Goal: Transaction & Acquisition: Purchase product/service

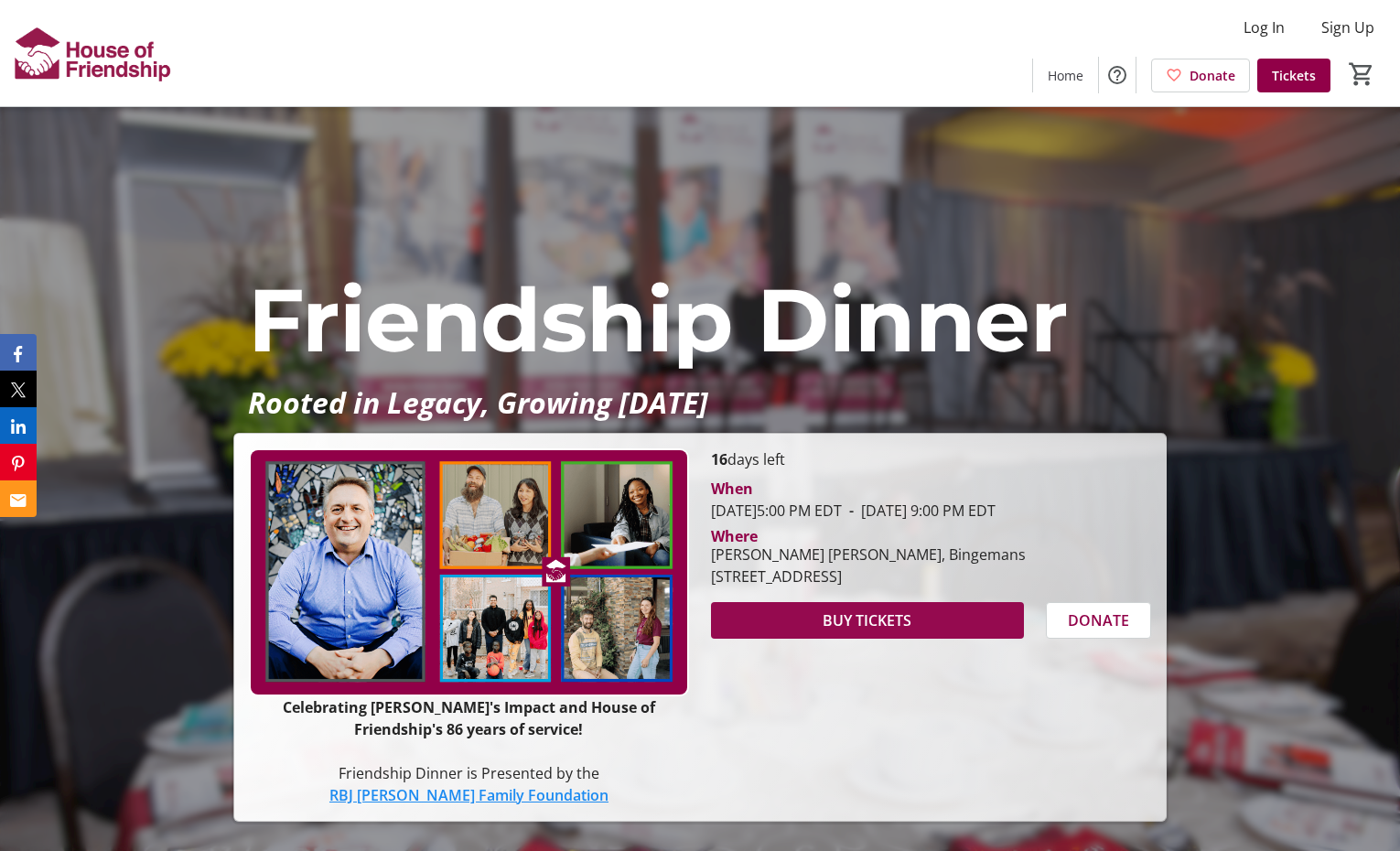
click at [901, 623] on span "BUY TICKETS" at bounding box center [867, 620] width 89 height 22
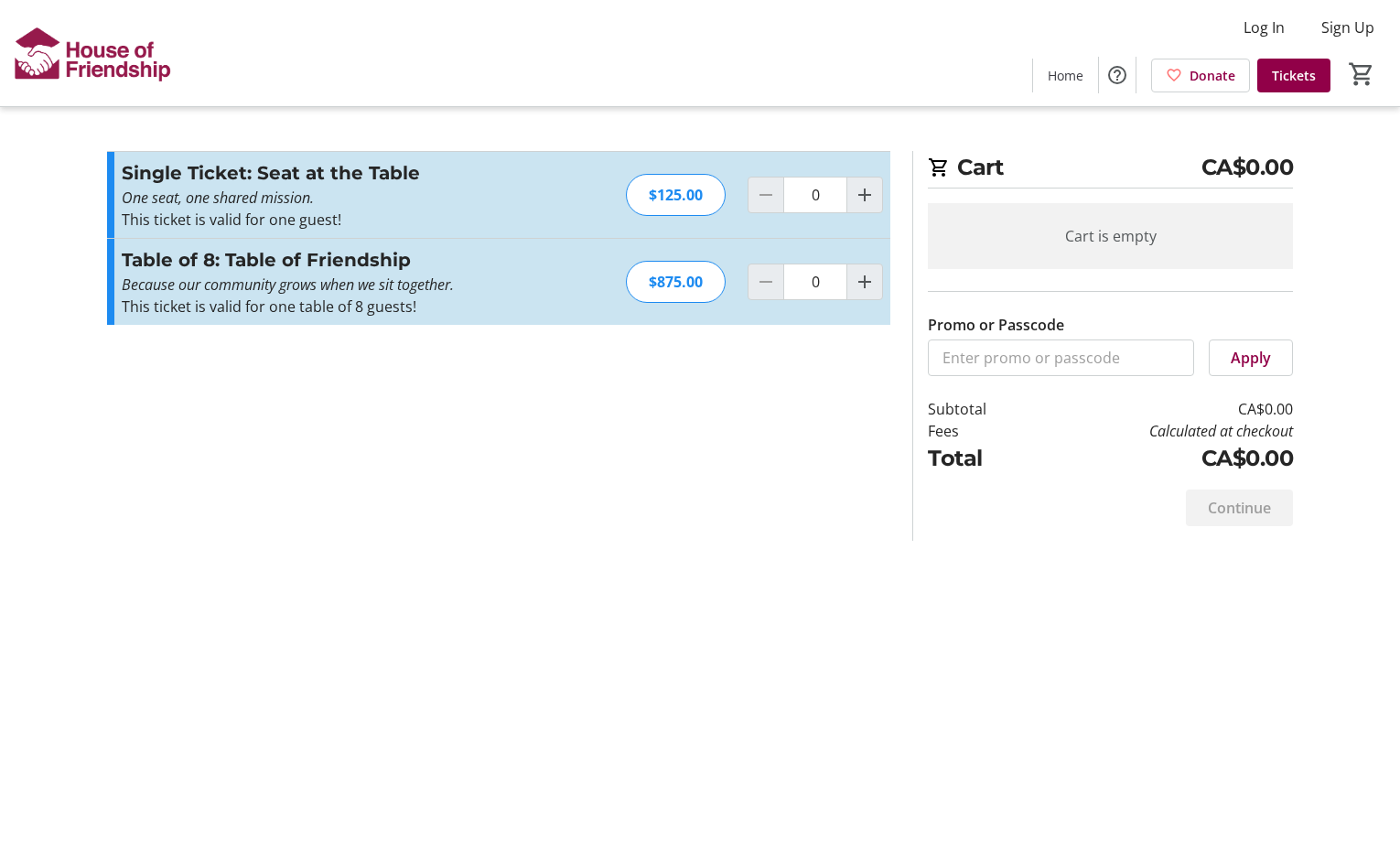
click at [550, 497] on section "Promo or Passcode Apply Single Ticket: Seat at the Table One seat, one shared m…" at bounding box center [498, 346] width 805 height 389
click at [872, 284] on mat-icon "Increment by one" at bounding box center [864, 282] width 22 height 22
type input "1"
click at [770, 476] on section "Promo or Passcode Apply Single Ticket: Seat at the Table One seat, one shared m…" at bounding box center [498, 346] width 805 height 389
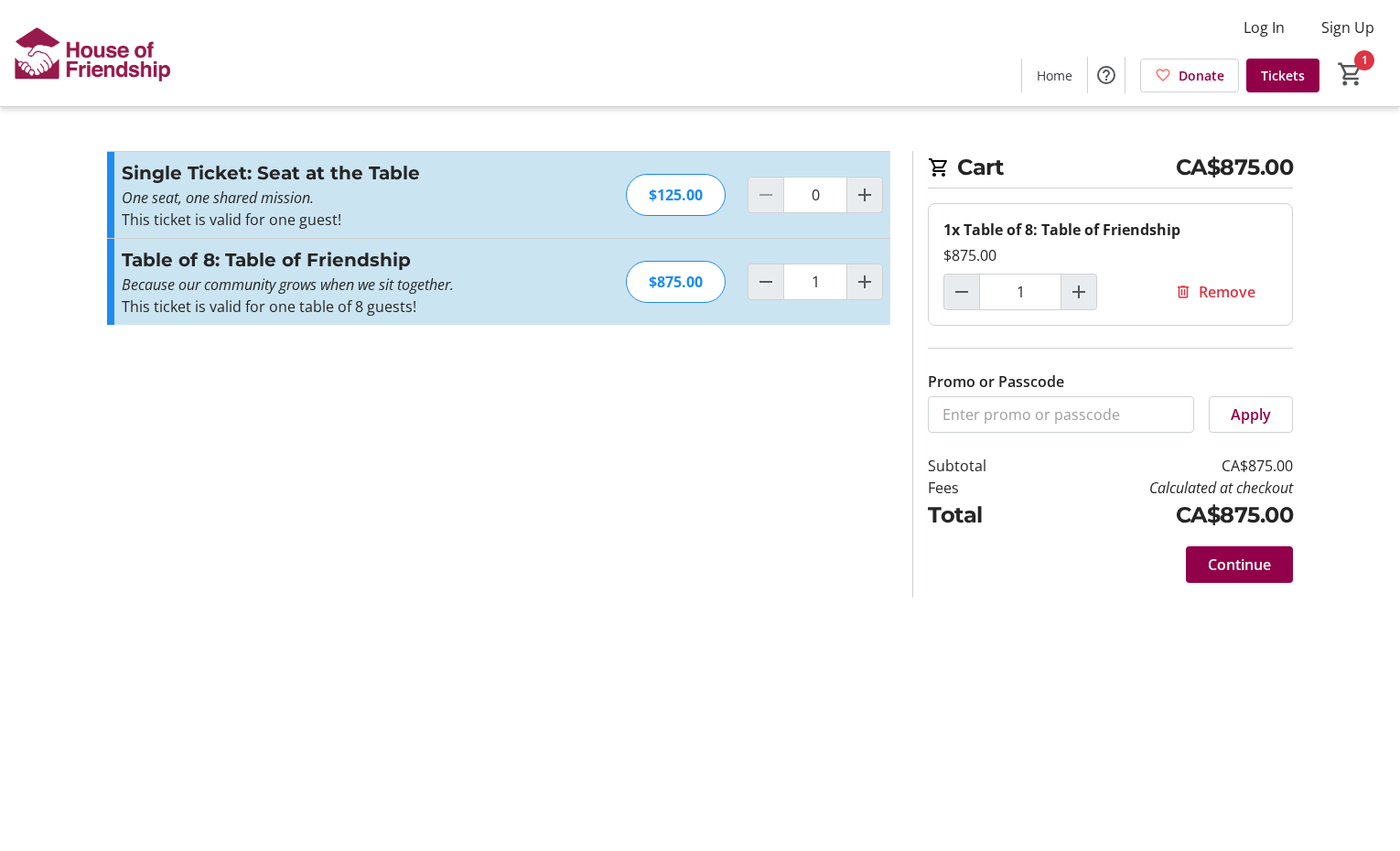
click at [335, 473] on section "Promo or Passcode Apply Single Ticket: Seat at the Table One seat, one shared m…" at bounding box center [498, 375] width 805 height 447
click at [245, 508] on section "Promo or Passcode Apply Single Ticket: Seat at the Table One seat, one shared m…" at bounding box center [498, 375] width 805 height 447
click at [1245, 567] on span "Continue" at bounding box center [1240, 564] width 63 height 22
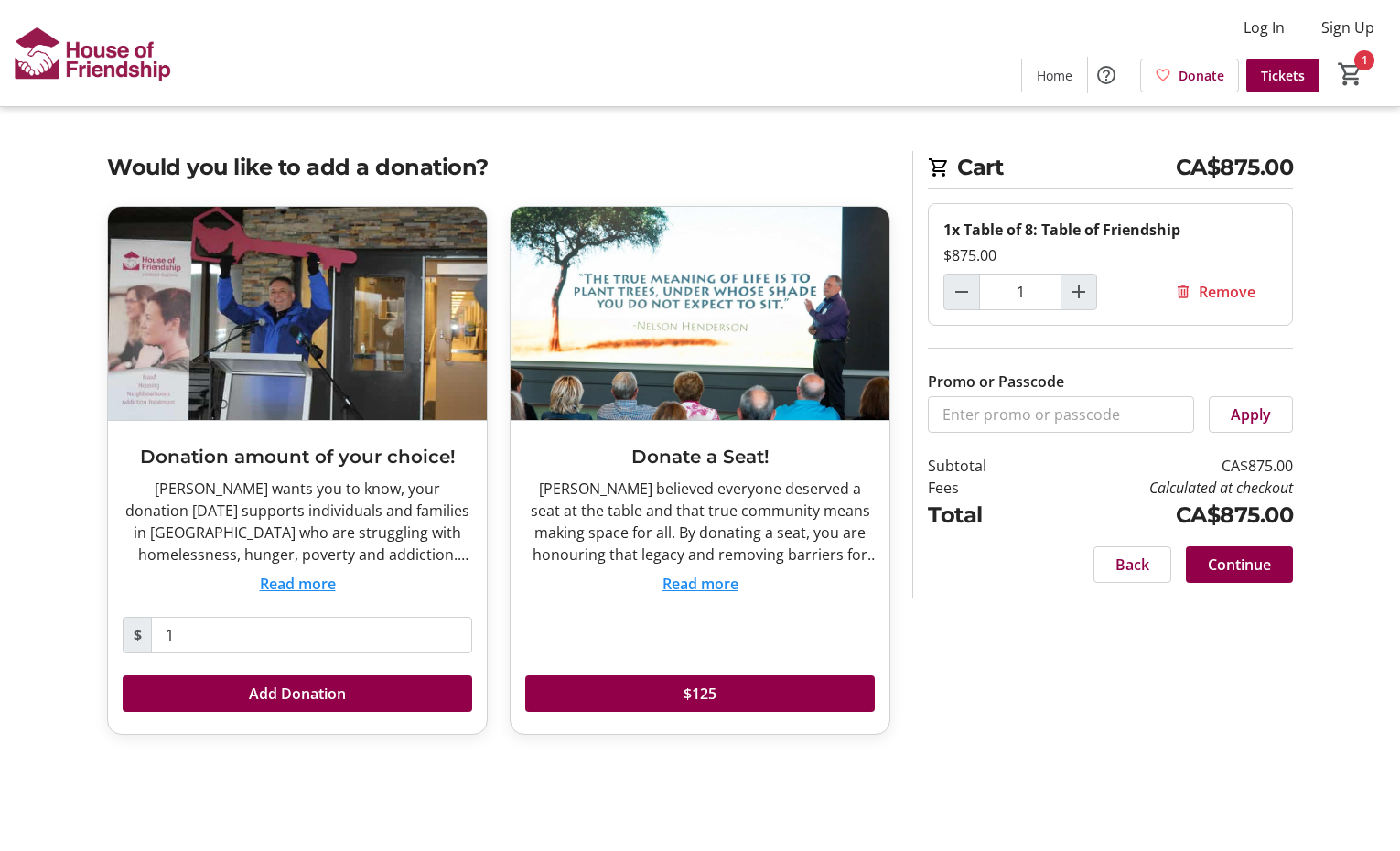
click at [1022, 606] on div "Would you like to add a donation? Donation amount of your choice! [PERSON_NAME]…" at bounding box center [700, 454] width 1208 height 606
click at [1010, 696] on div "Would you like to add a donation? Donation amount of your choice! [PERSON_NAME]…" at bounding box center [700, 454] width 1208 height 606
click at [1242, 568] on span "Continue" at bounding box center [1240, 564] width 63 height 22
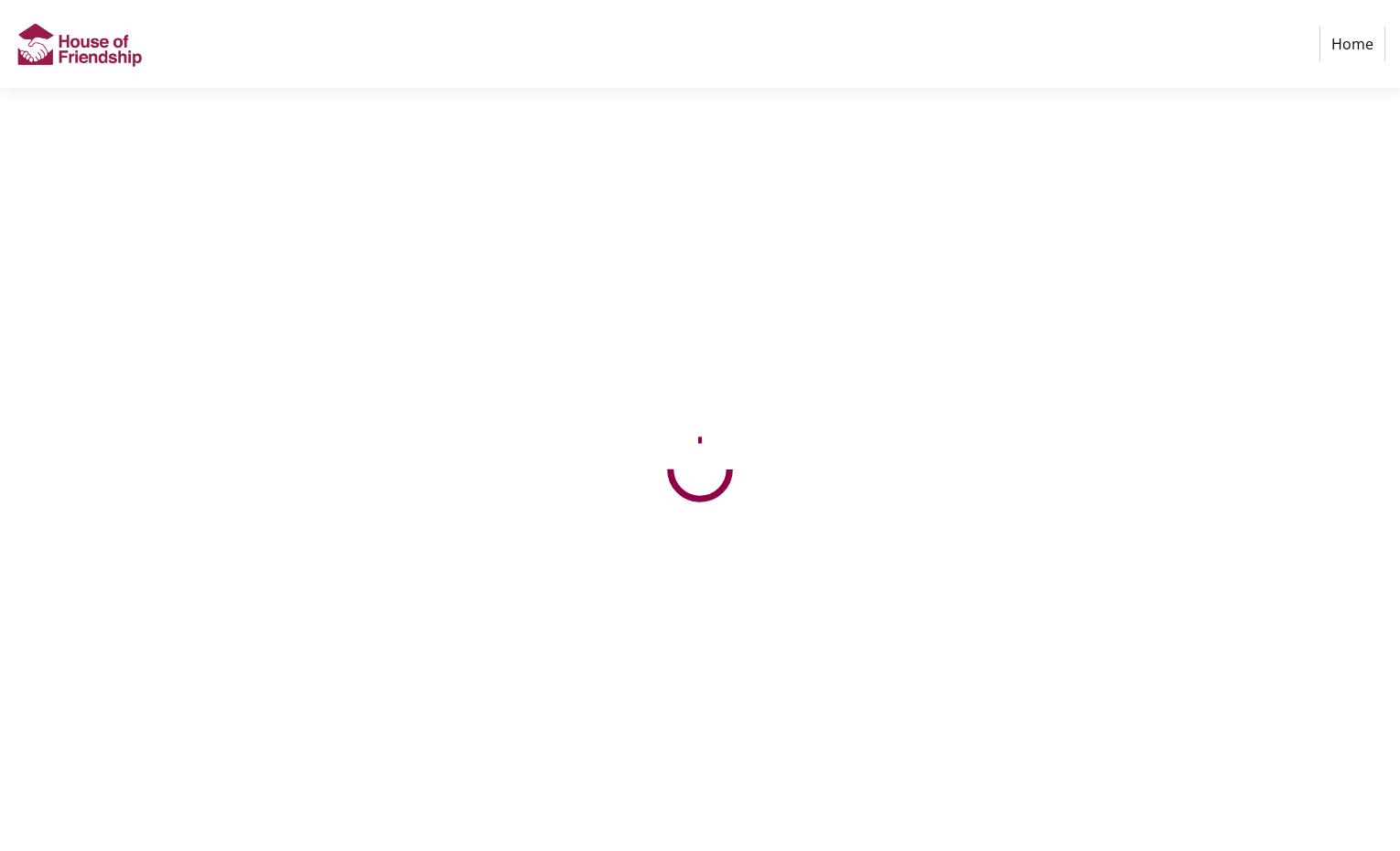
select select "CA"
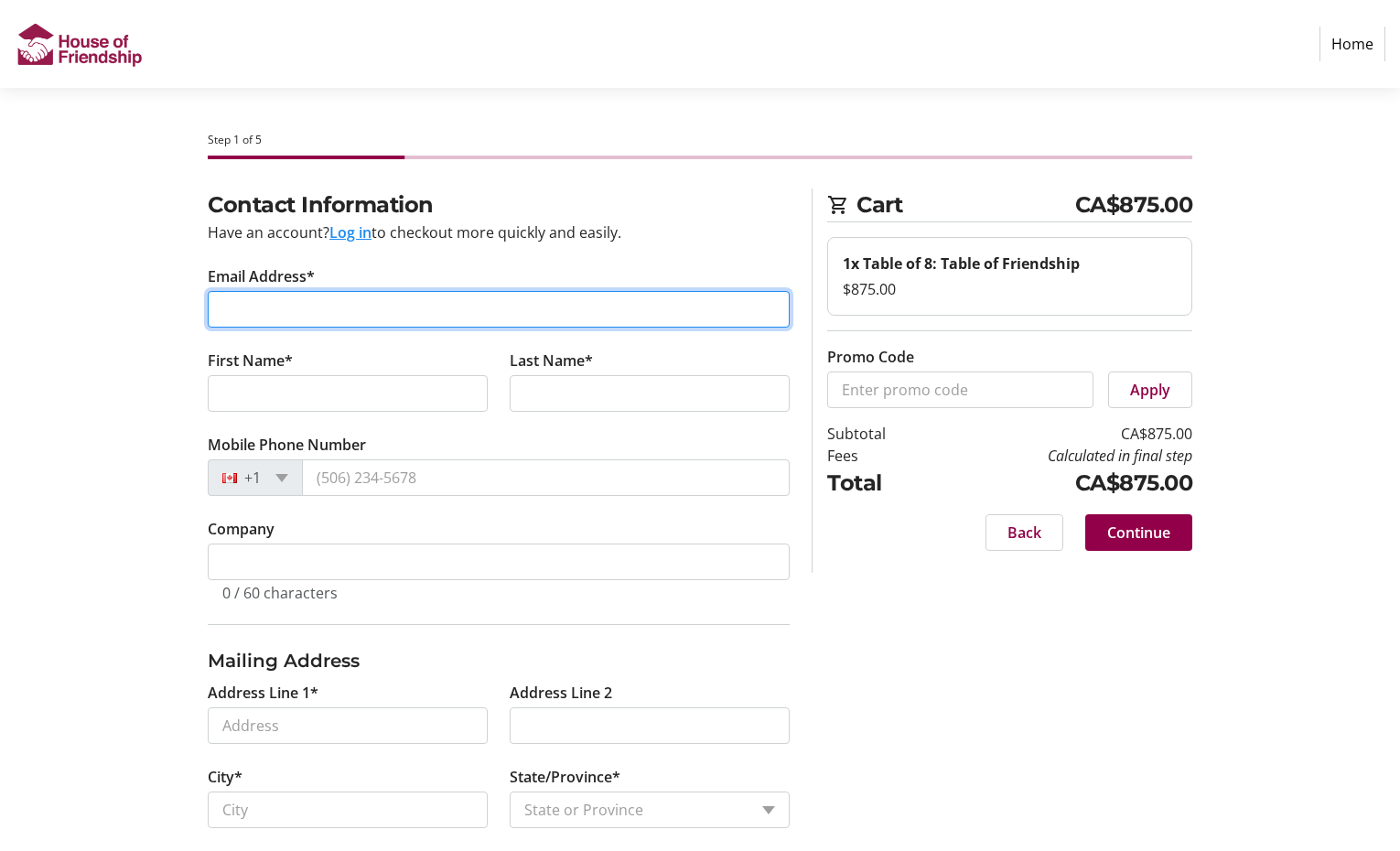
click at [572, 311] on input "Email Address*" at bounding box center [498, 308] width 582 height 37
type input "[EMAIL_ADDRESS][PERSON_NAME][DOMAIN_NAME]"
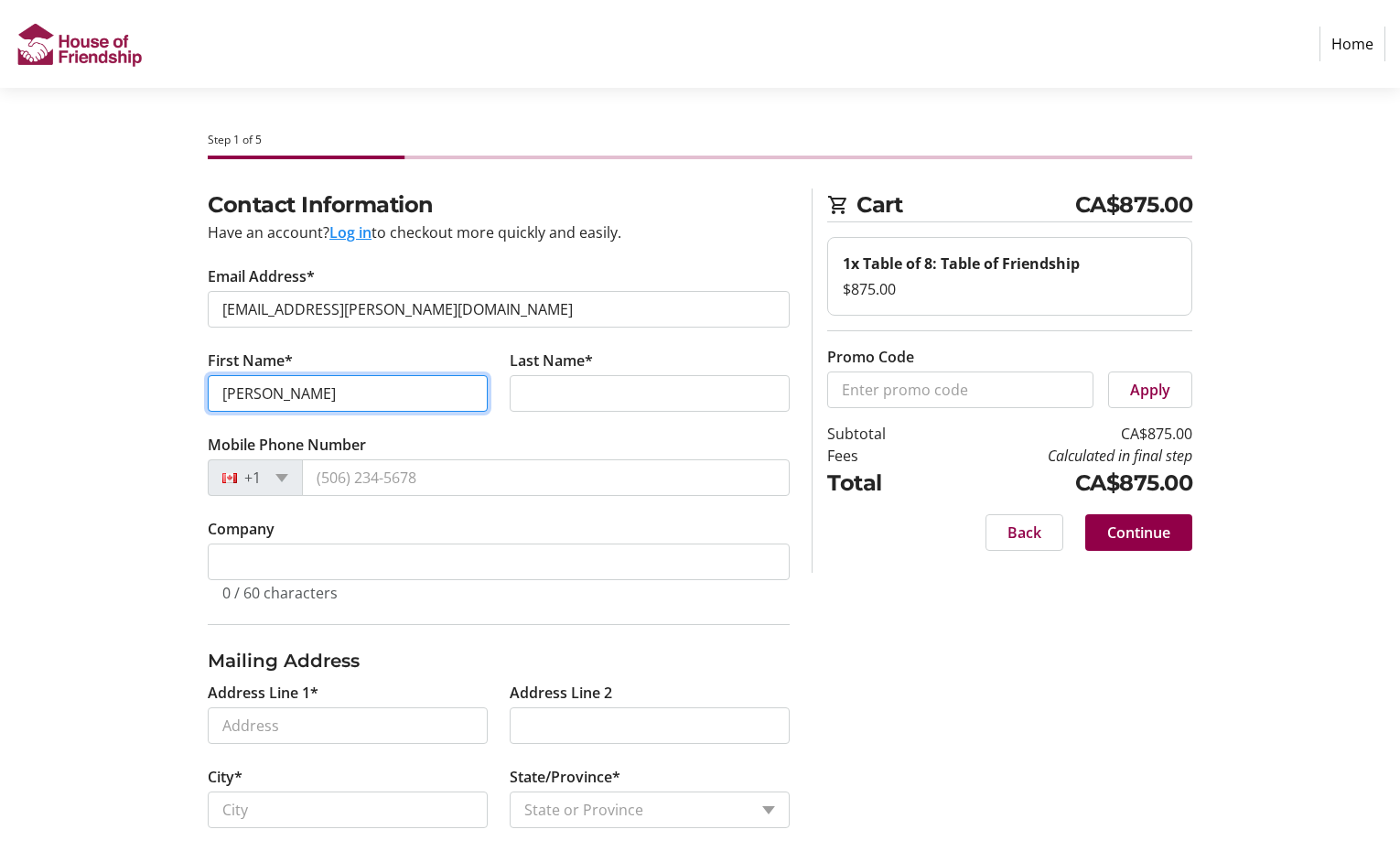
type input "[PERSON_NAME]"
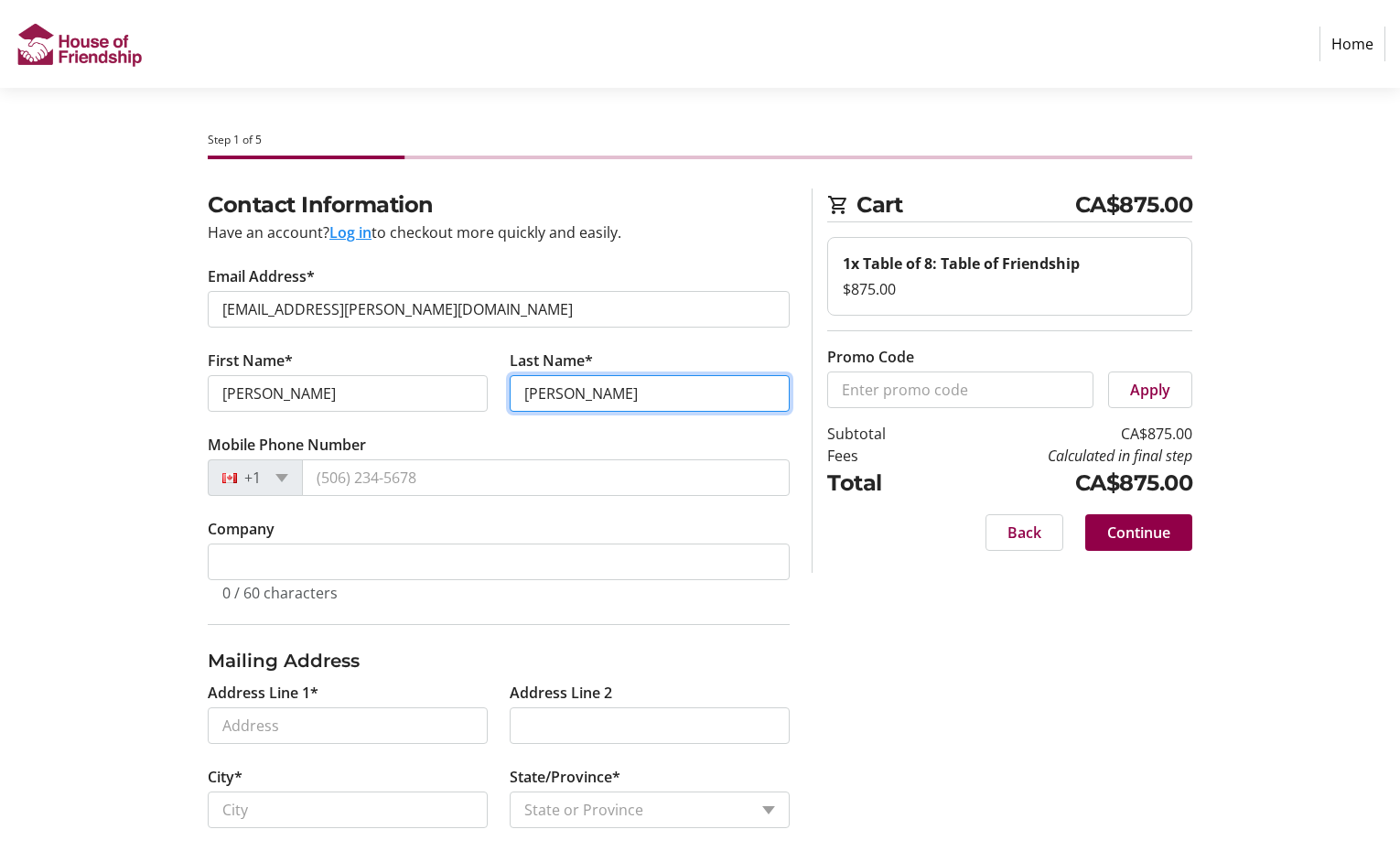
type input "[PERSON_NAME]"
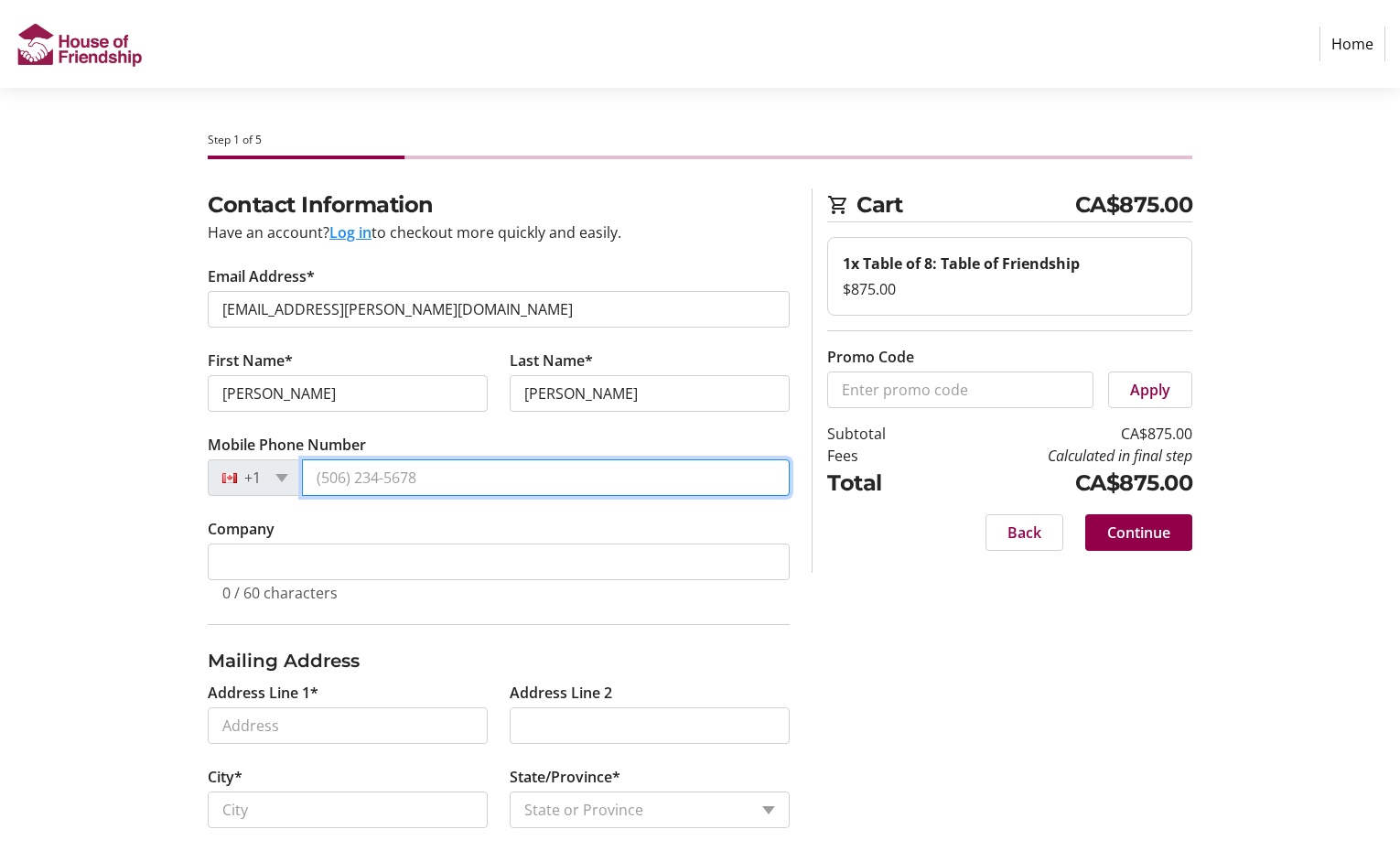
click at [457, 472] on input "Mobile Phone Number" at bounding box center [545, 477] width 487 height 37
type input "[PHONE_NUMBER]"
click at [124, 606] on div "Contact Information Have an account? Log in to checkout more quickly and easily…" at bounding box center [700, 572] width 1208 height 767
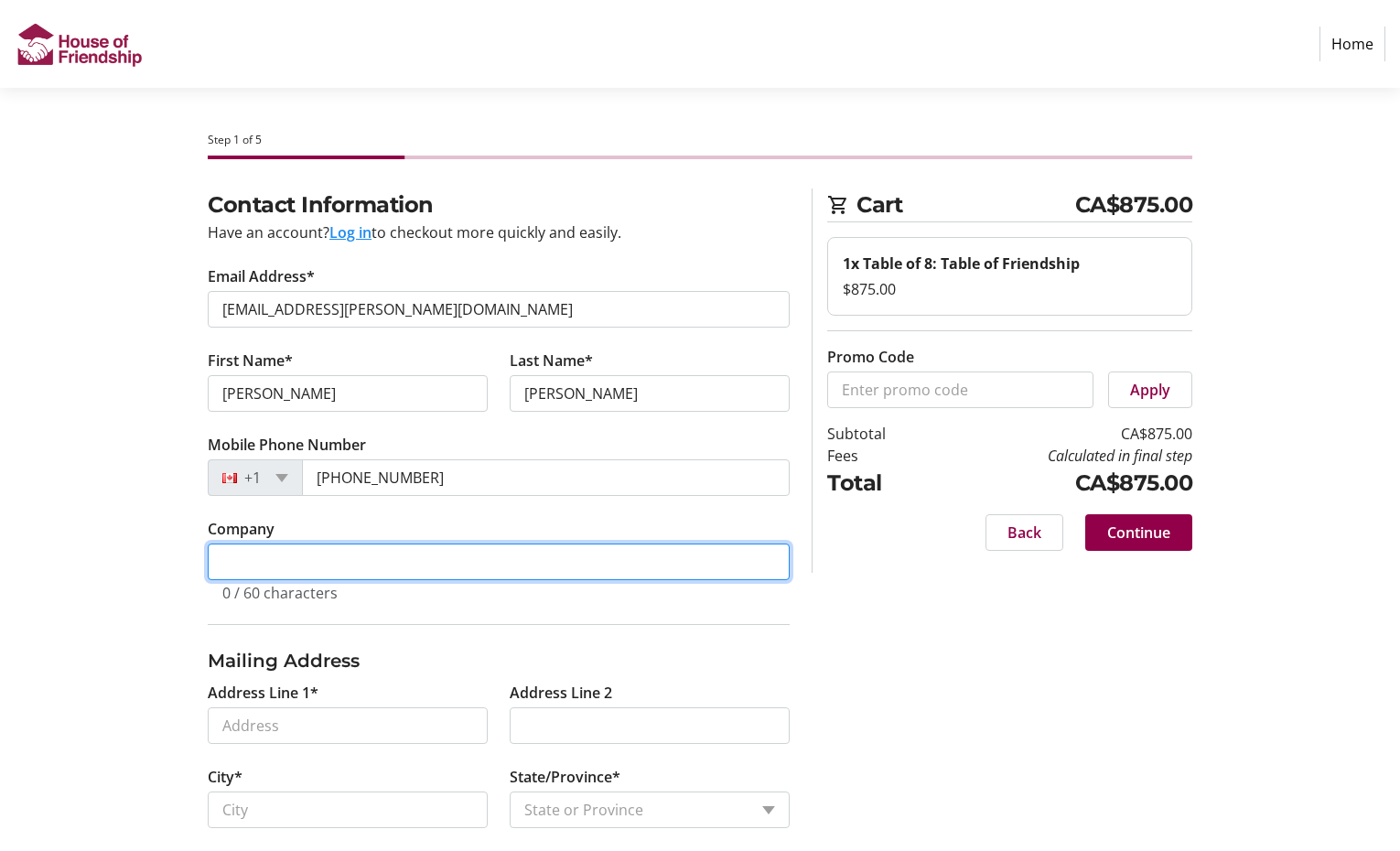
click at [333, 554] on input "Company" at bounding box center [498, 561] width 582 height 37
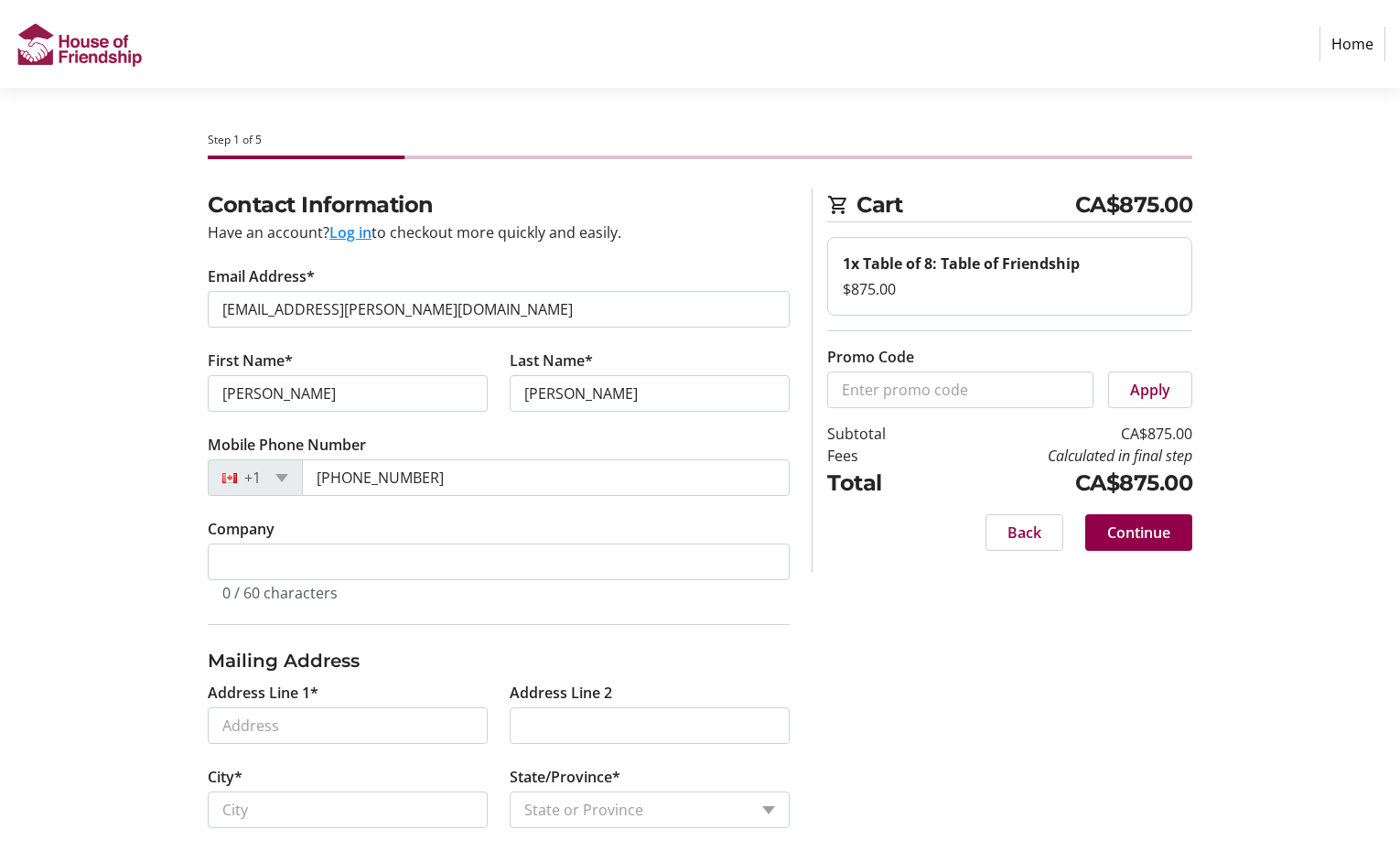
click at [43, 639] on section "Step 1 of 5 Cart CA$875.00 1x Table of 8: Table of Friendship $875.00 Promo Cod…" at bounding box center [700, 522] width 1400 height 868
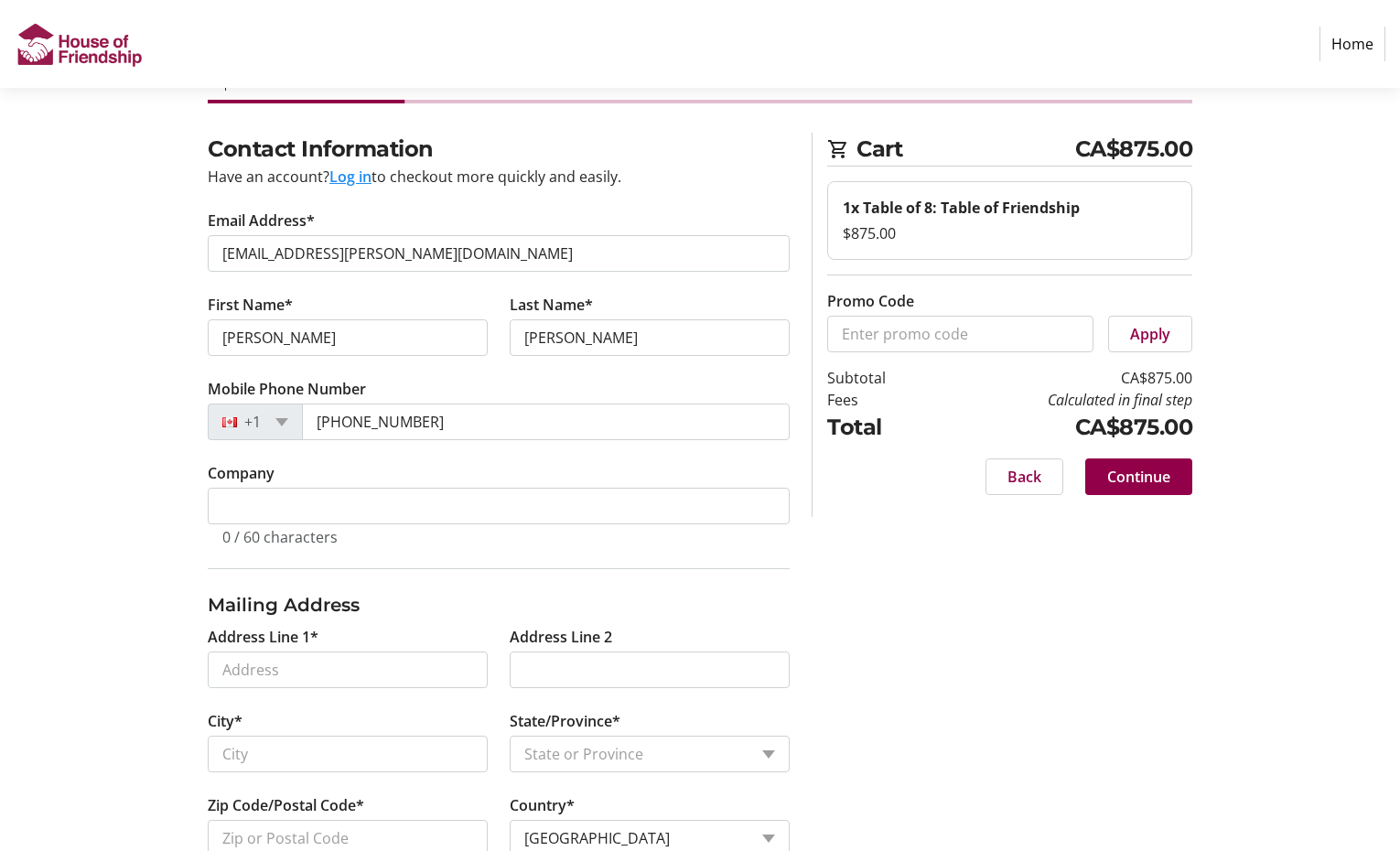
scroll to position [105, 0]
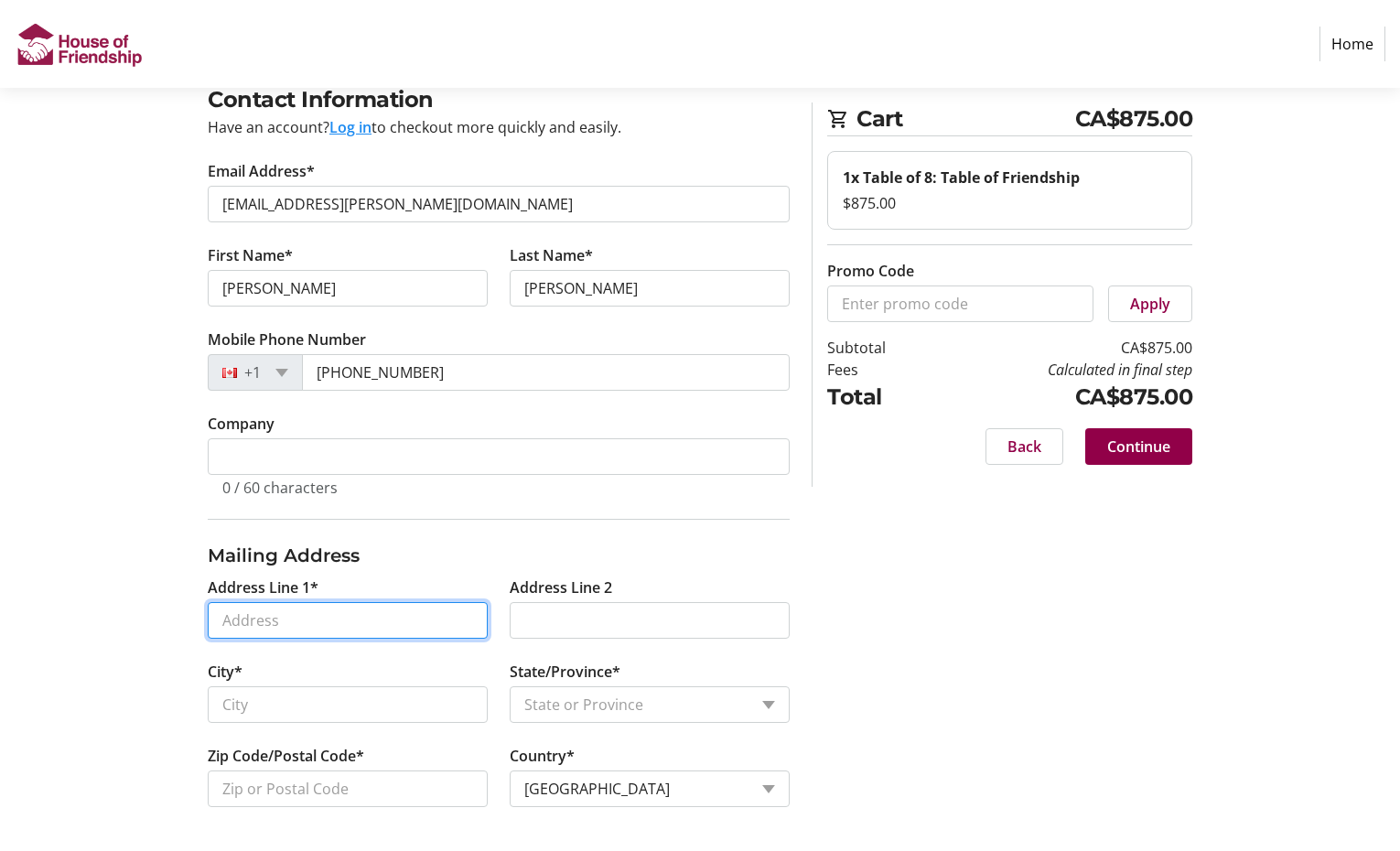
click at [249, 615] on input "Address Line 1*" at bounding box center [347, 620] width 280 height 37
type input "[STREET_ADDRESS]"
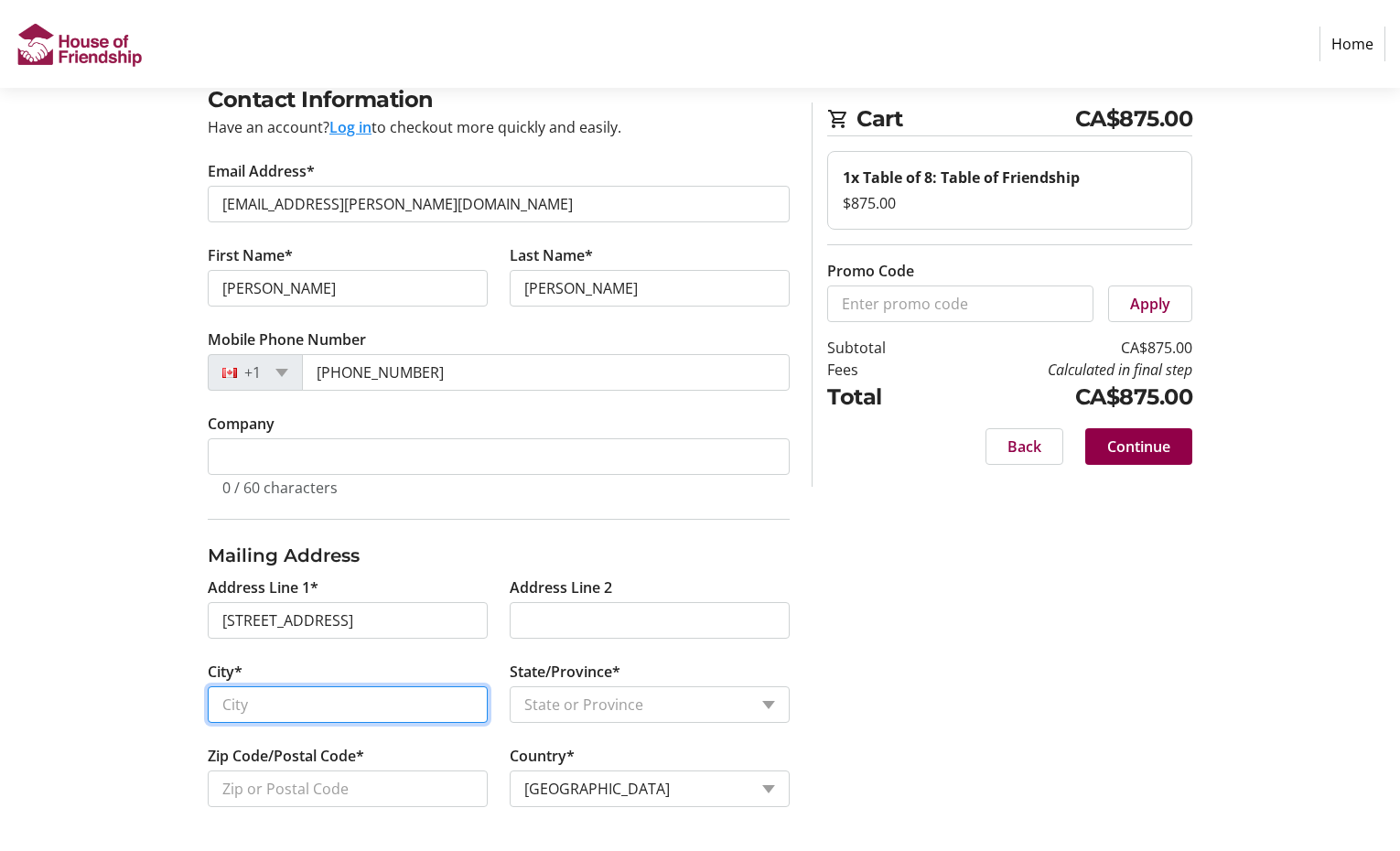
type input "[GEOGRAPHIC_DATA]"
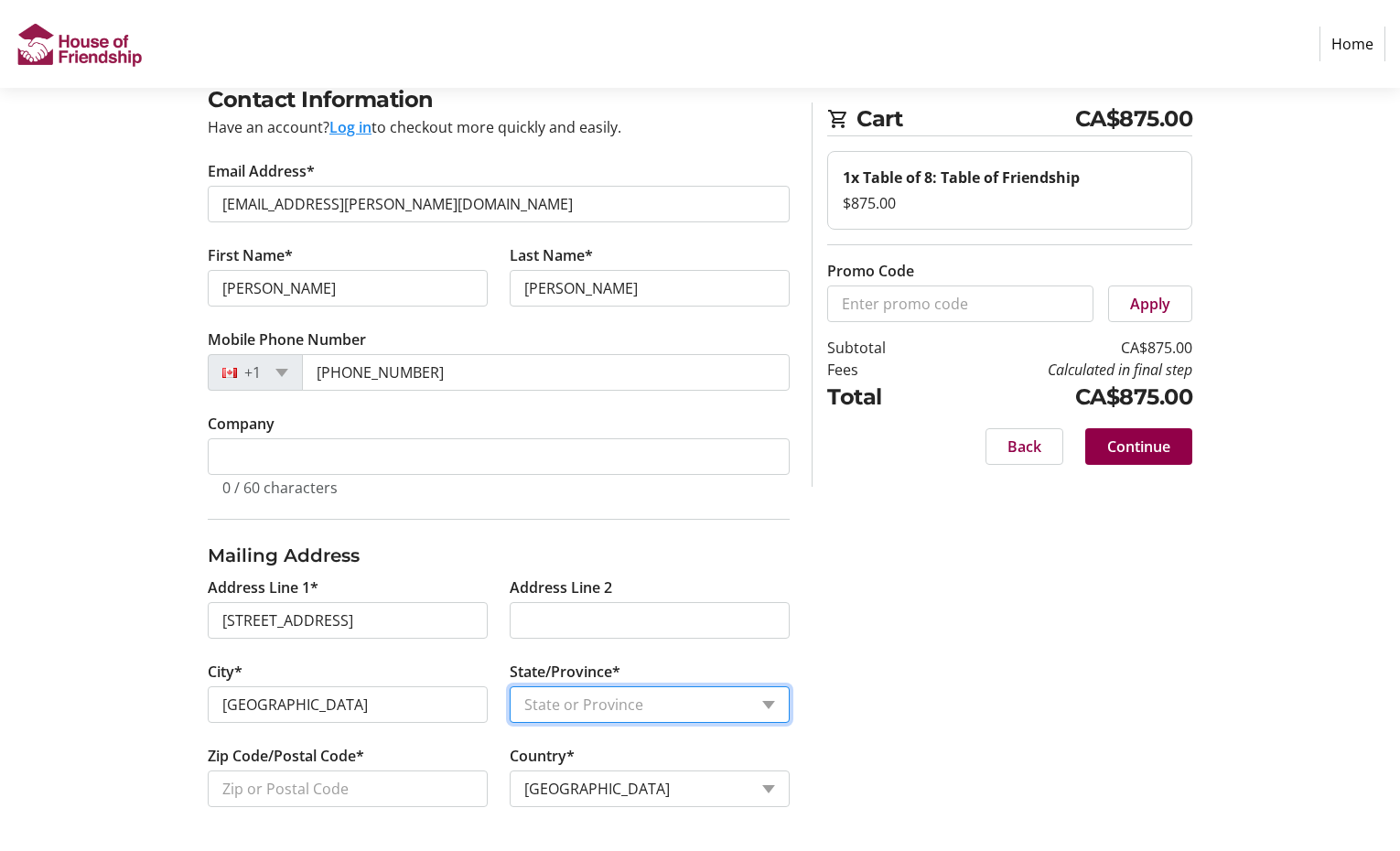
select select "ON"
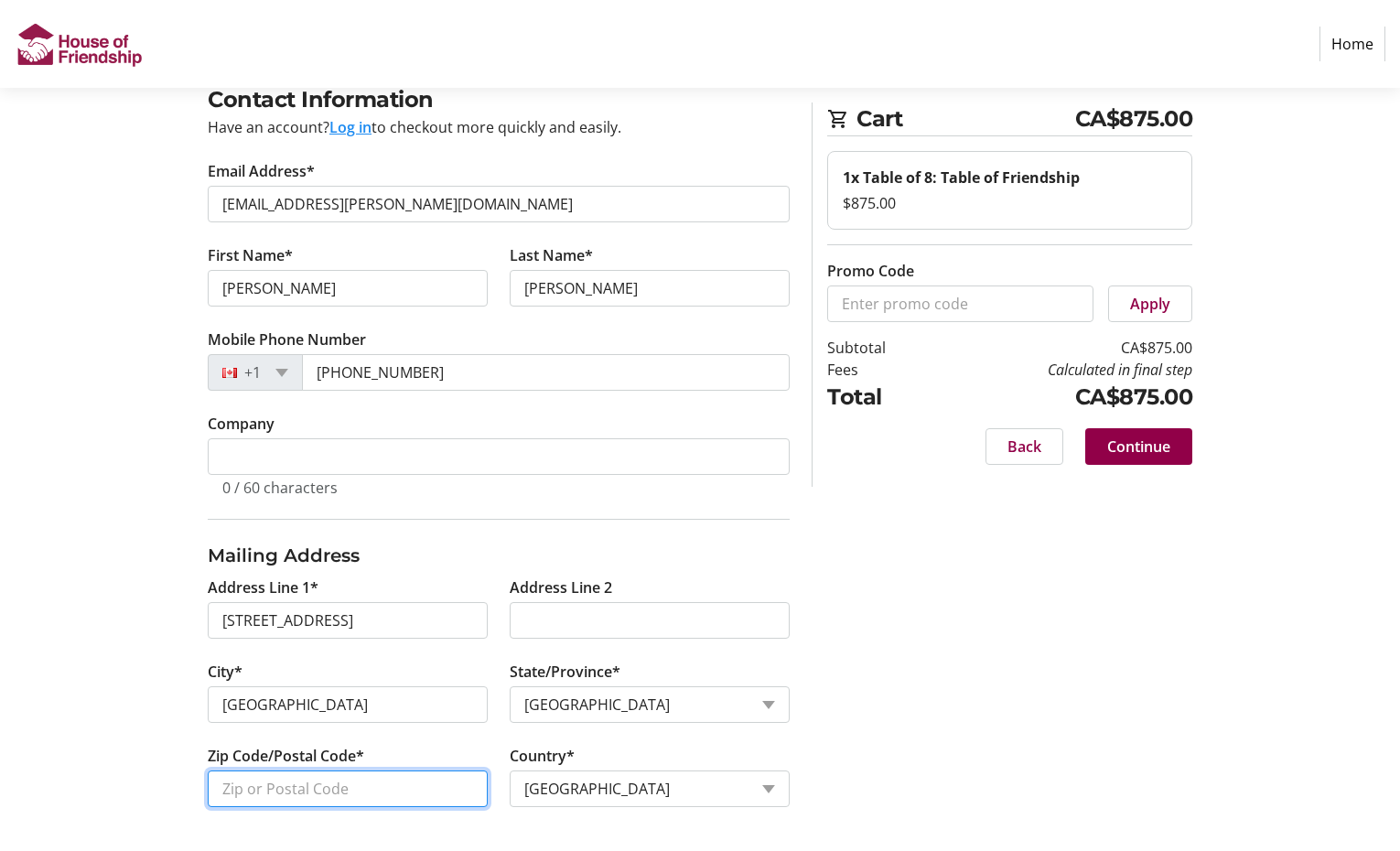
type input "N2T 2H4"
click at [110, 472] on div "Contact Information Have an account? Log in to checkout more quickly and easily…" at bounding box center [700, 467] width 1208 height 767
click at [1001, 688] on div "Contact Information Have an account? Log in to checkout more quickly and easily…" at bounding box center [700, 467] width 1208 height 767
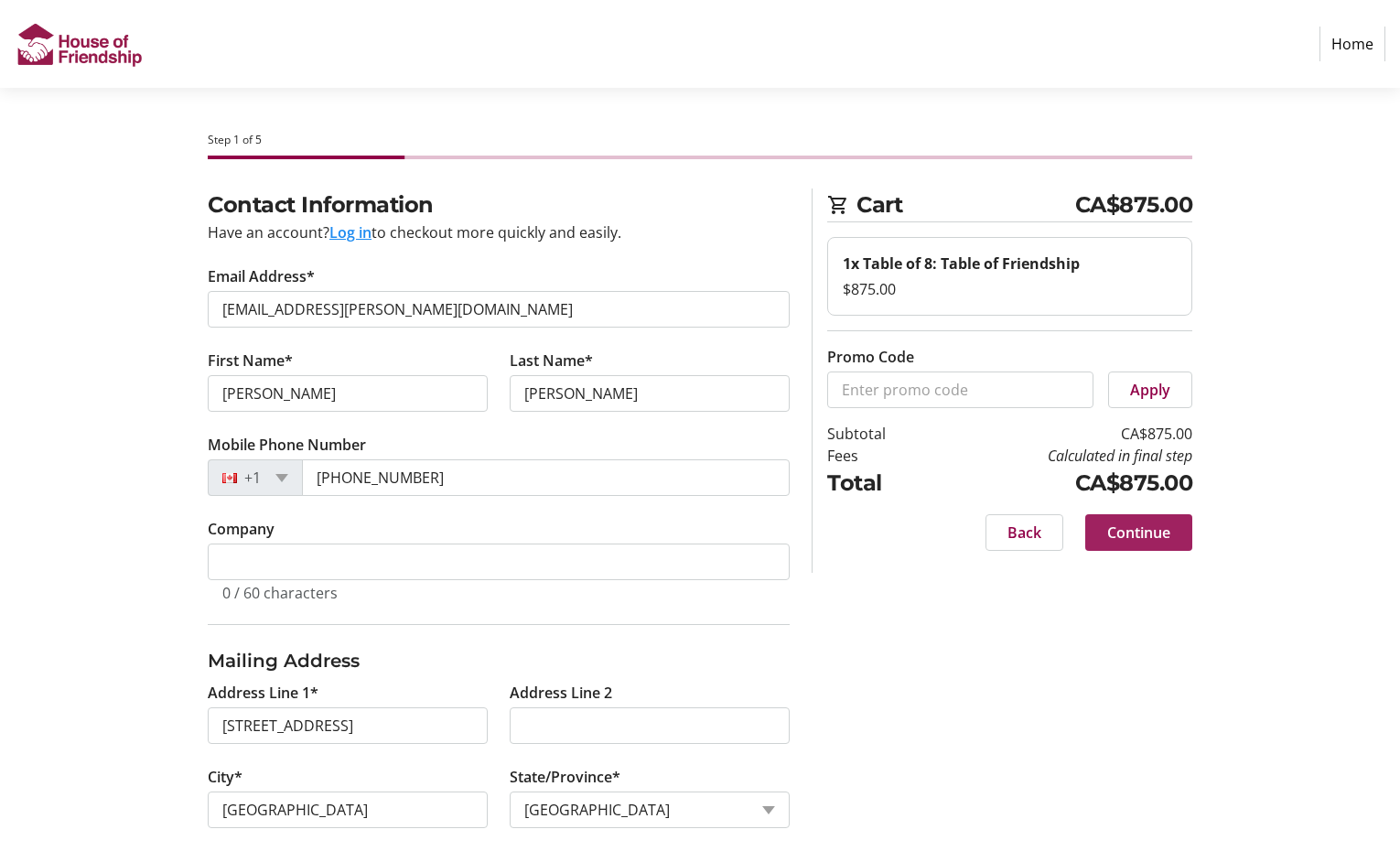
click at [1129, 543] on span "Continue" at bounding box center [1139, 532] width 63 height 22
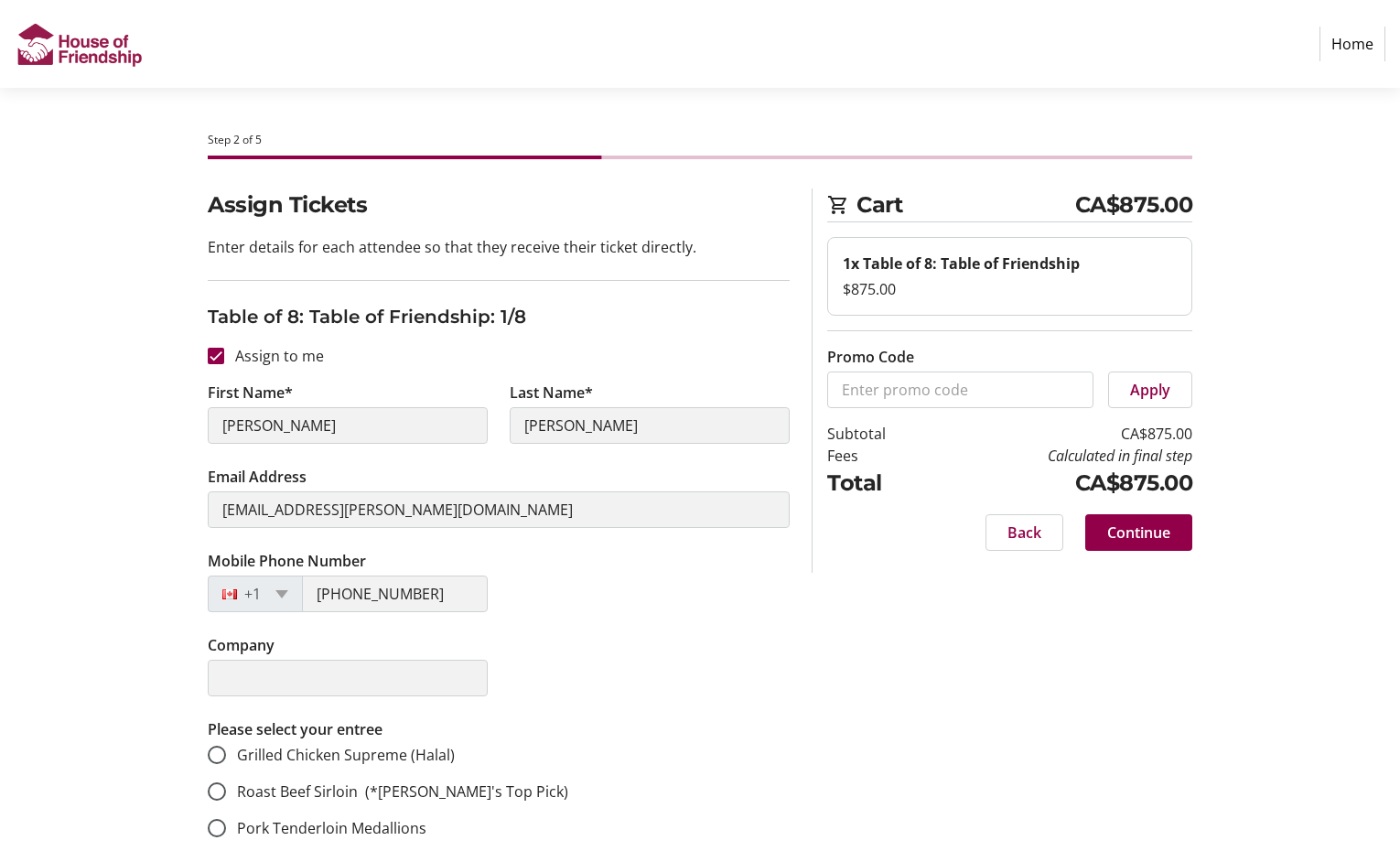
click at [689, 607] on div "Mobile Phone Number [PHONE_NUMBER]" at bounding box center [498, 591] width 604 height 84
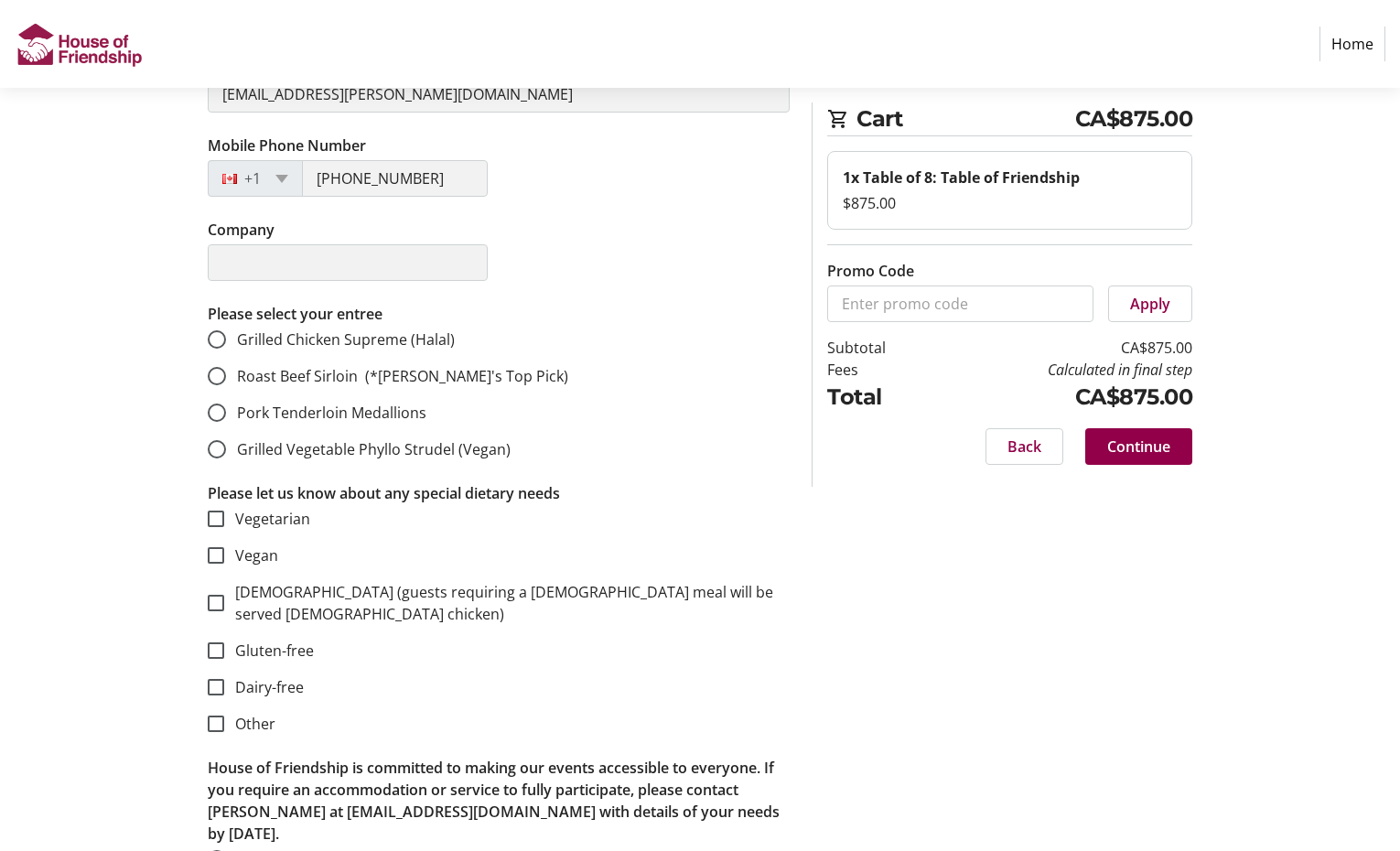
scroll to position [419, 0]
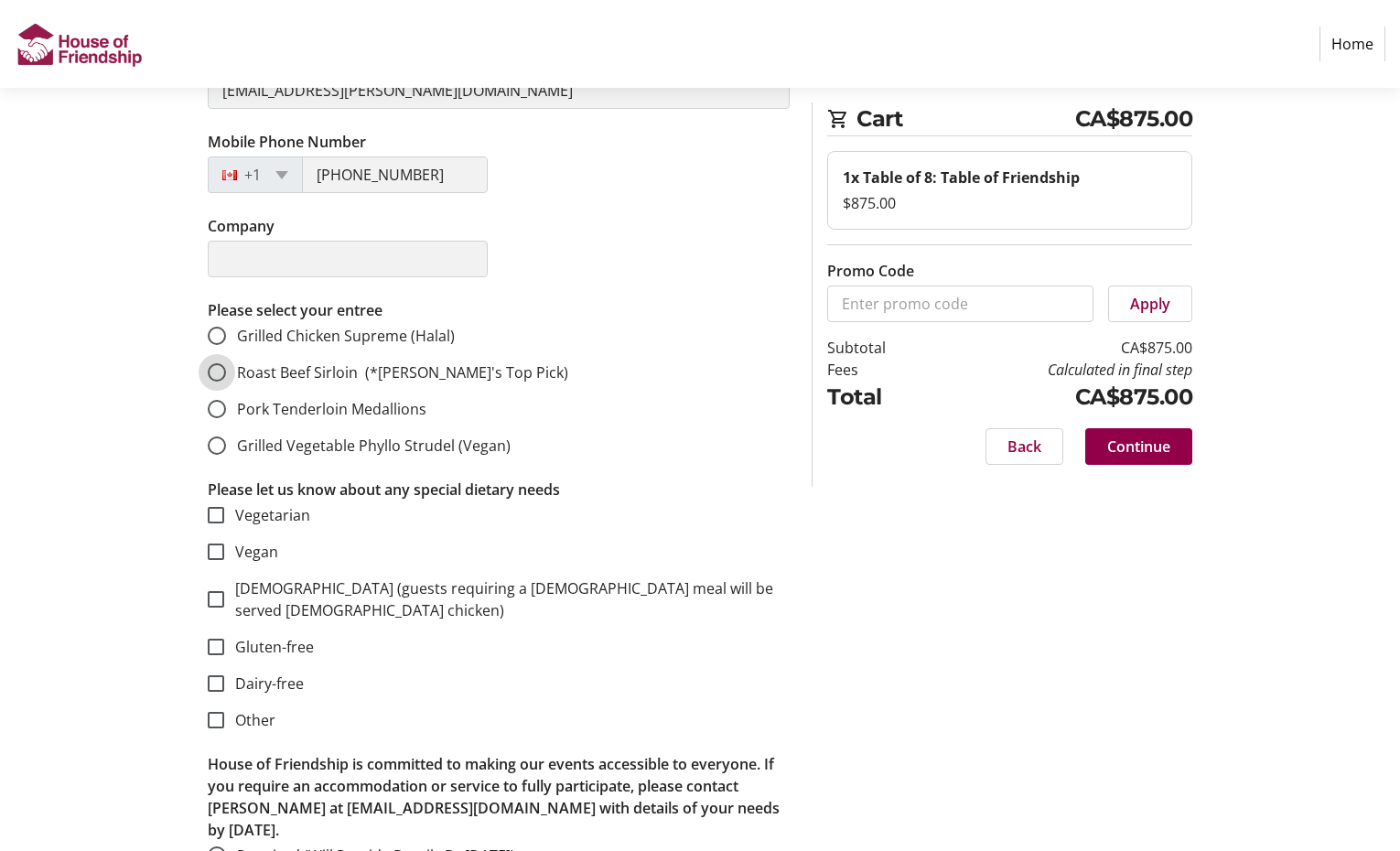
click at [216, 367] on input "Roast Beef Sirloin (*[PERSON_NAME]'s Top Pick)" at bounding box center [217, 372] width 19 height 19
radio input "true"
click at [215, 443] on input "Grilled Vegetable Phyllo Strudel (Vegan)" at bounding box center [217, 445] width 19 height 19
radio input "true"
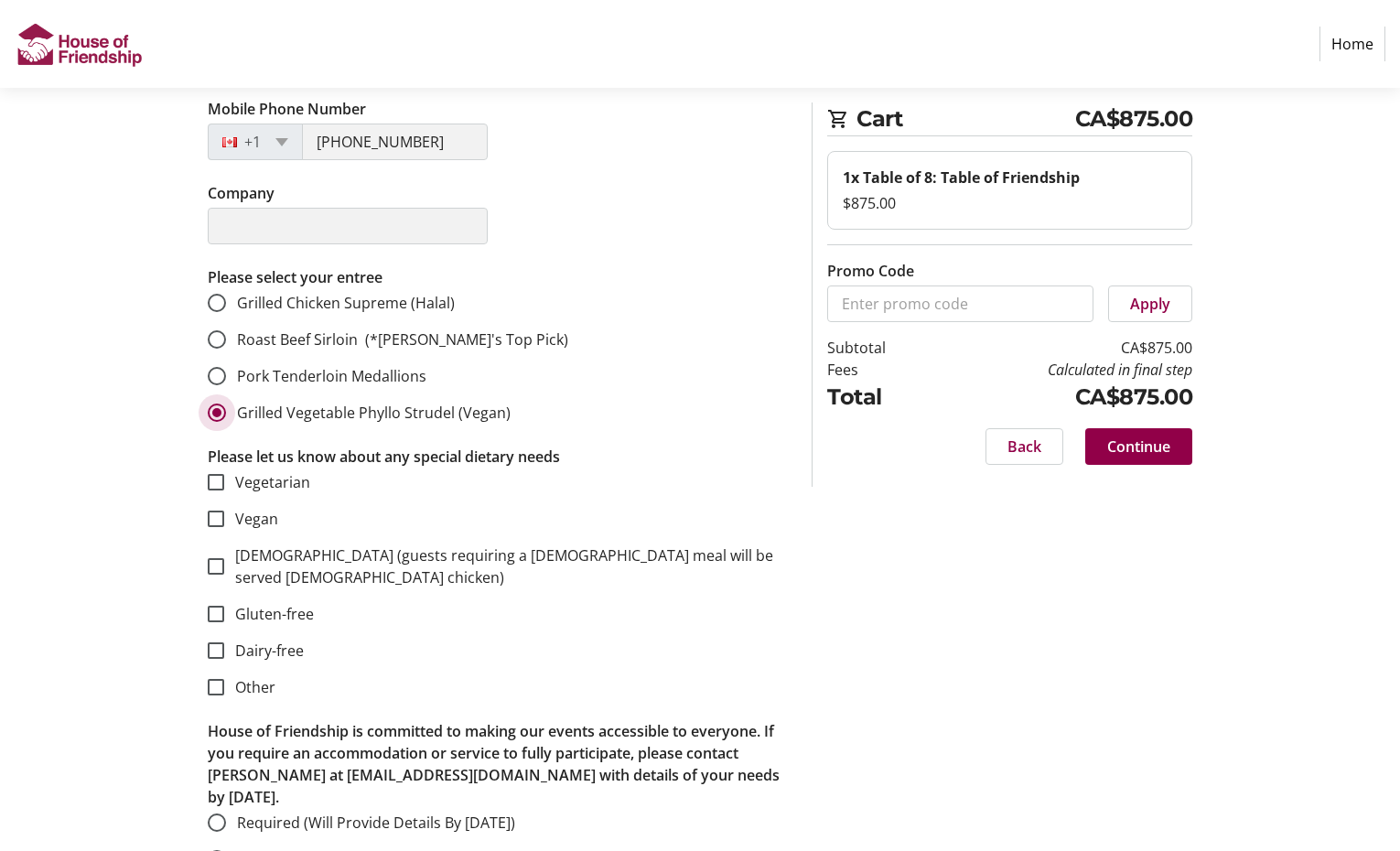
scroll to position [463, 0]
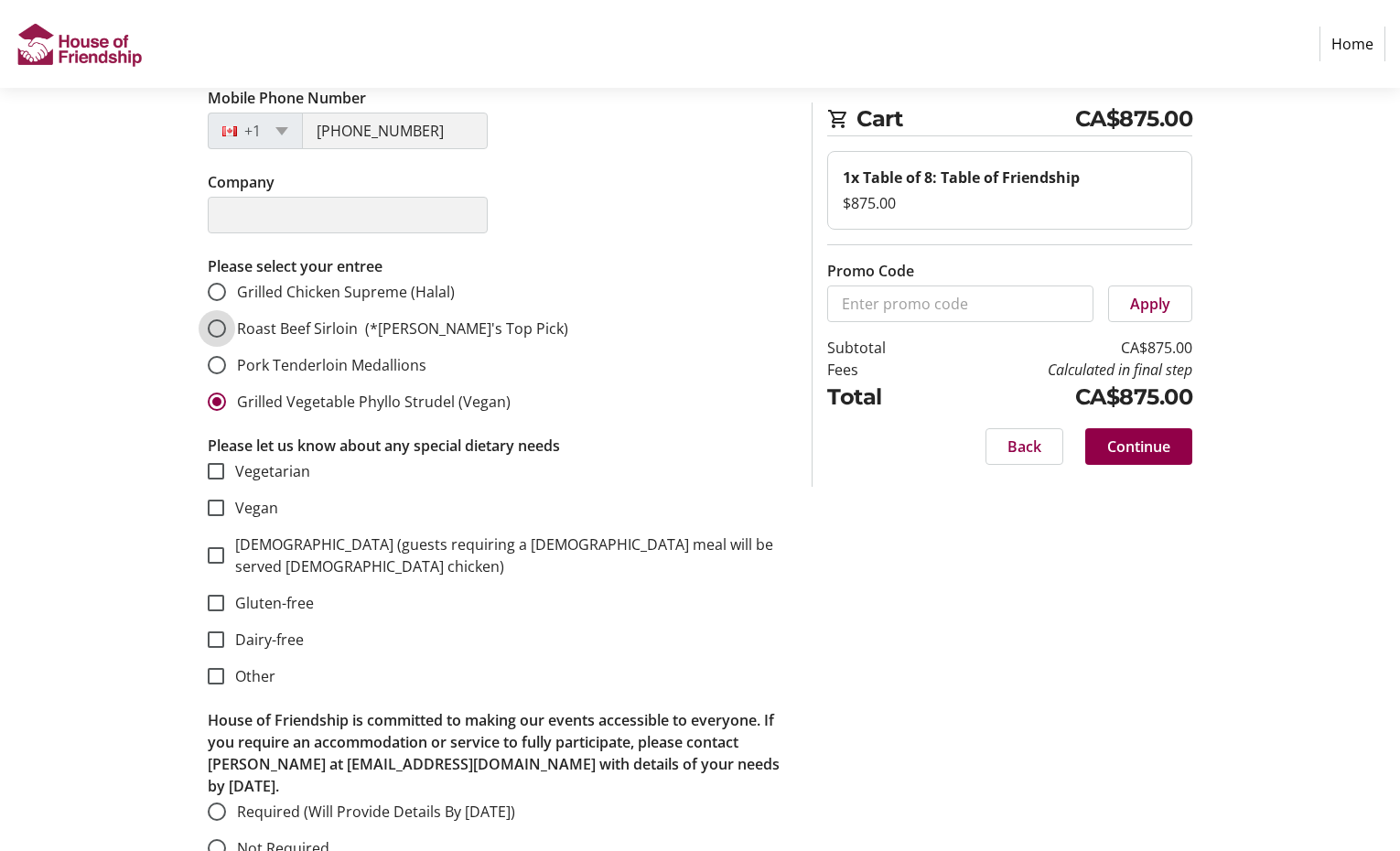
click at [217, 326] on input "Roast Beef Sirloin (*[PERSON_NAME]'s Top Pick)" at bounding box center [217, 328] width 19 height 19
radio input "true"
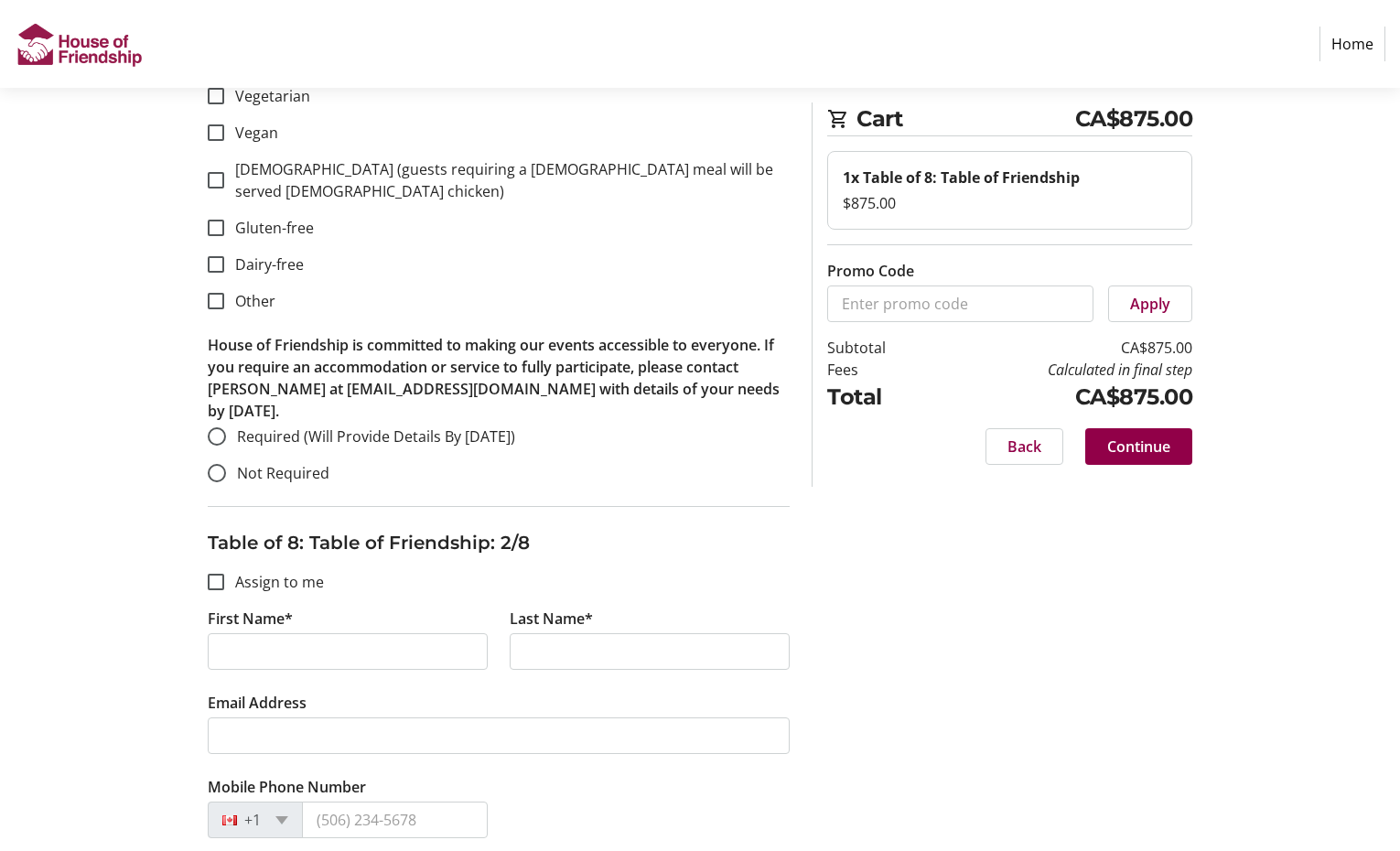
scroll to position [840, 0]
click at [220, 462] on input "Not Required" at bounding box center [217, 470] width 19 height 19
radio input "true"
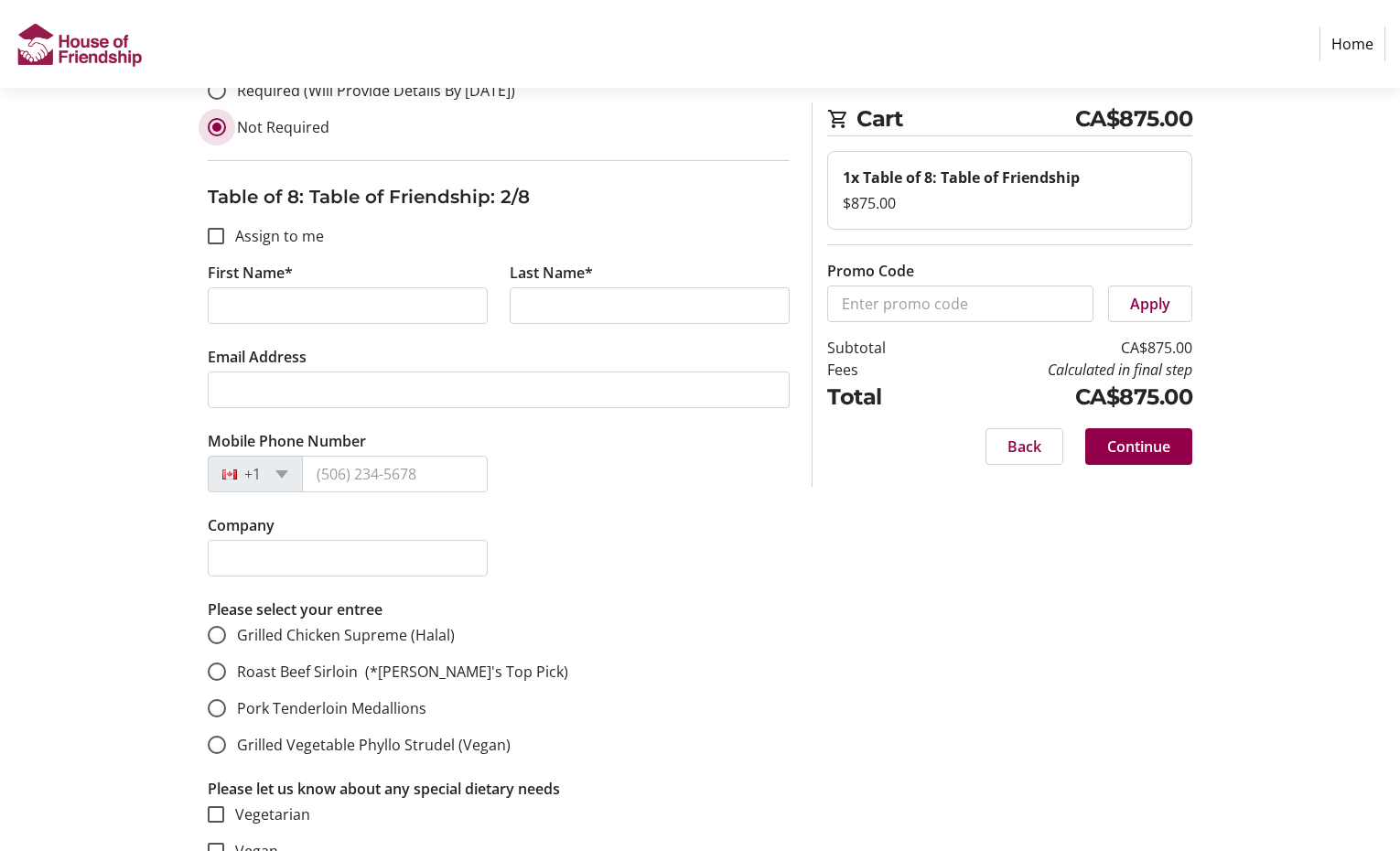
scroll to position [1183, 0]
click at [323, 289] on input "First Name*" at bounding box center [347, 306] width 280 height 37
type input "G"
type input "[PERSON_NAME]"
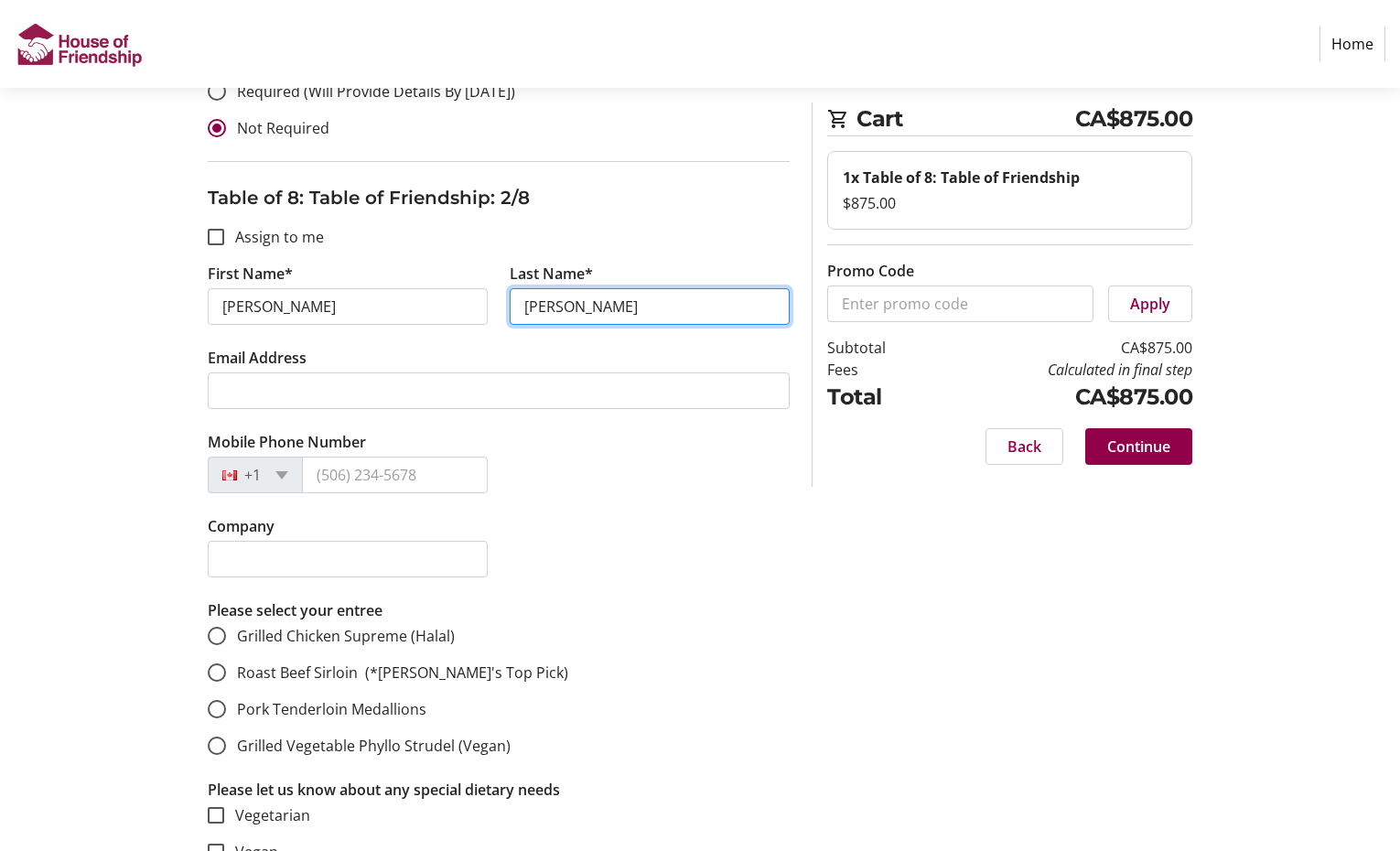
type input "[PERSON_NAME]"
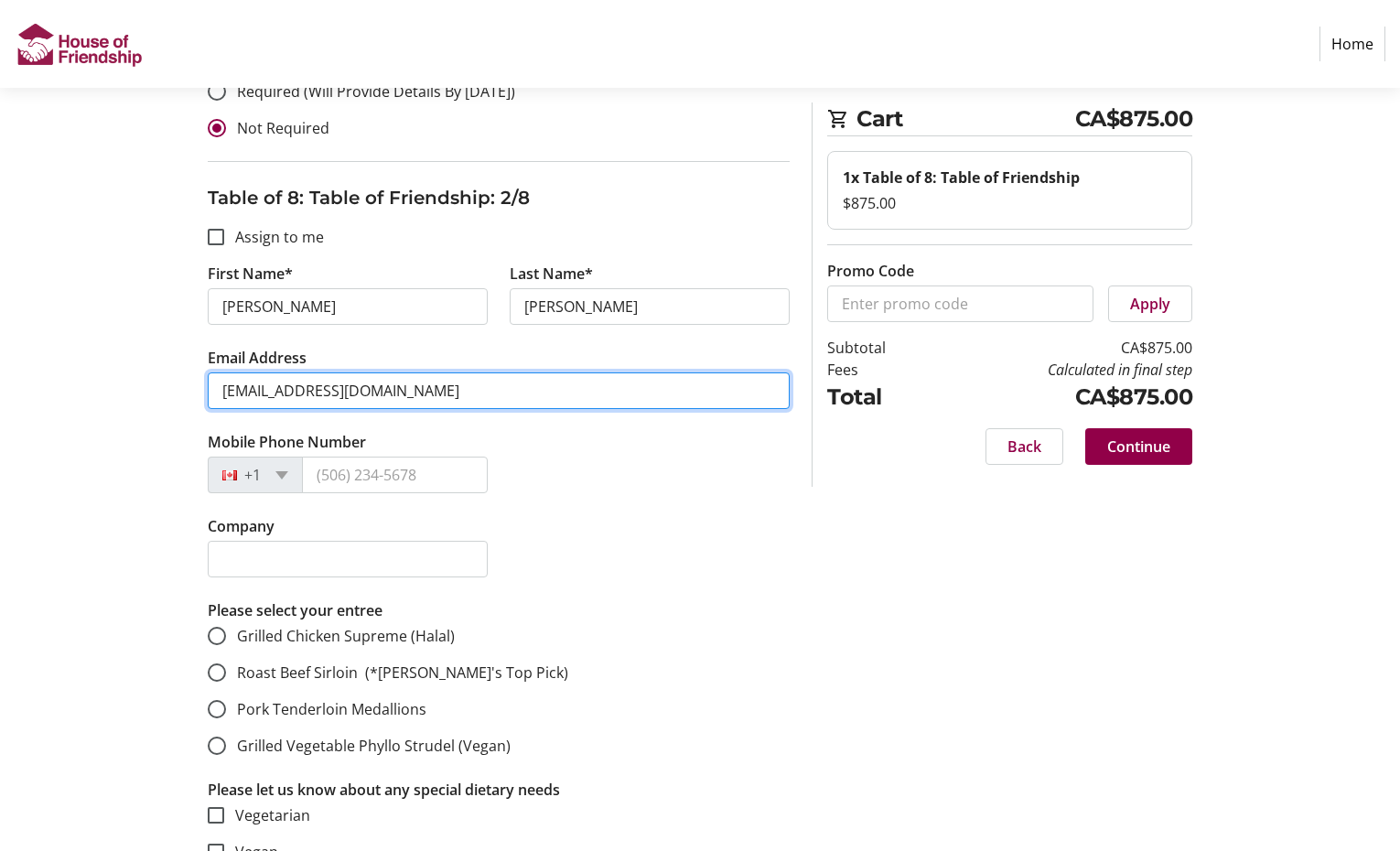
type input "[EMAIL_ADDRESS][DOMAIN_NAME]"
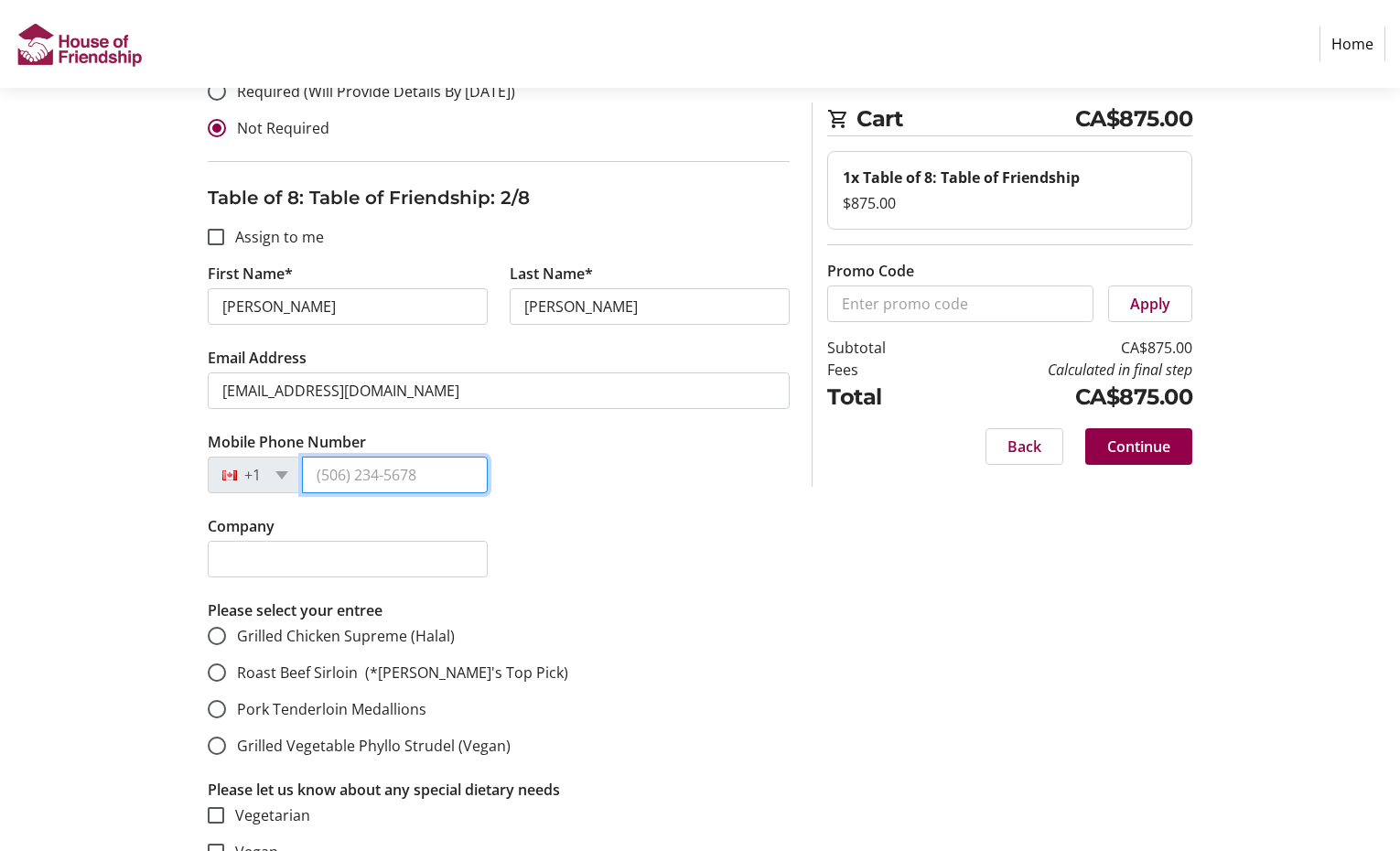
click at [354, 457] on input "Mobile Phone Number" at bounding box center [394, 474] width 186 height 37
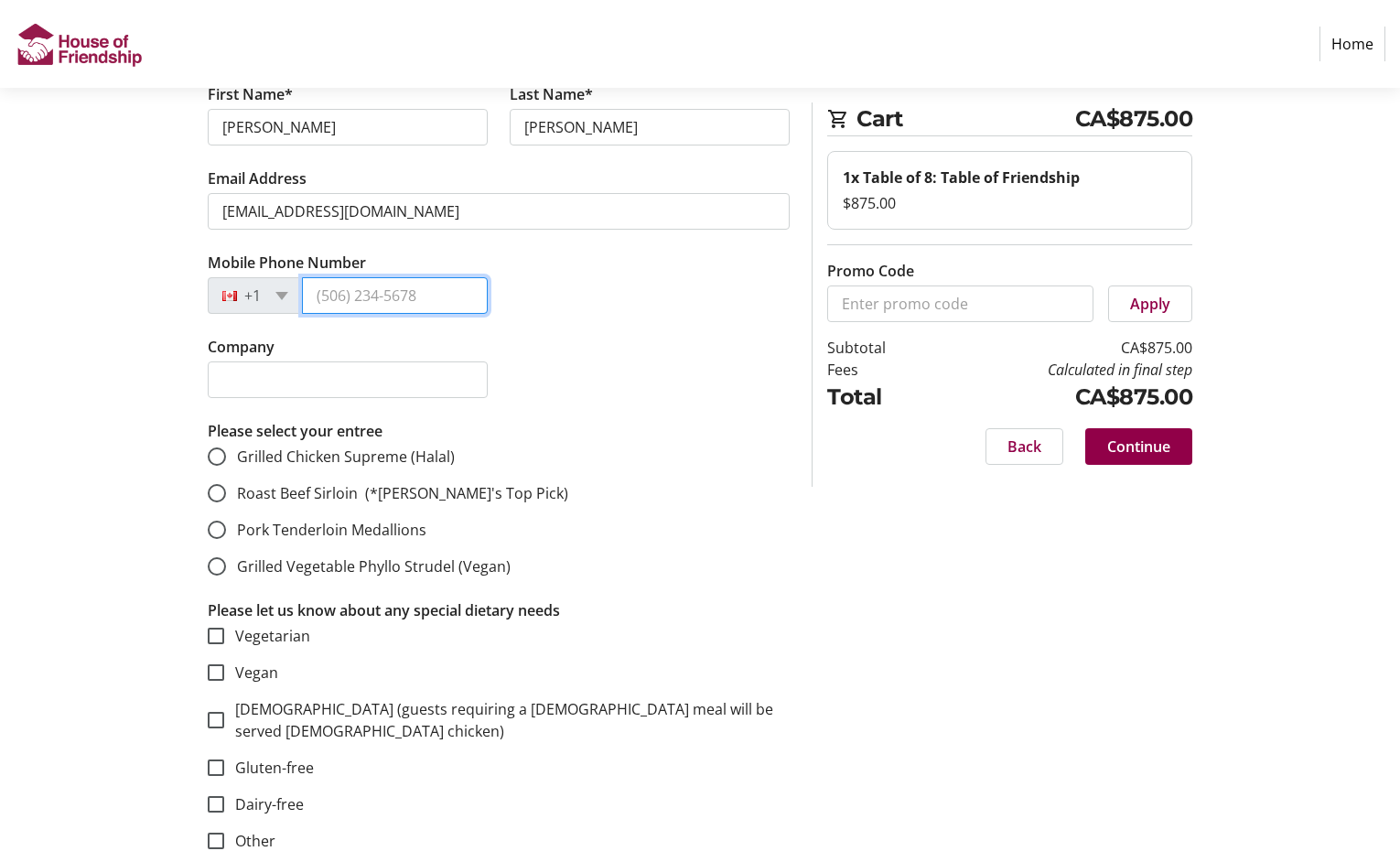
scroll to position [1351, 0]
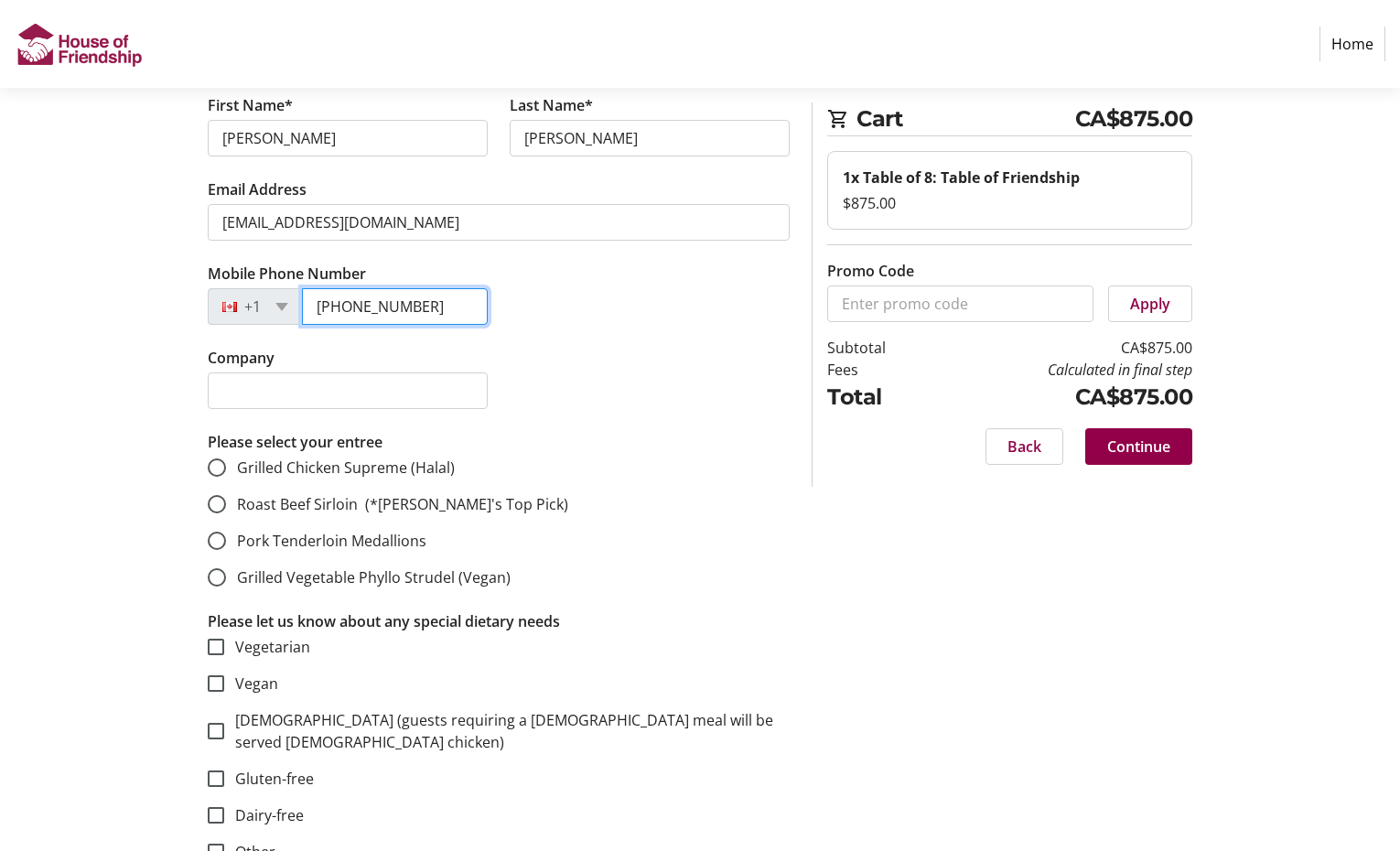
type input "[PHONE_NUMBER]"
click at [646, 493] on mat-radio-button "Roast Beef Sirloin (*[PERSON_NAME]'s Top Pick)" at bounding box center [498, 504] width 582 height 22
click at [212, 495] on input "Roast Beef Sirloin (*[PERSON_NAME]'s Top Pick)" at bounding box center [217, 504] width 19 height 19
radio input "true"
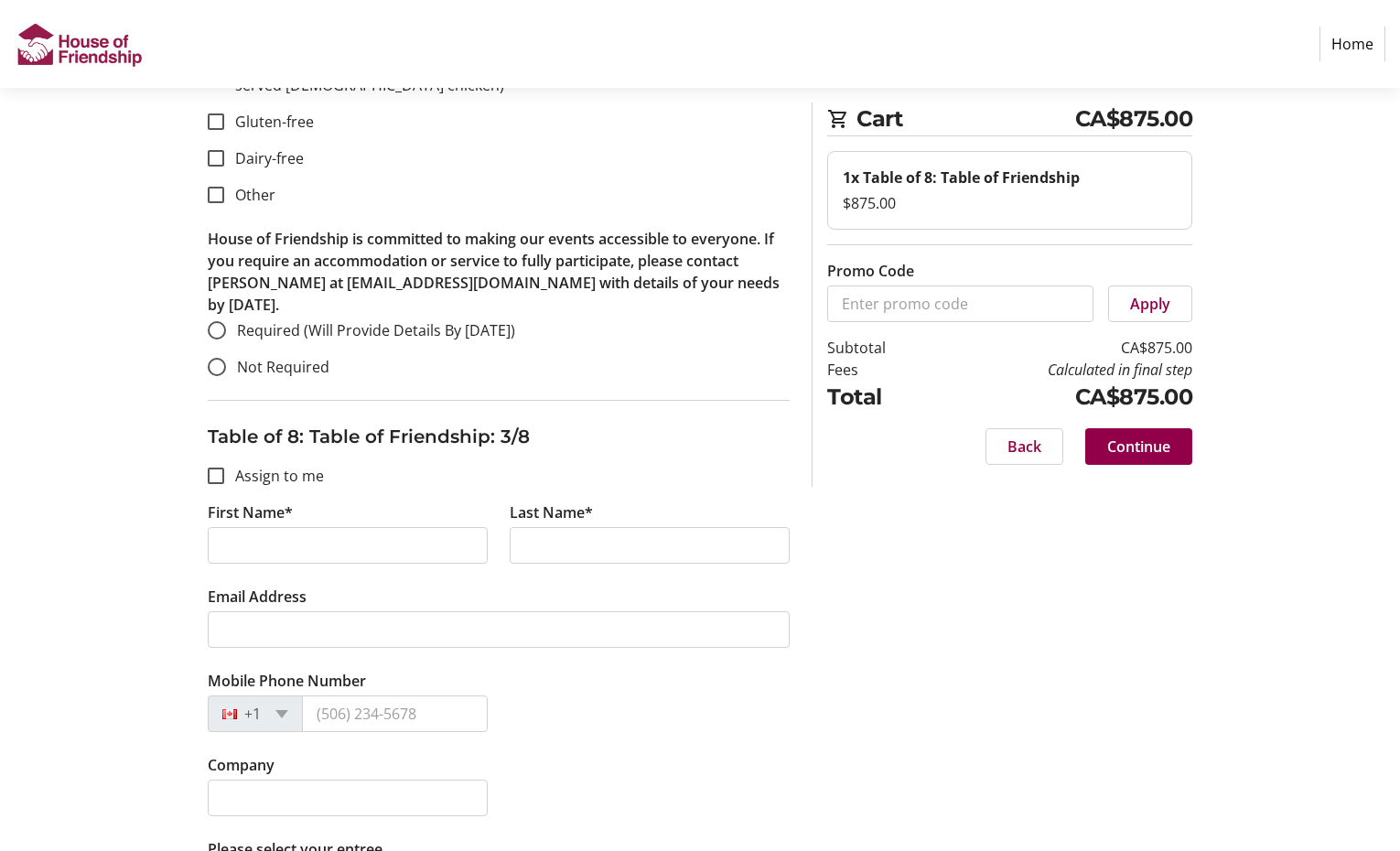
scroll to position [2012, 0]
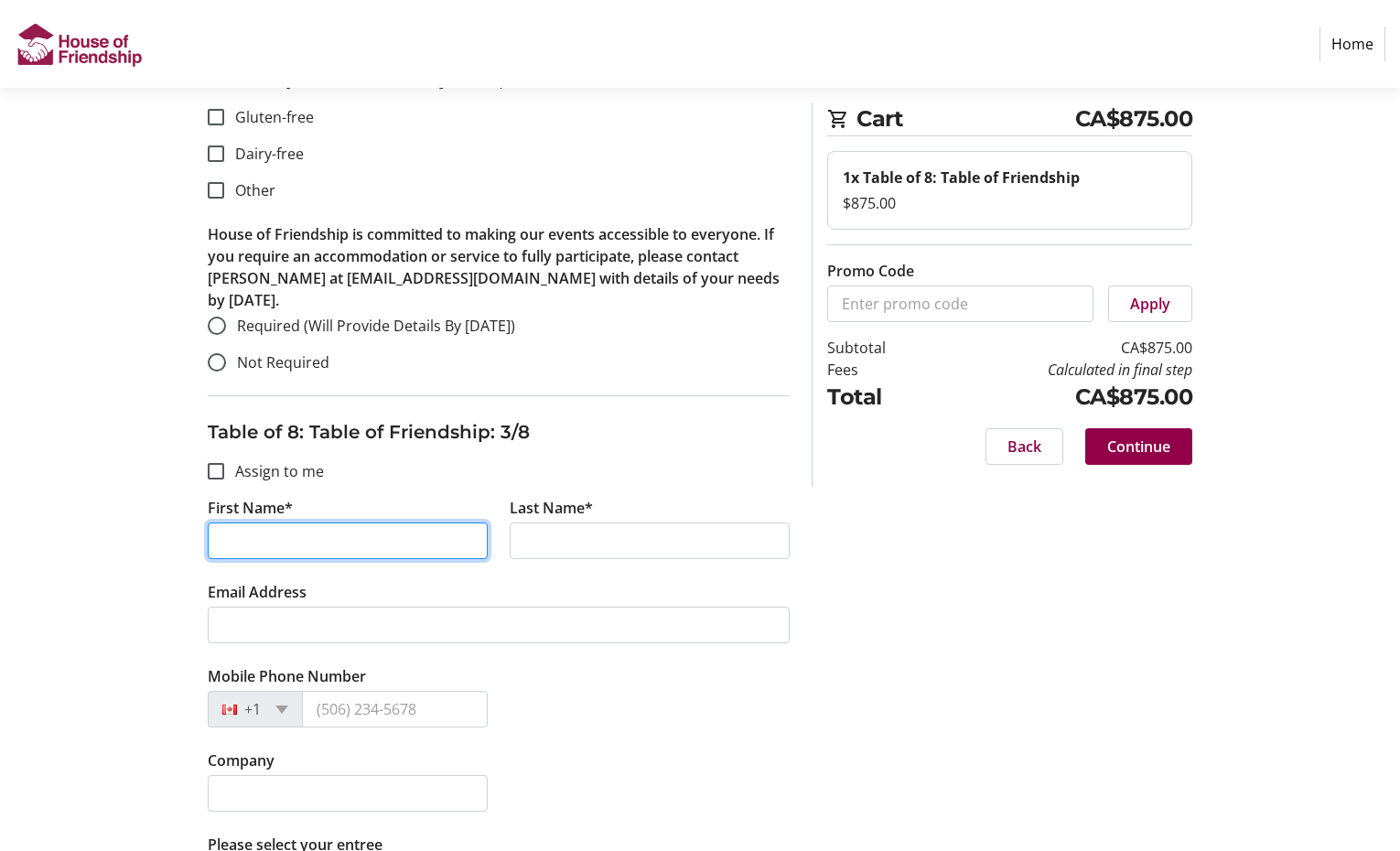
click at [381, 522] on input "First Name*" at bounding box center [347, 540] width 280 height 37
type input "[PERSON_NAME]"
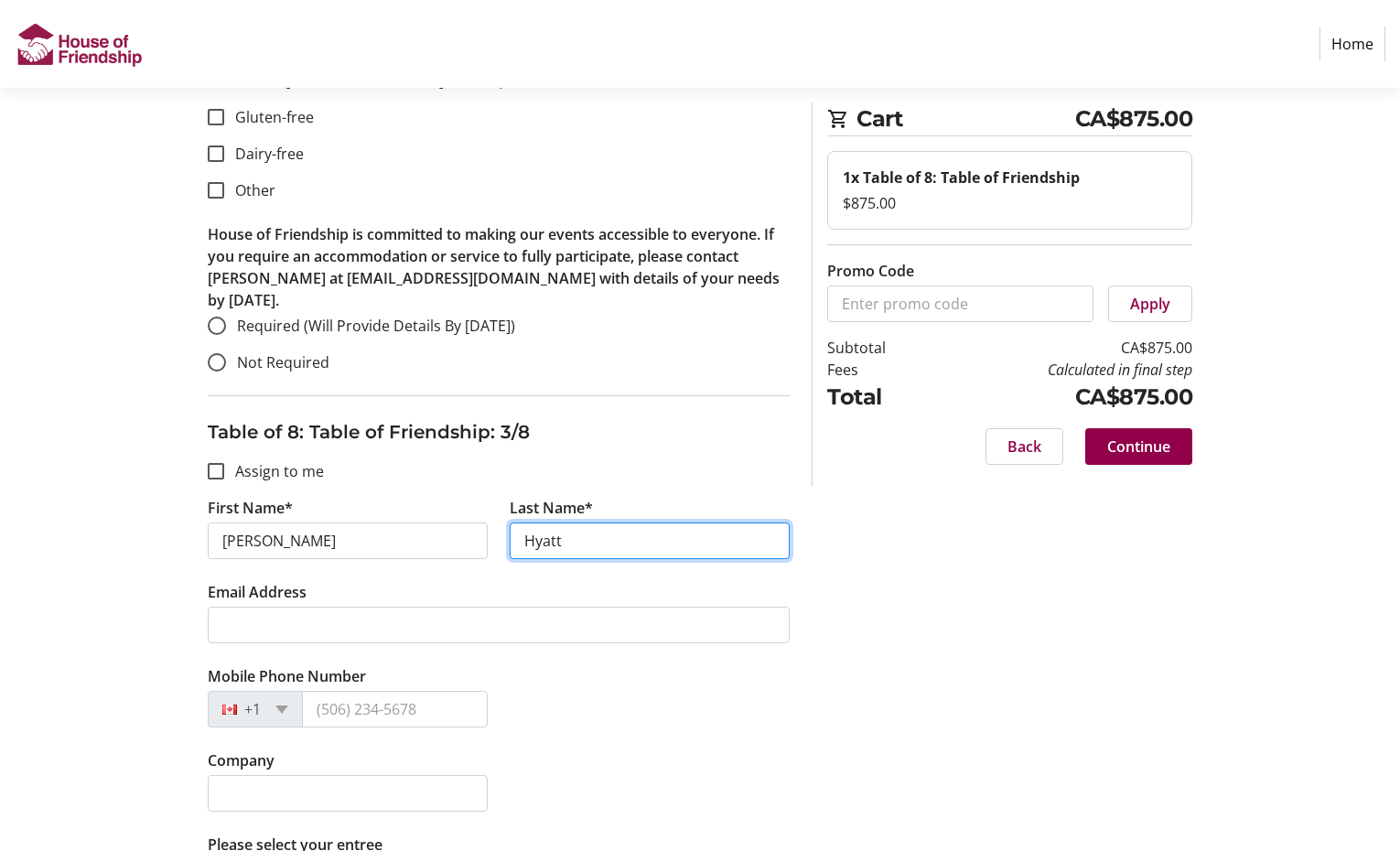
type input "Hyatt"
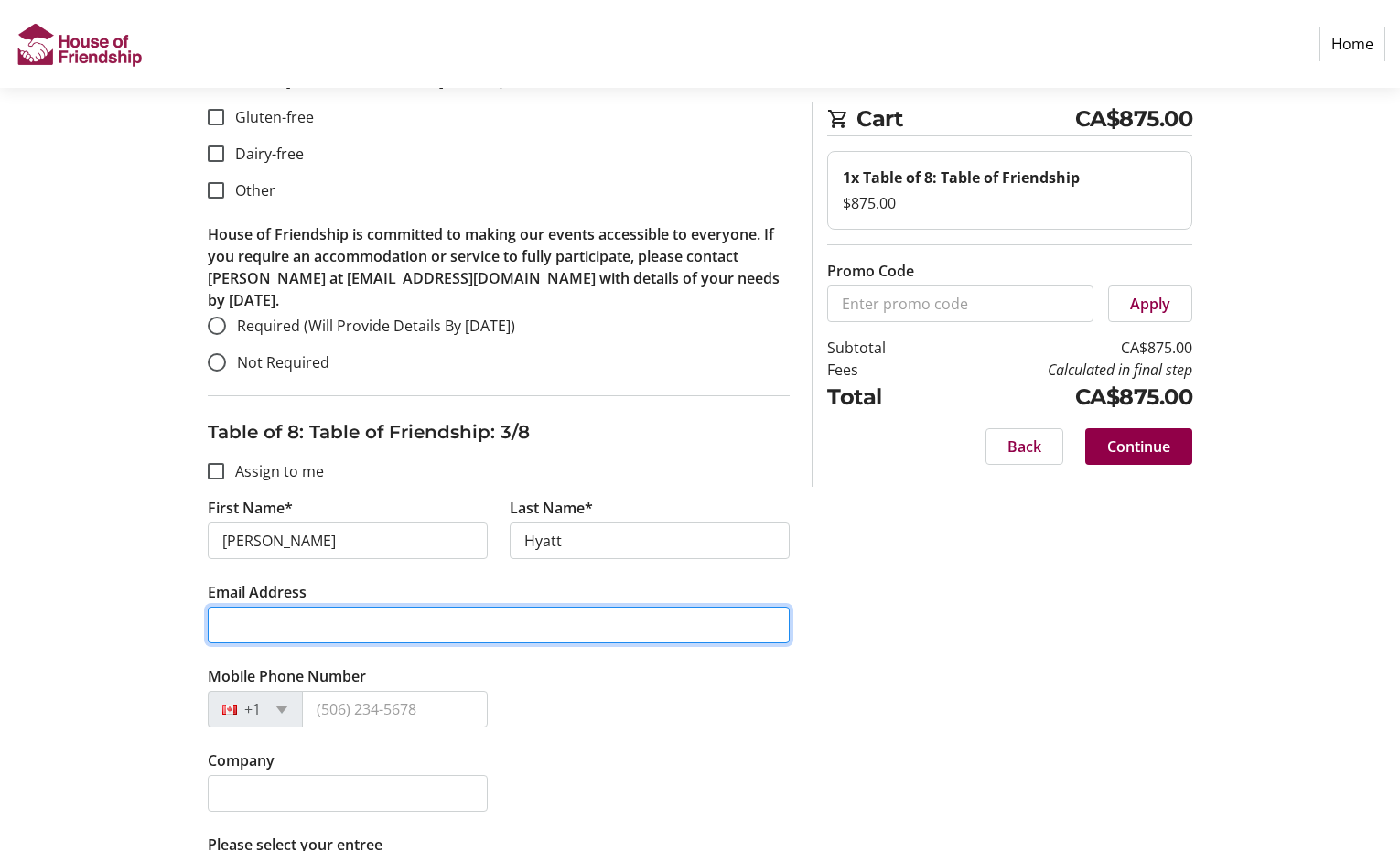
paste input "[EMAIL_ADDRESS][DOMAIN_NAME]"
type input "[EMAIL_ADDRESS][DOMAIN_NAME]"
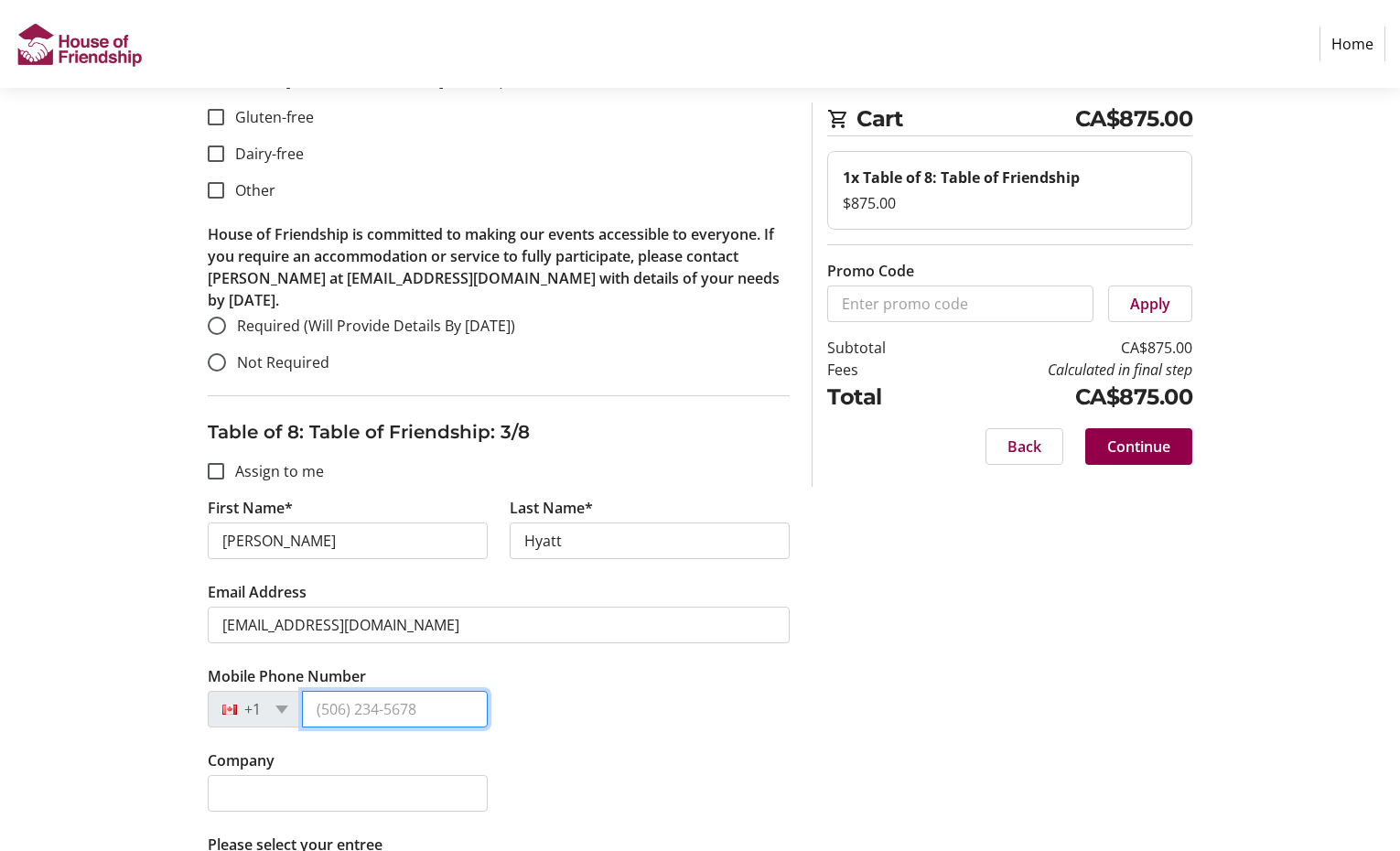
click at [430, 691] on input "Mobile Phone Number" at bounding box center [394, 709] width 186 height 37
click at [611, 749] on div "Company" at bounding box center [498, 791] width 604 height 84
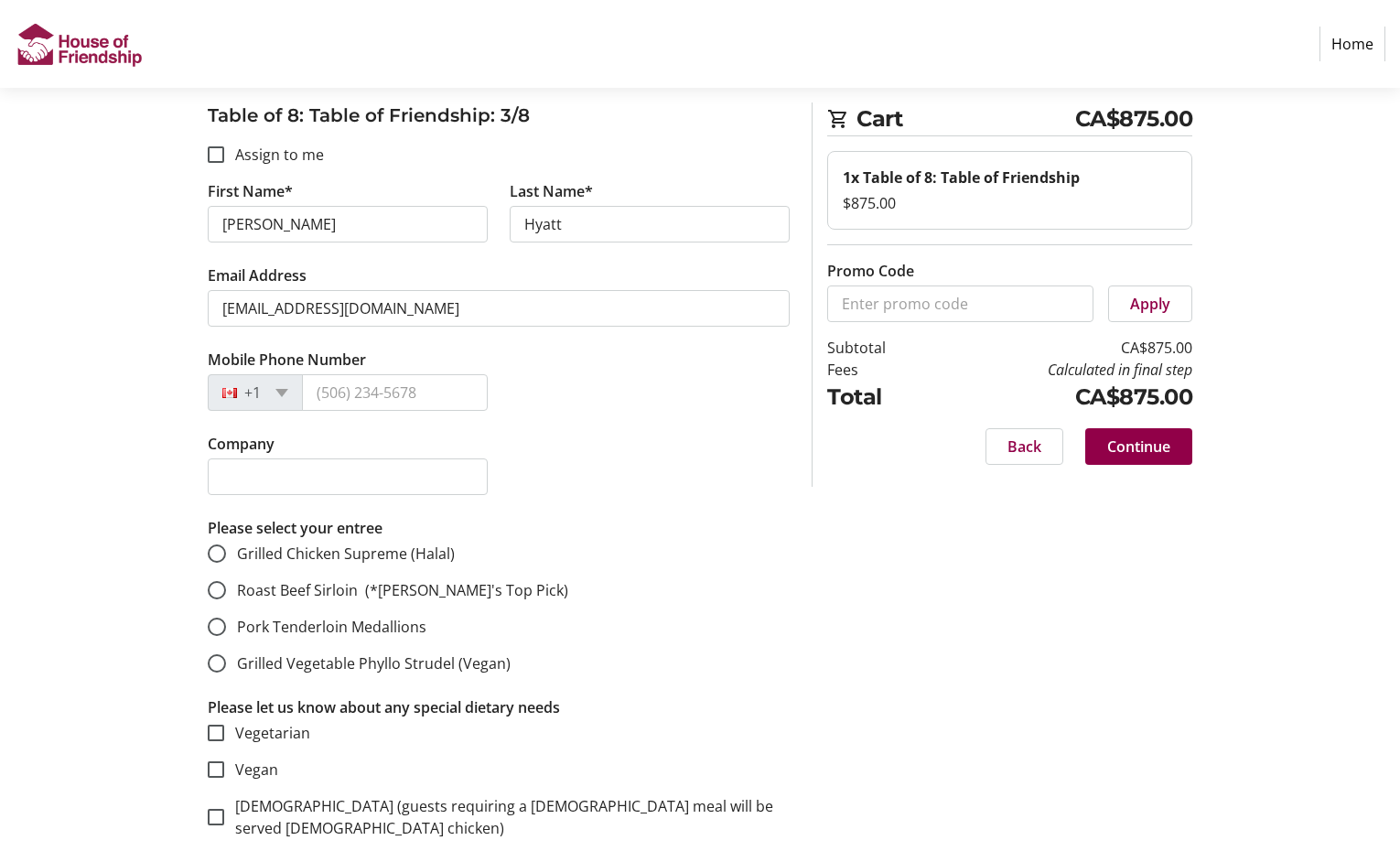
scroll to position [2340, 0]
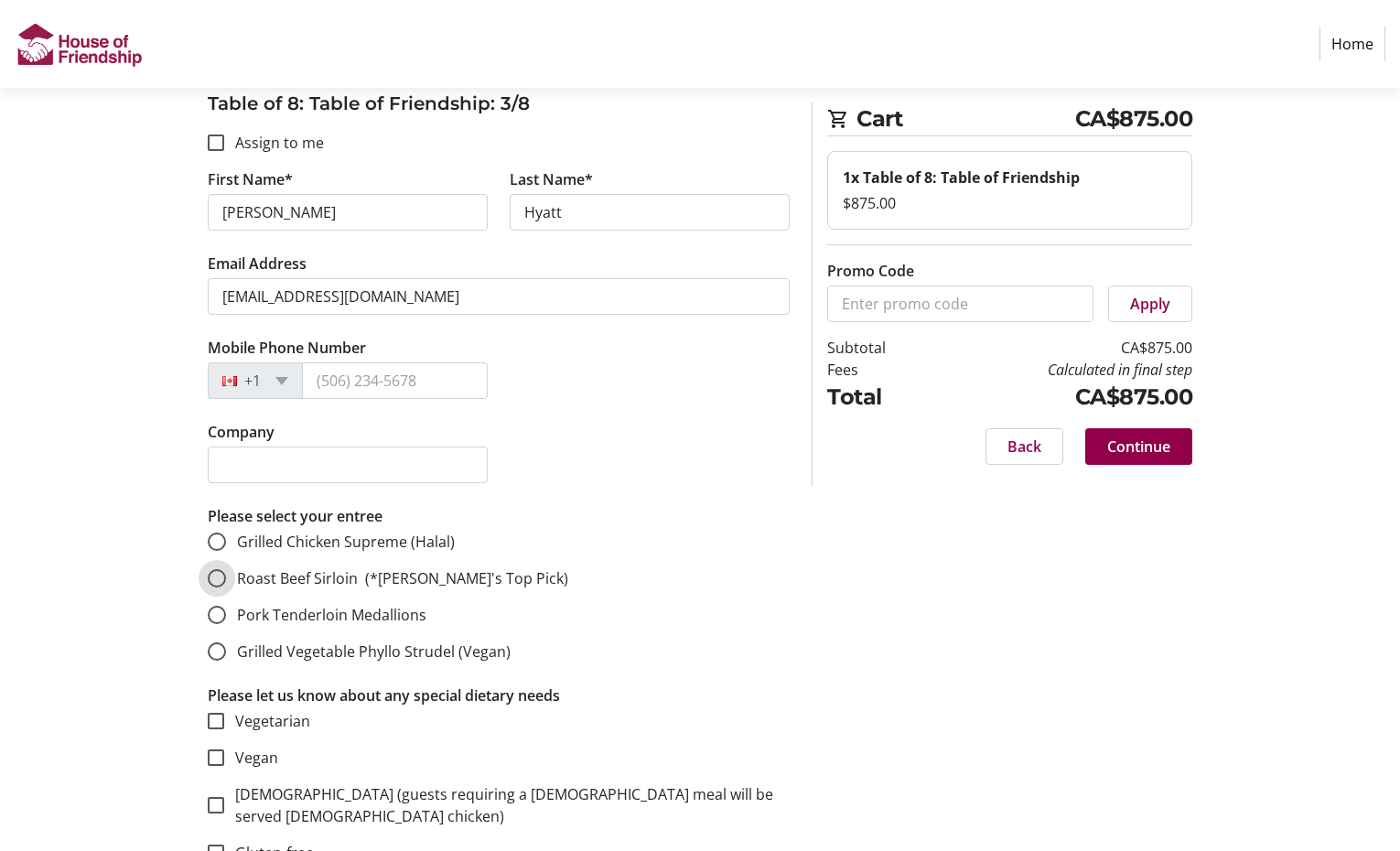
click at [218, 569] on input "Roast Beef Sirloin (*[PERSON_NAME]'s Top Pick)" at bounding box center [217, 578] width 19 height 19
radio input "true"
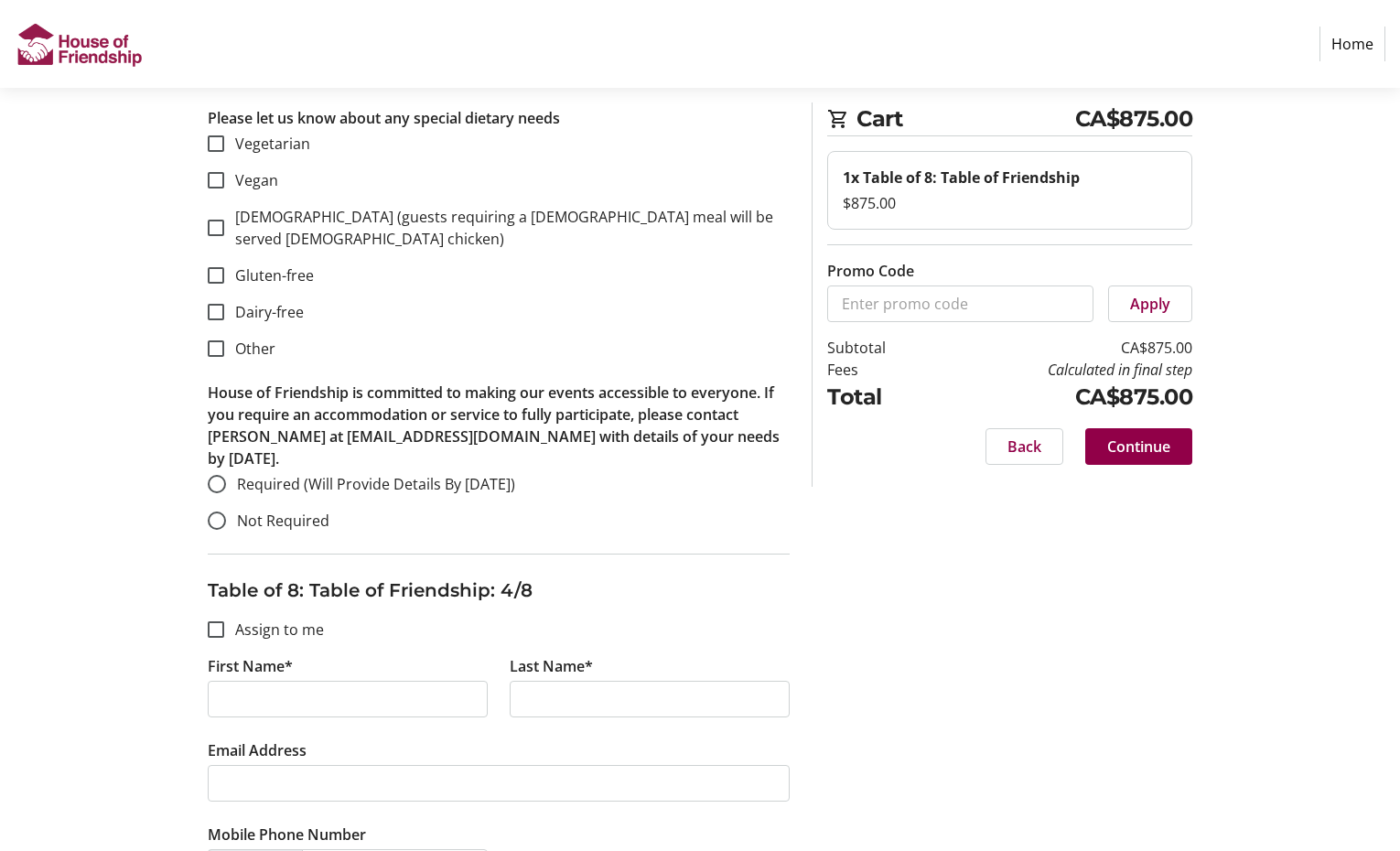
scroll to position [2928, 0]
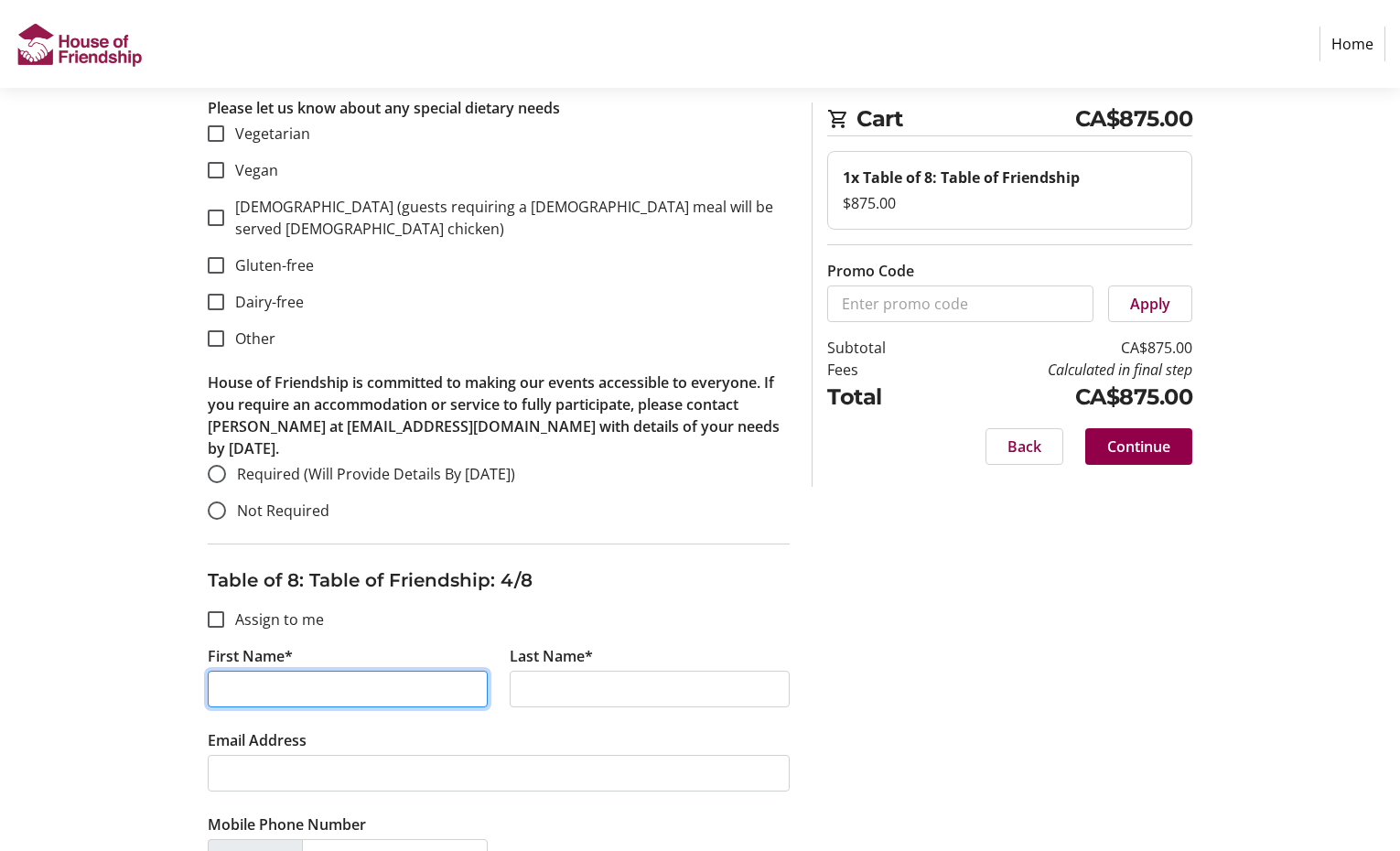
click at [435, 670] on input "First Name*" at bounding box center [347, 688] width 280 height 37
type input "[PERSON_NAME]"
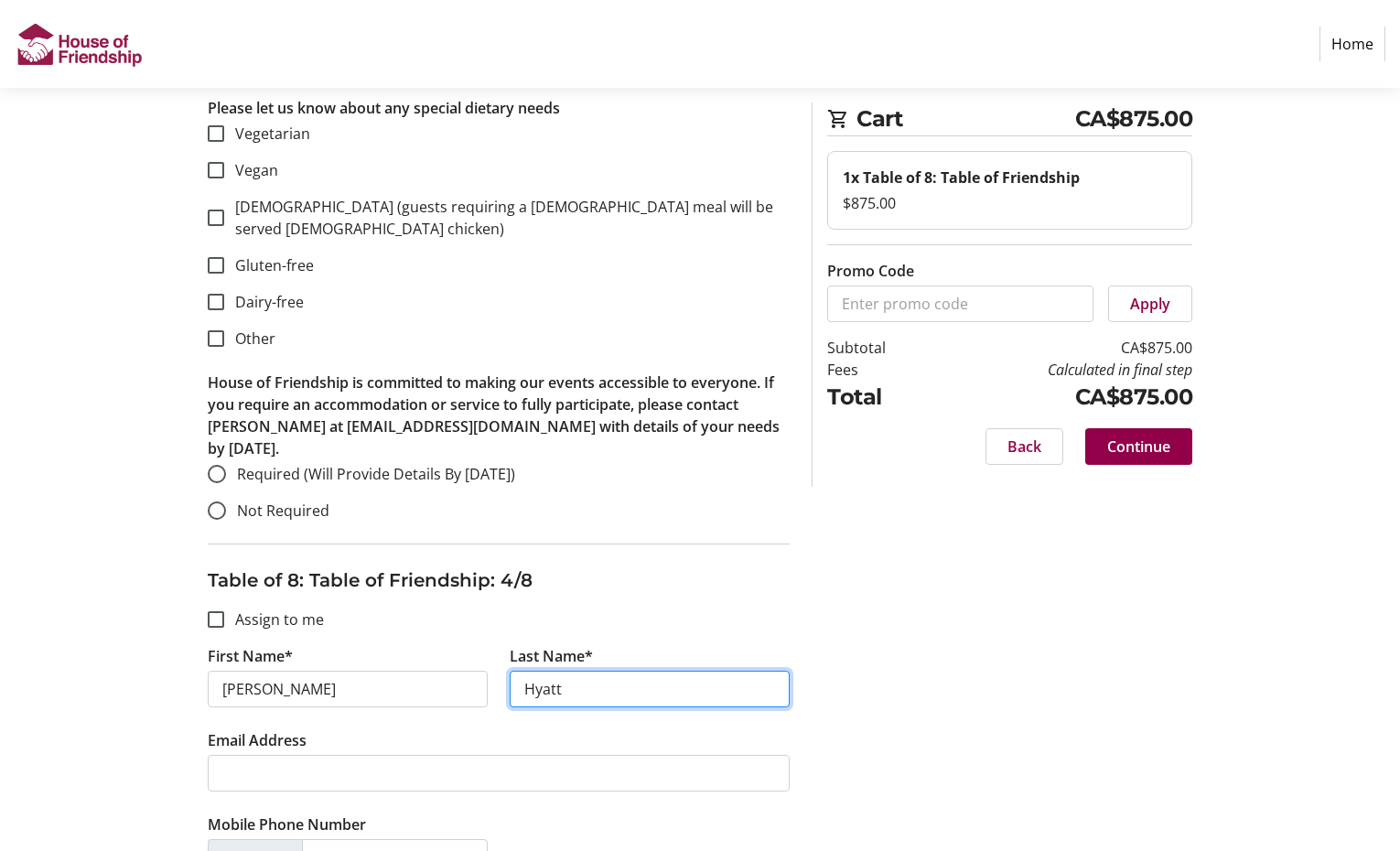
type input "Hyatt"
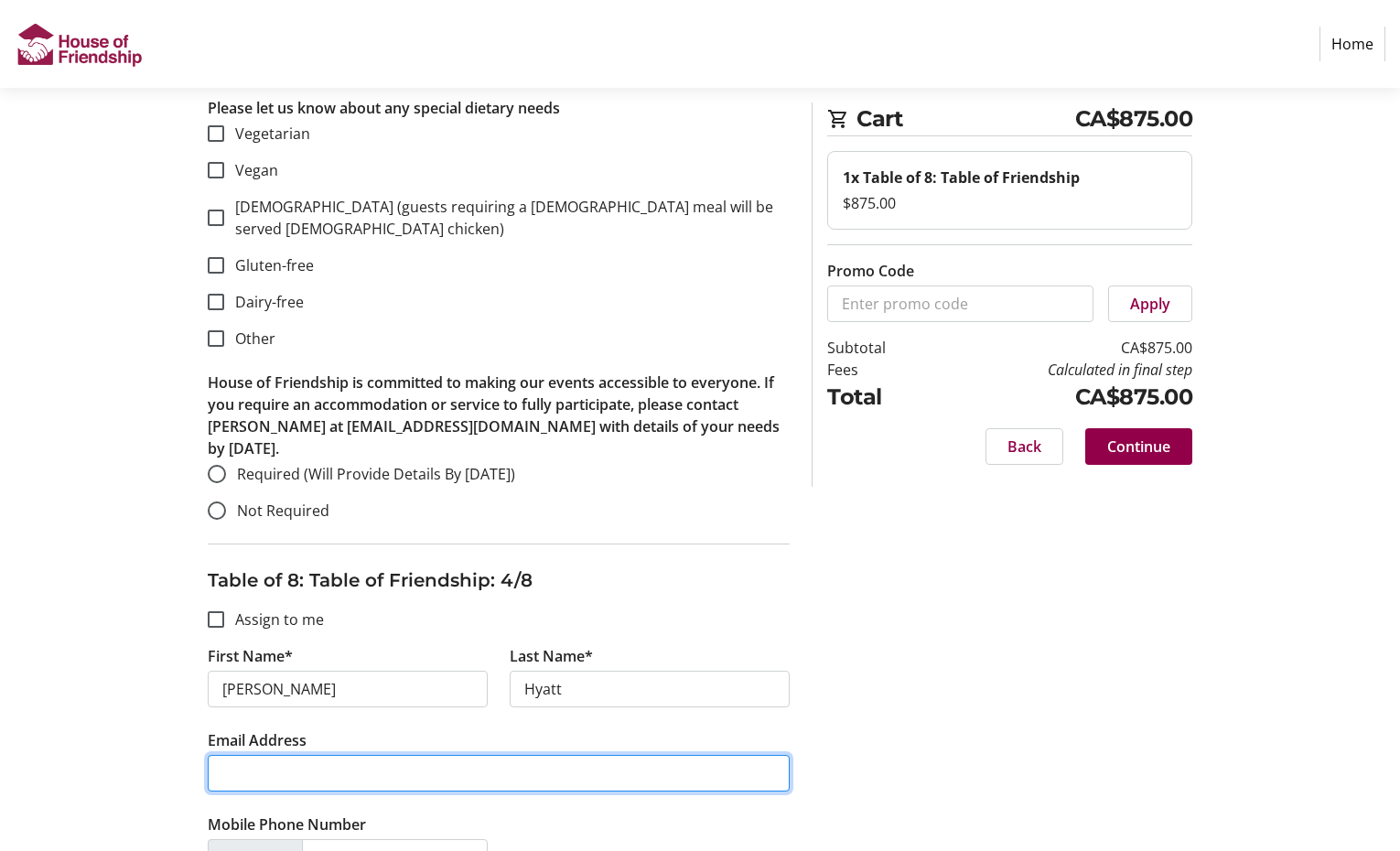
paste input "[EMAIL_ADDRESS][DOMAIN_NAME]"
type input "[EMAIL_ADDRESS][DOMAIN_NAME]"
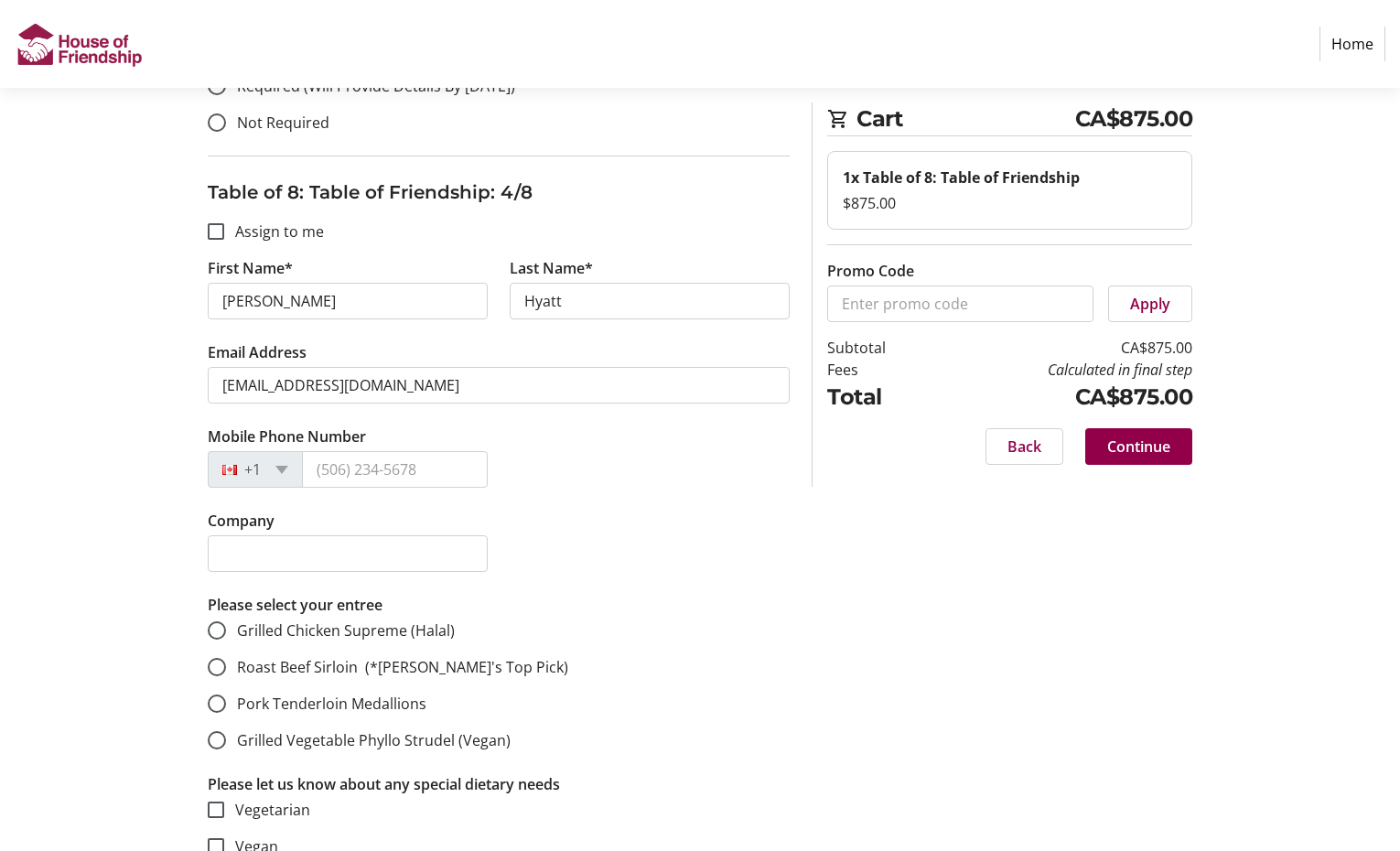
scroll to position [3320, 0]
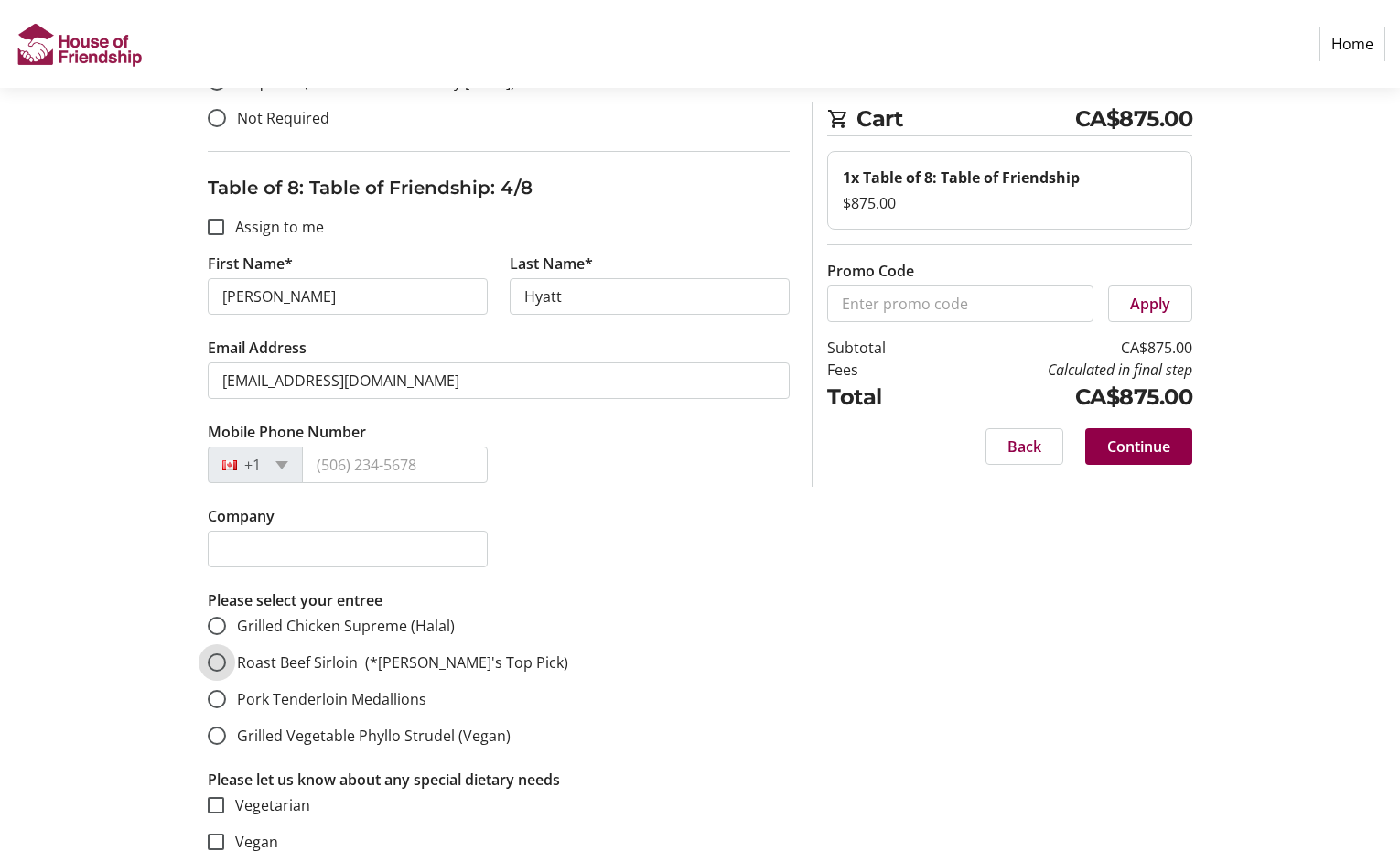
click at [221, 653] on input "Roast Beef Sirloin (*[PERSON_NAME]'s Top Pick)" at bounding box center [217, 662] width 19 height 19
radio input "true"
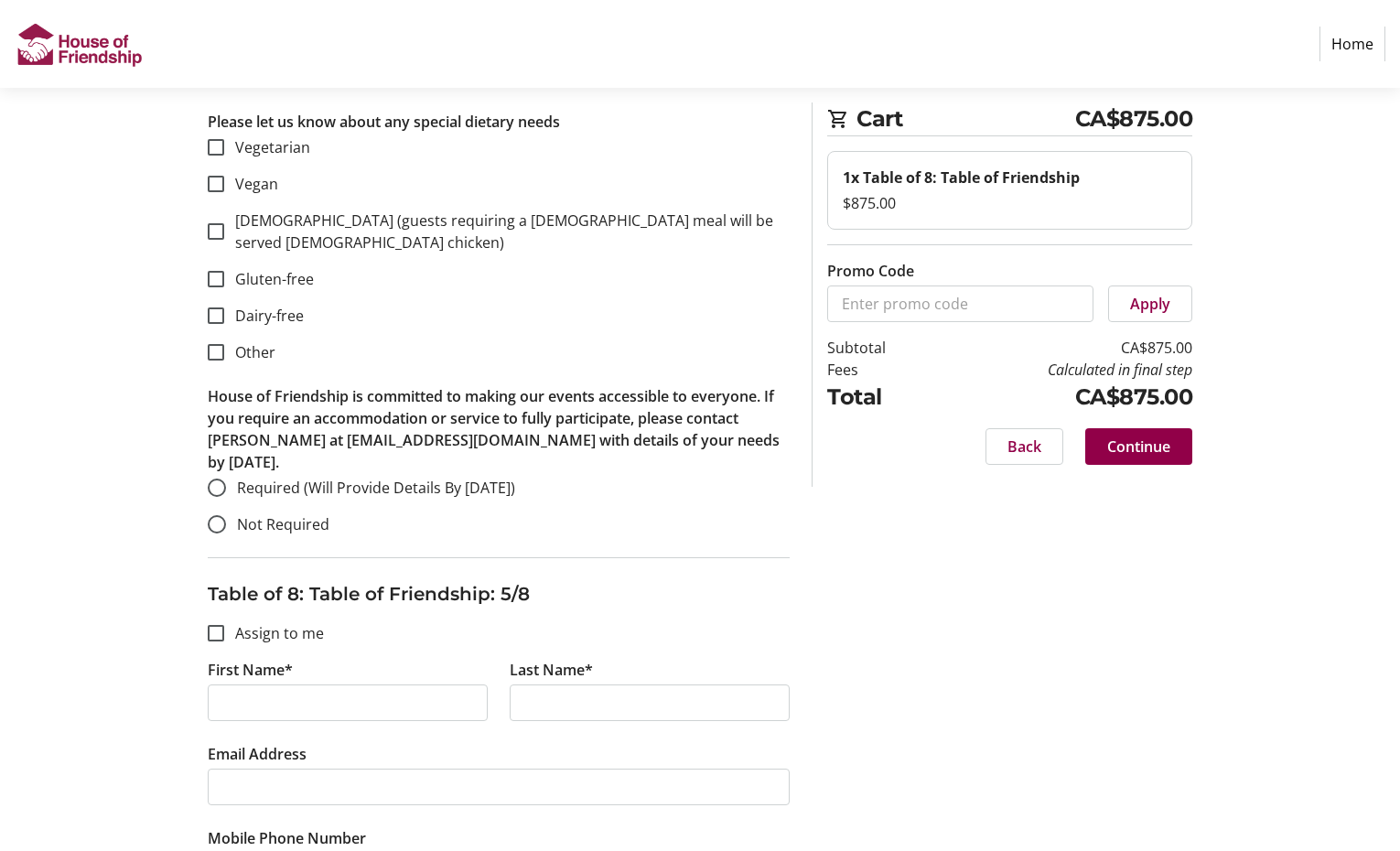
scroll to position [3984, 0]
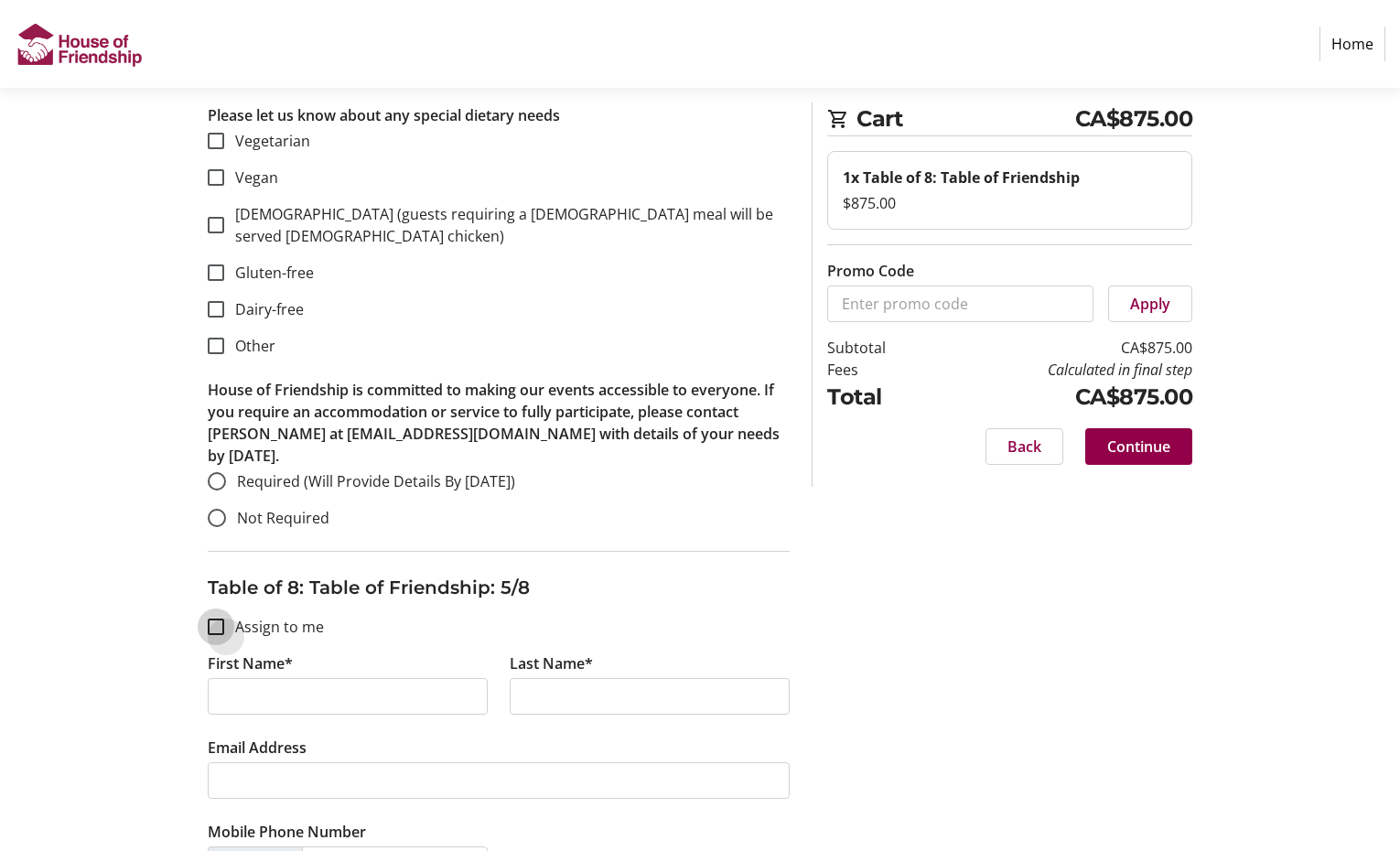
click at [218, 619] on input "Assign to me" at bounding box center [216, 627] width 17 height 17
checkbox input "true"
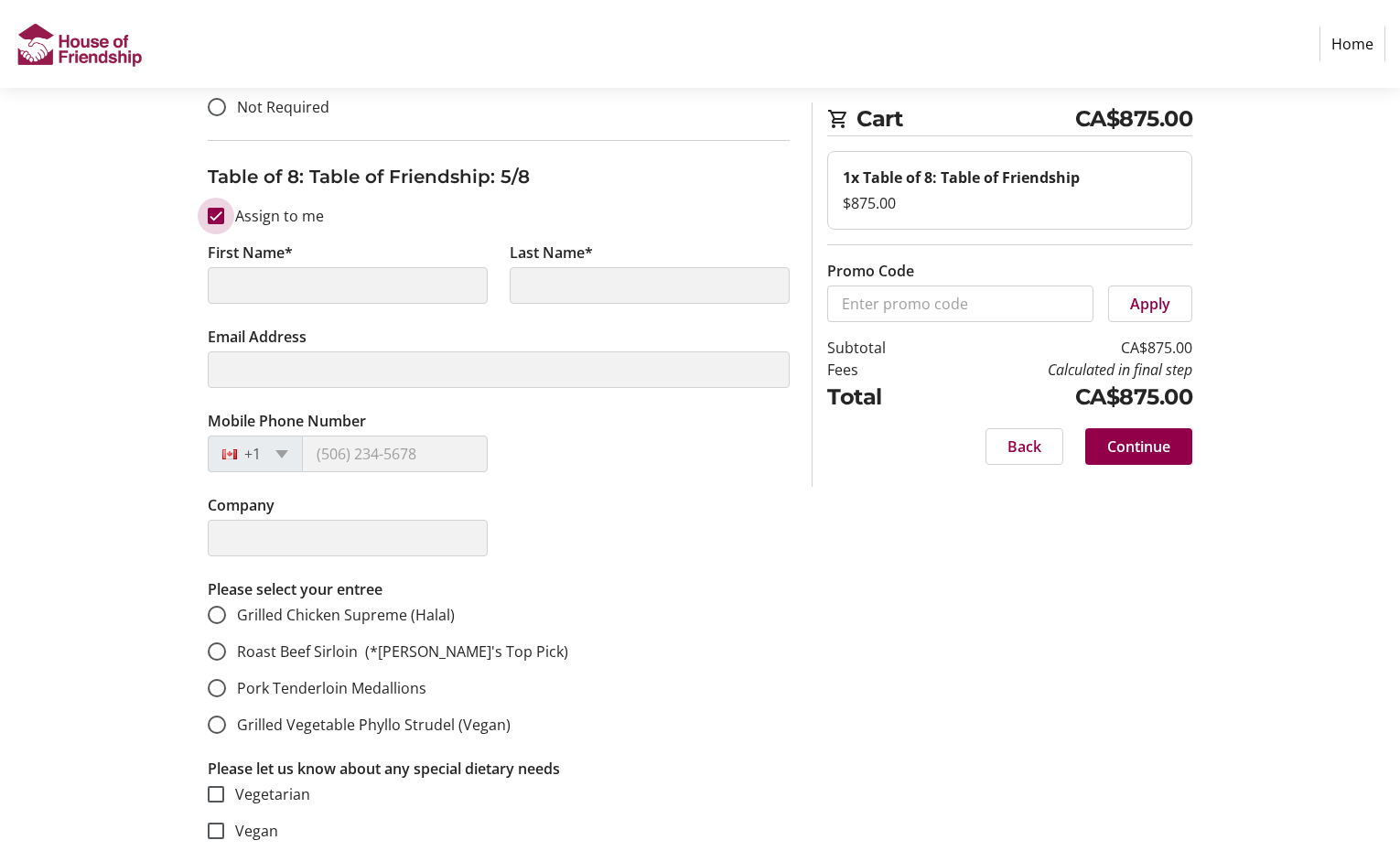
type input "[PERSON_NAME]"
type input "[EMAIL_ADDRESS][PERSON_NAME][DOMAIN_NAME]"
type input "[PHONE_NUMBER]"
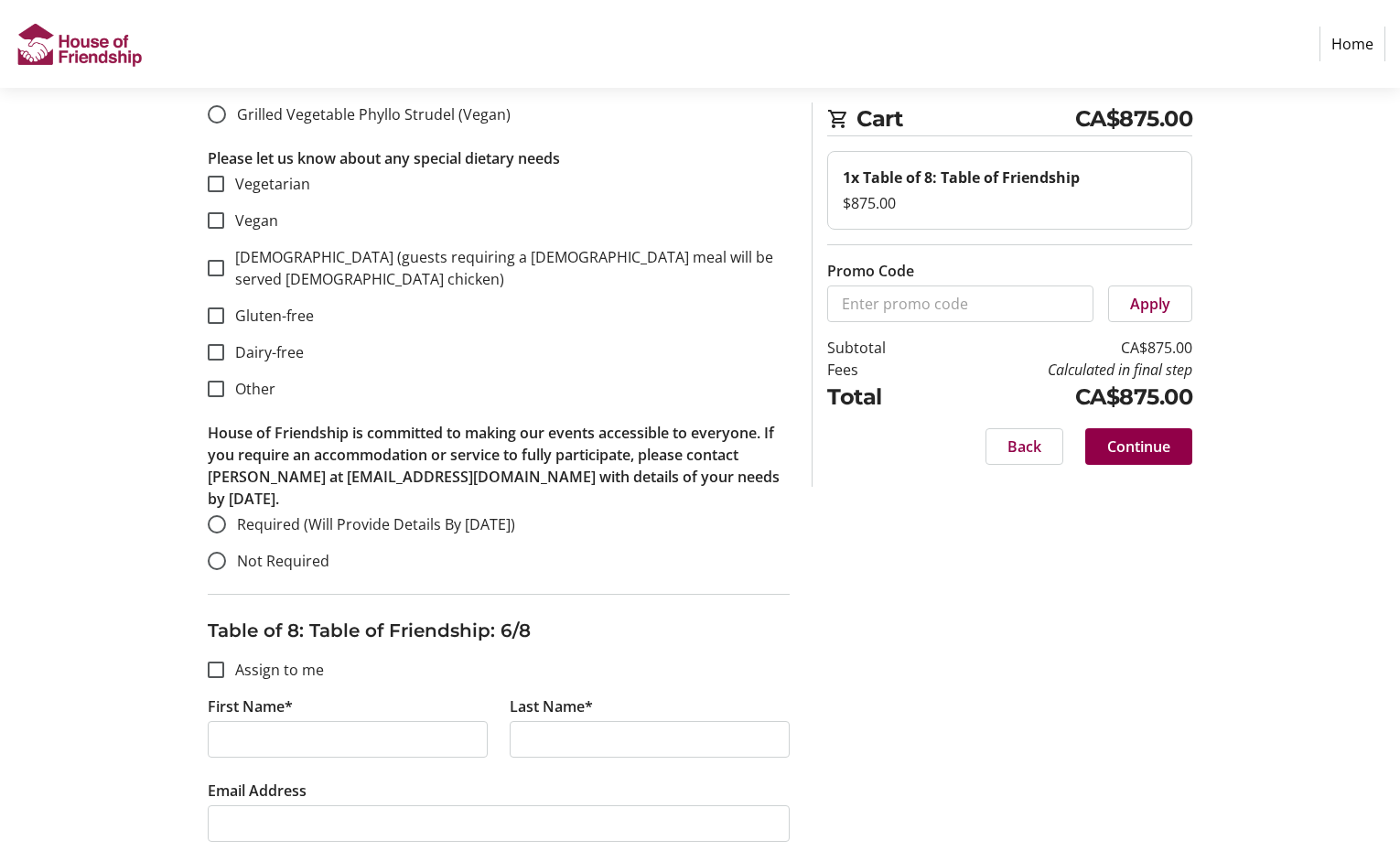
scroll to position [5010, 0]
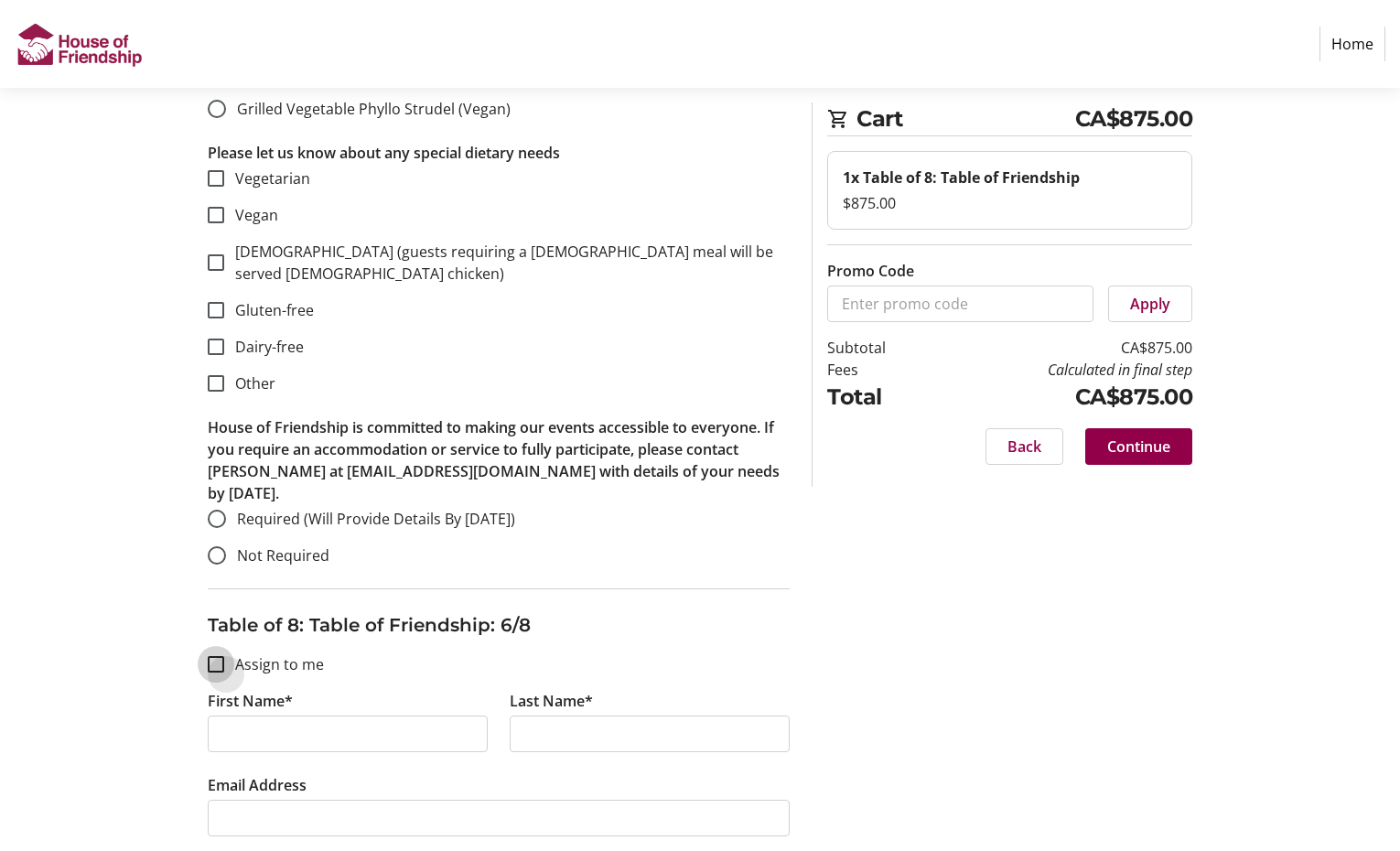
click at [211, 656] on input "Assign to me" at bounding box center [216, 664] width 17 height 17
checkbox input "true"
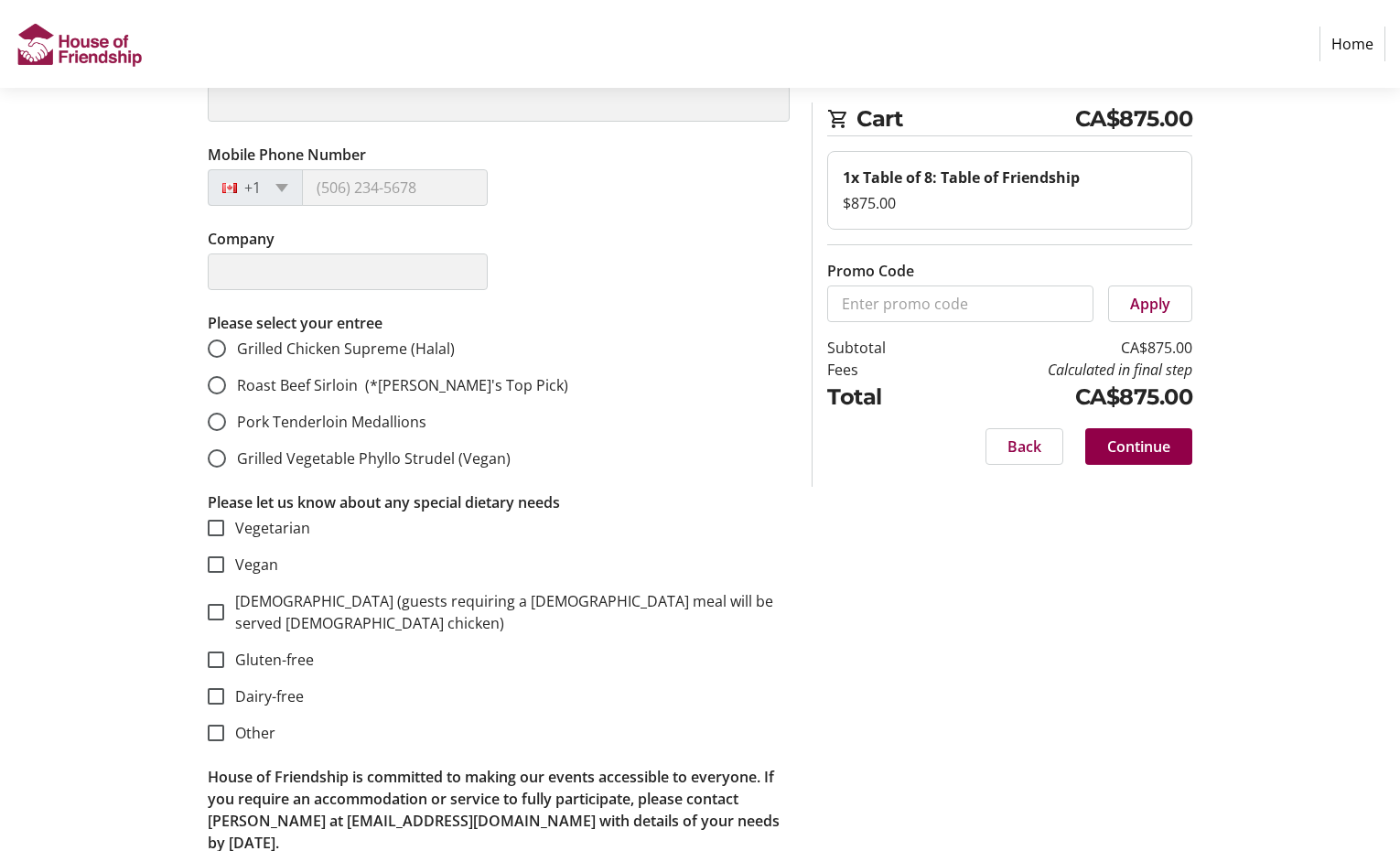
type input "[PERSON_NAME]"
type input "[EMAIL_ADDRESS][PERSON_NAME][DOMAIN_NAME]"
type input "[PHONE_NUMBER]"
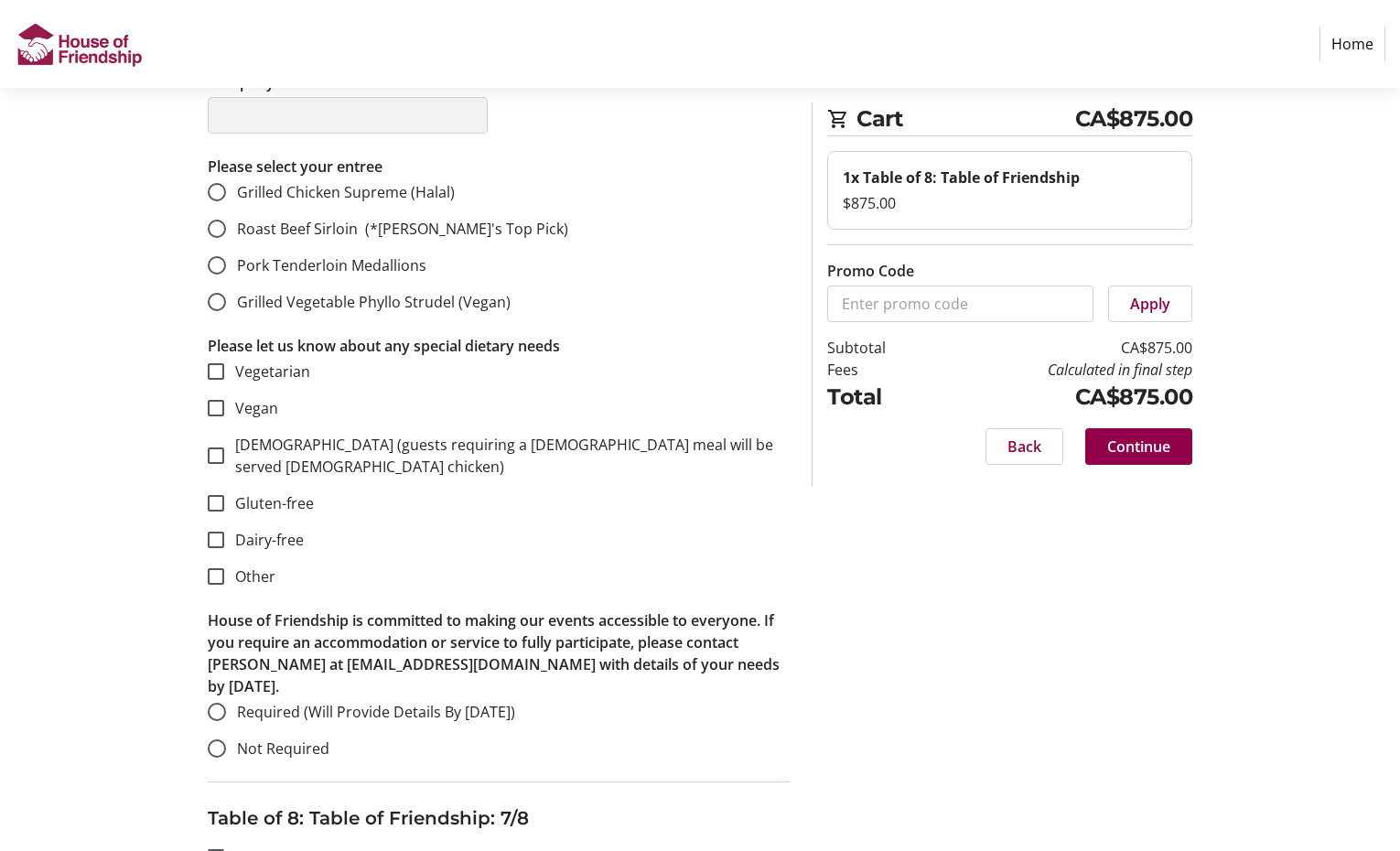
scroll to position [5955, 0]
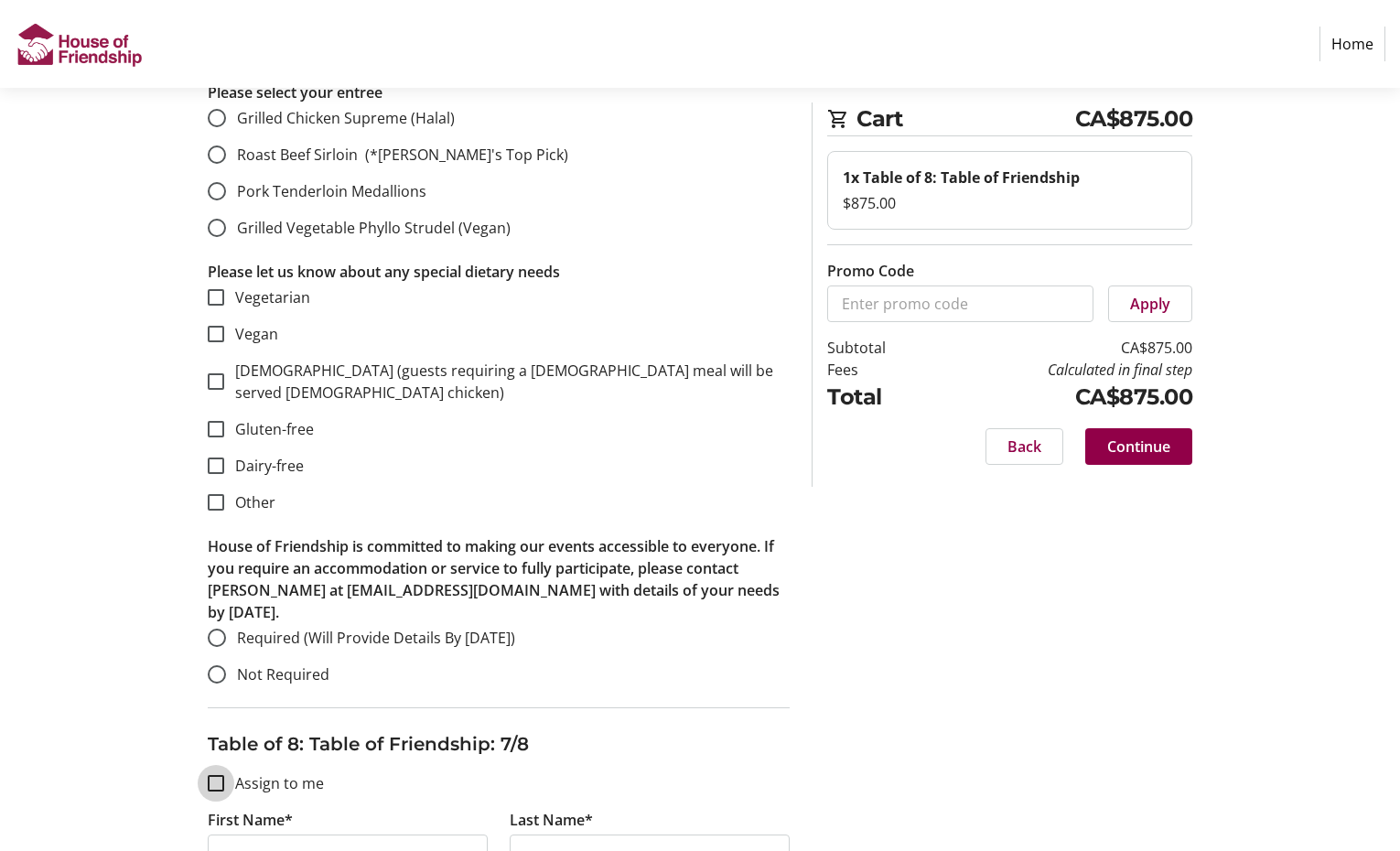
click at [218, 775] on input "Assign to me" at bounding box center [216, 783] width 17 height 17
checkbox input "true"
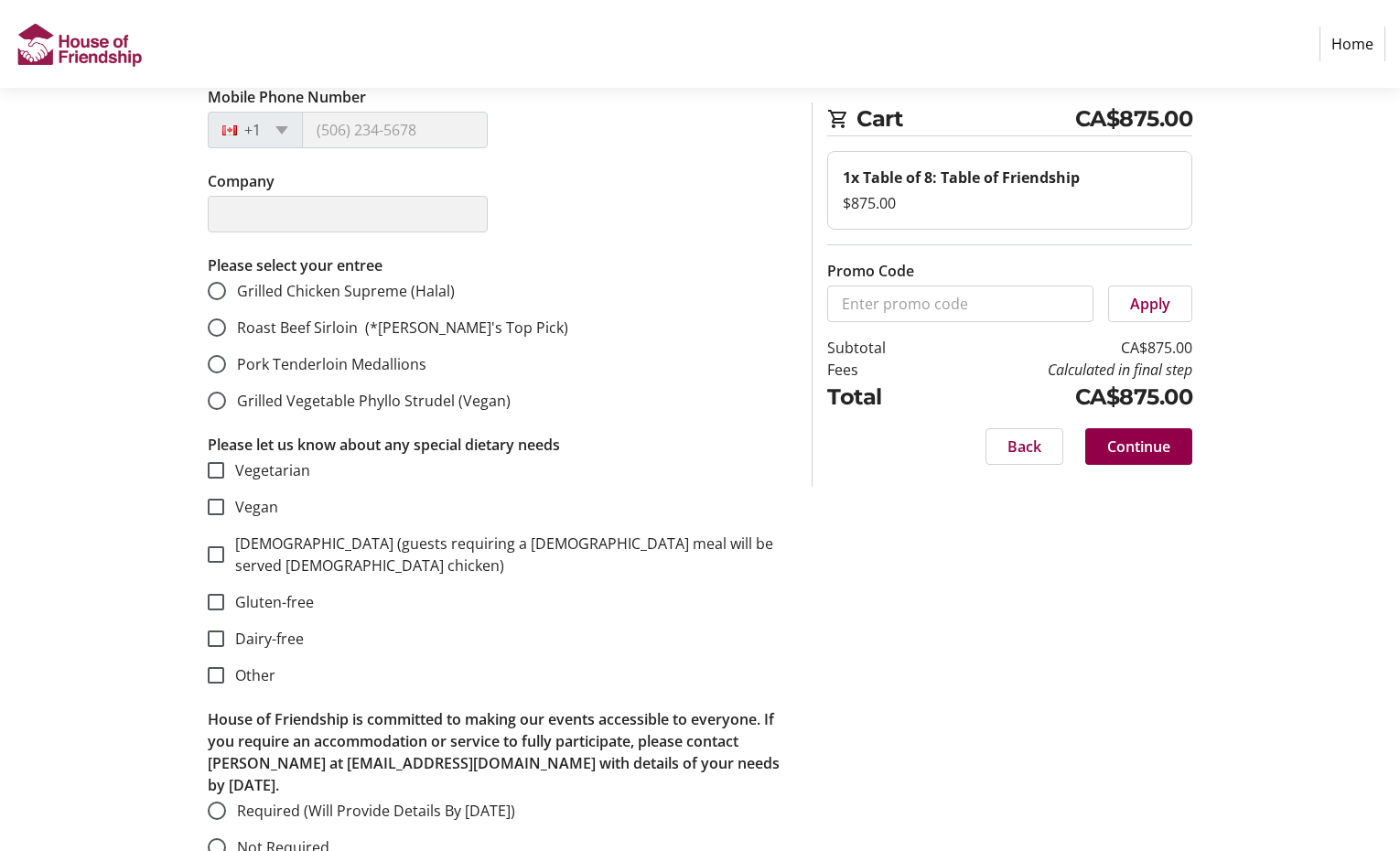
type input "[PERSON_NAME]"
type input "[EMAIL_ADDRESS][PERSON_NAME][DOMAIN_NAME]"
type input "[PHONE_NUMBER]"
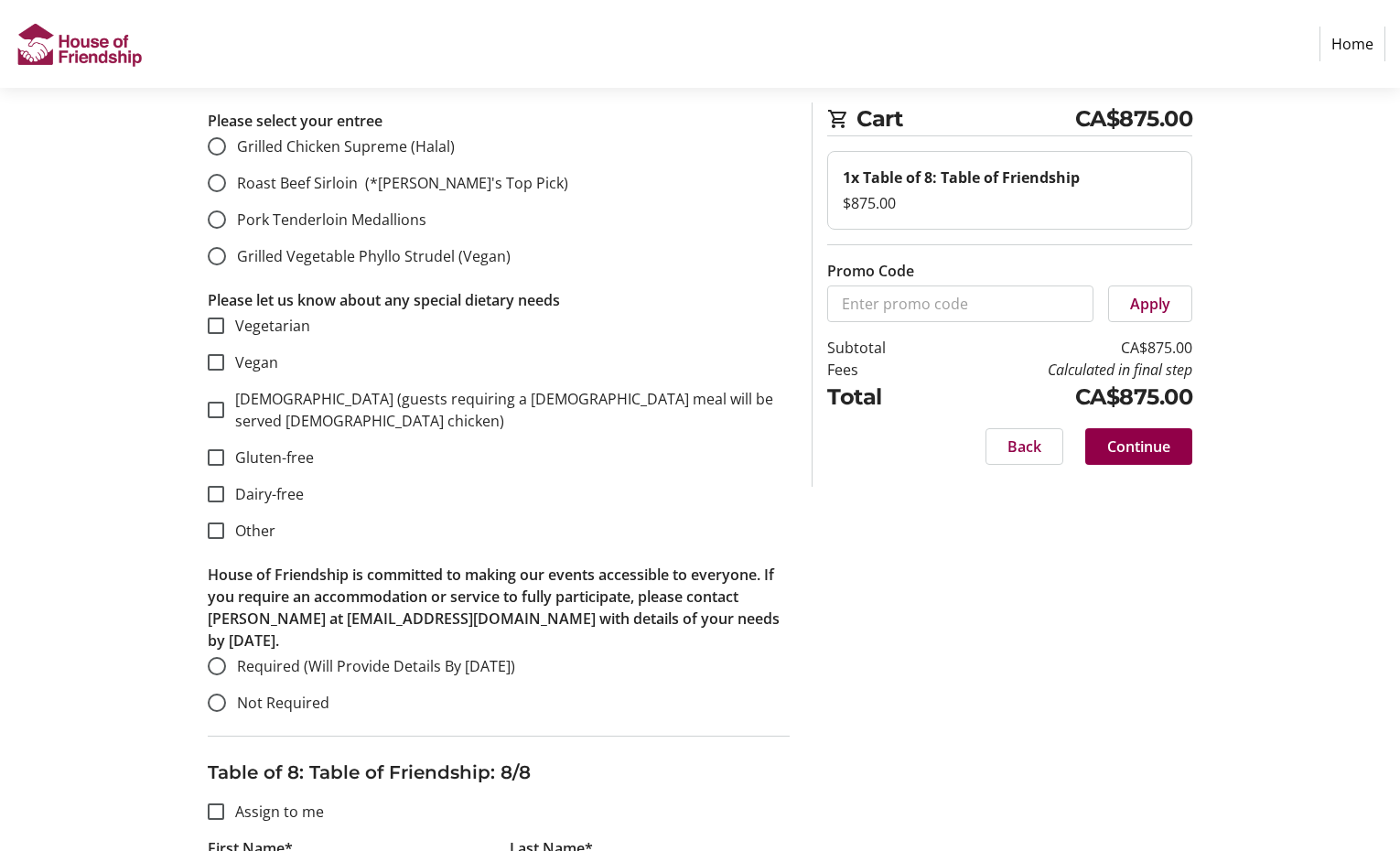
scroll to position [6996, 0]
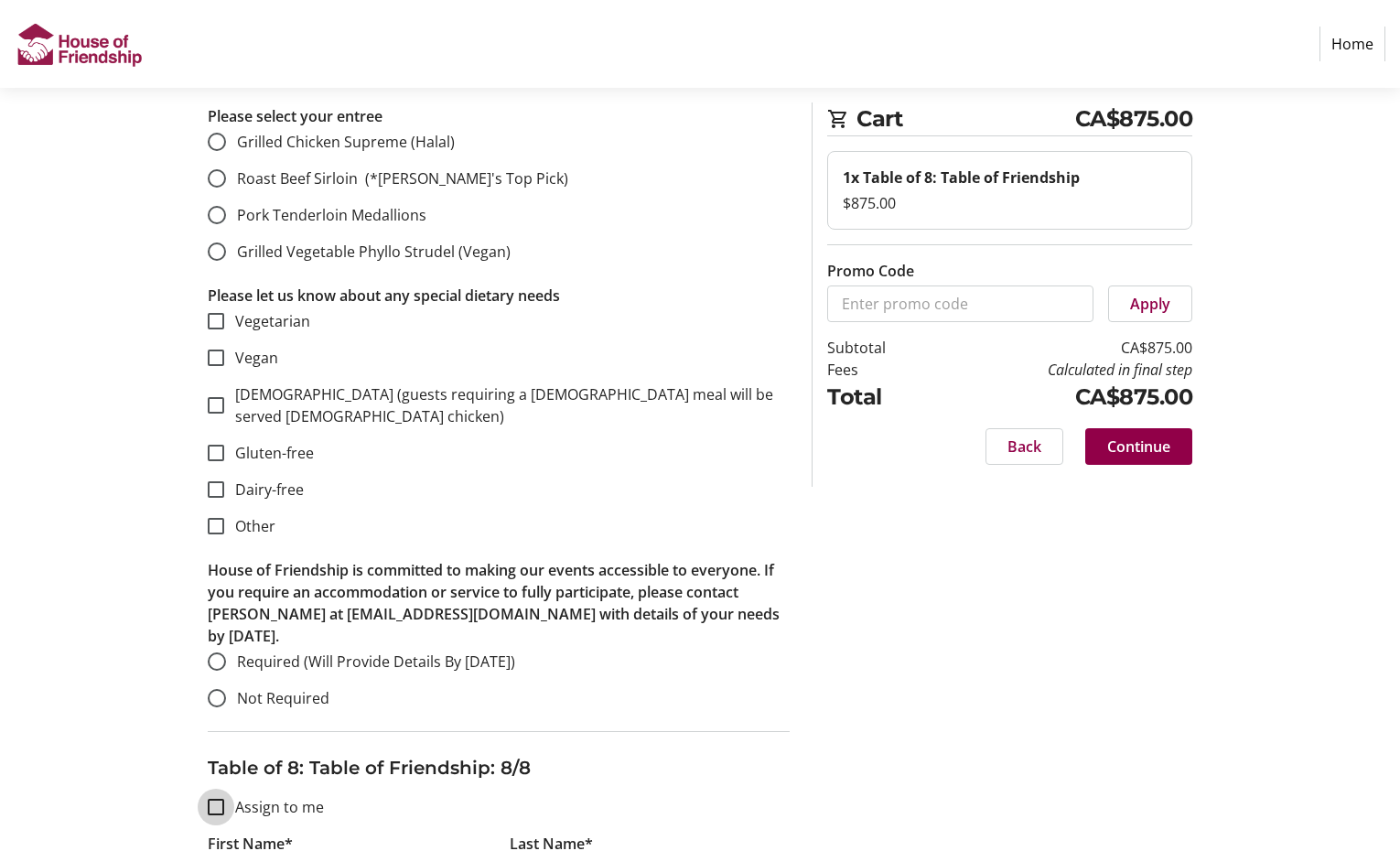
click at [217, 799] on input "Assign to me" at bounding box center [216, 807] width 17 height 17
checkbox input "true"
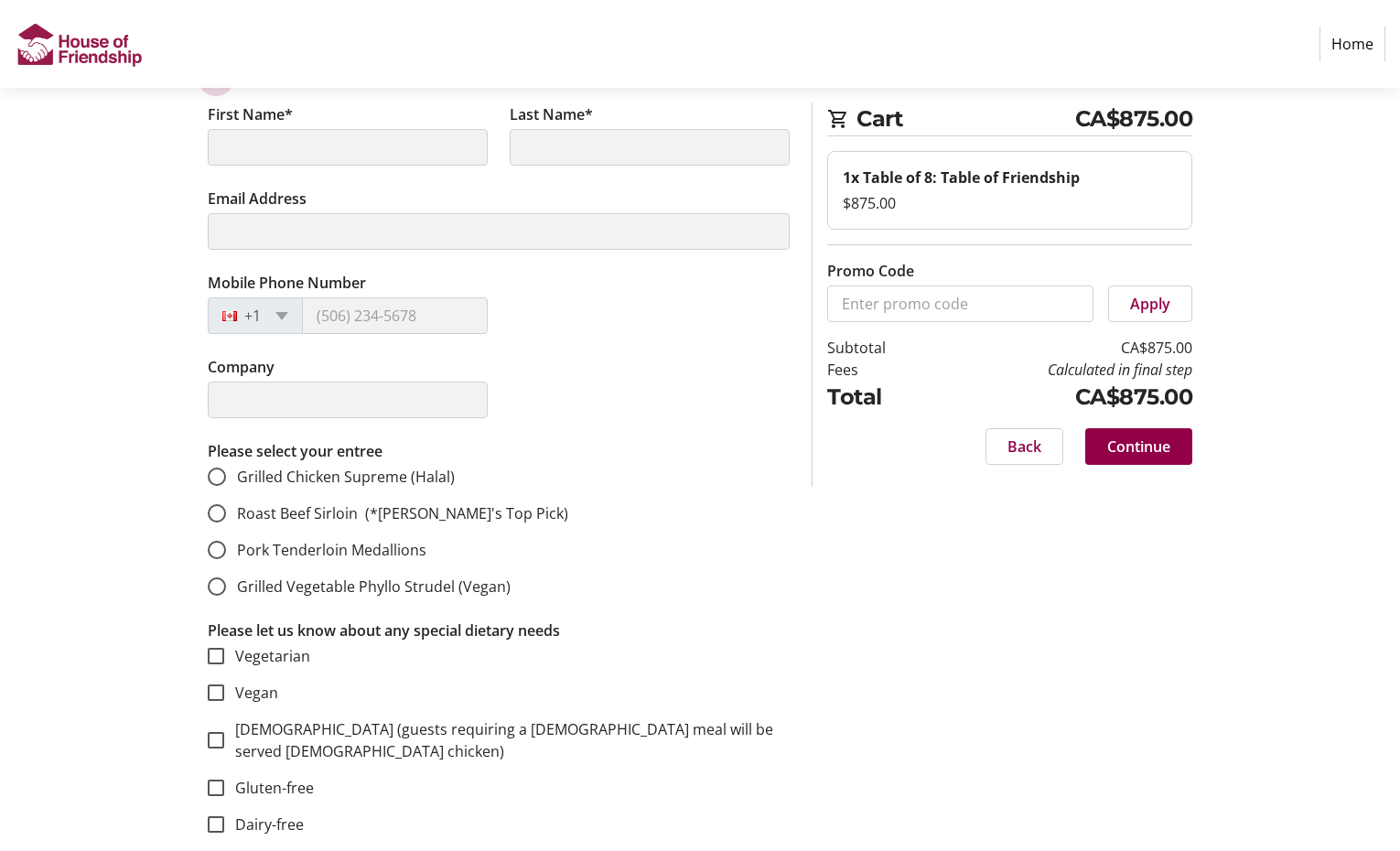
scroll to position [7764, 0]
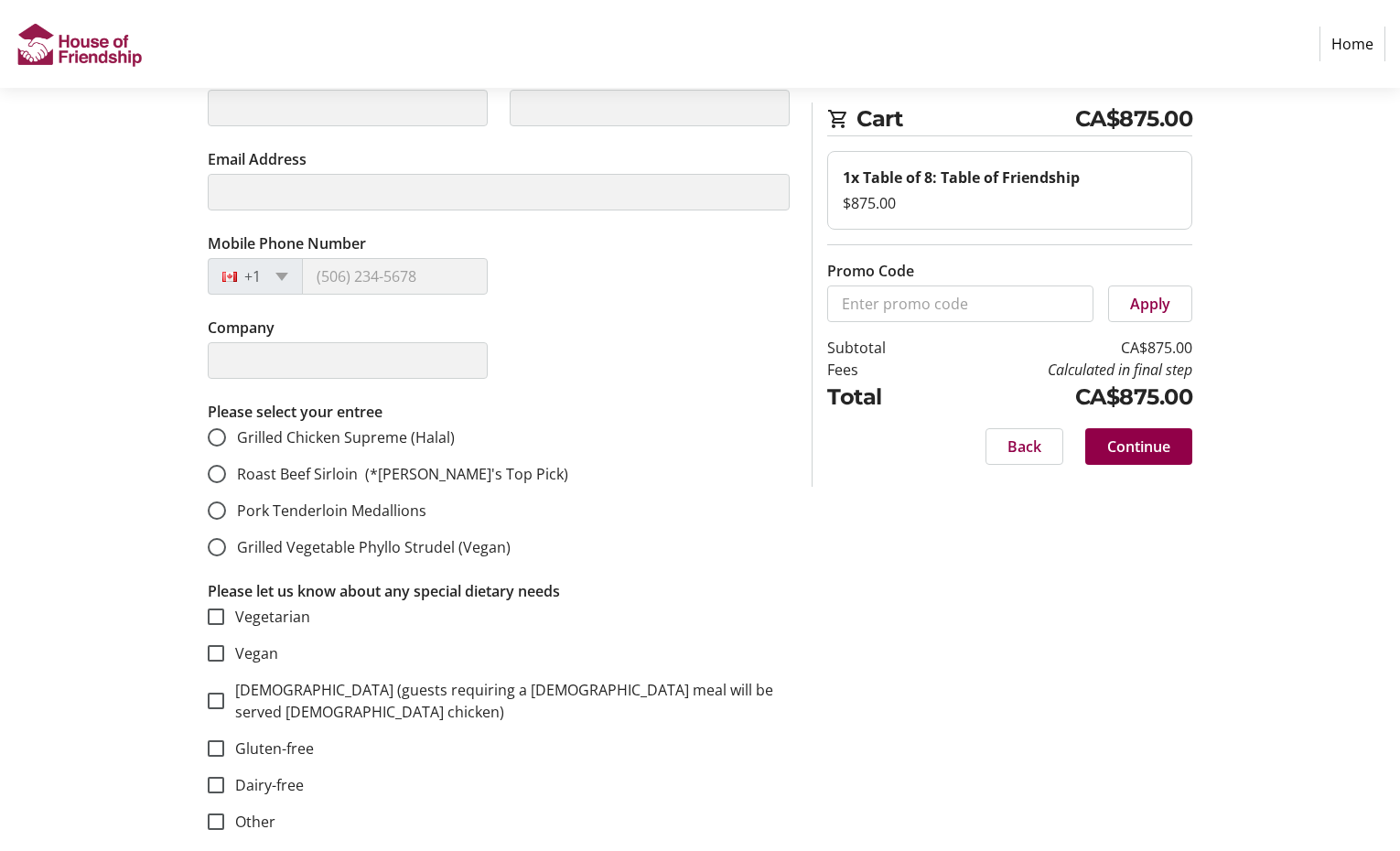
type input "[PERSON_NAME]"
type input "[EMAIL_ADDRESS][PERSON_NAME][DOMAIN_NAME]"
type input "[PHONE_NUMBER]"
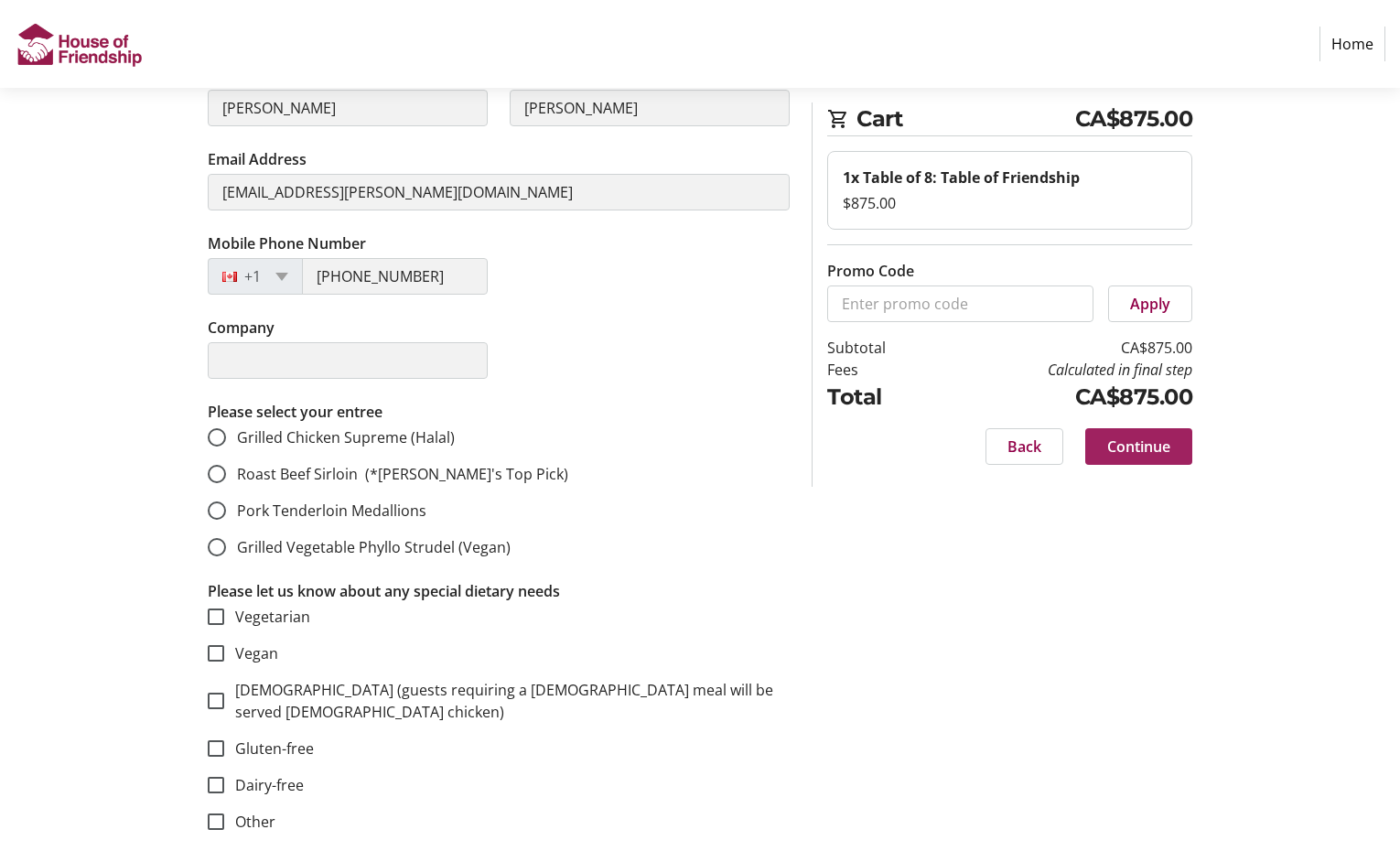
click at [1113, 452] on span "Continue" at bounding box center [1139, 446] width 63 height 22
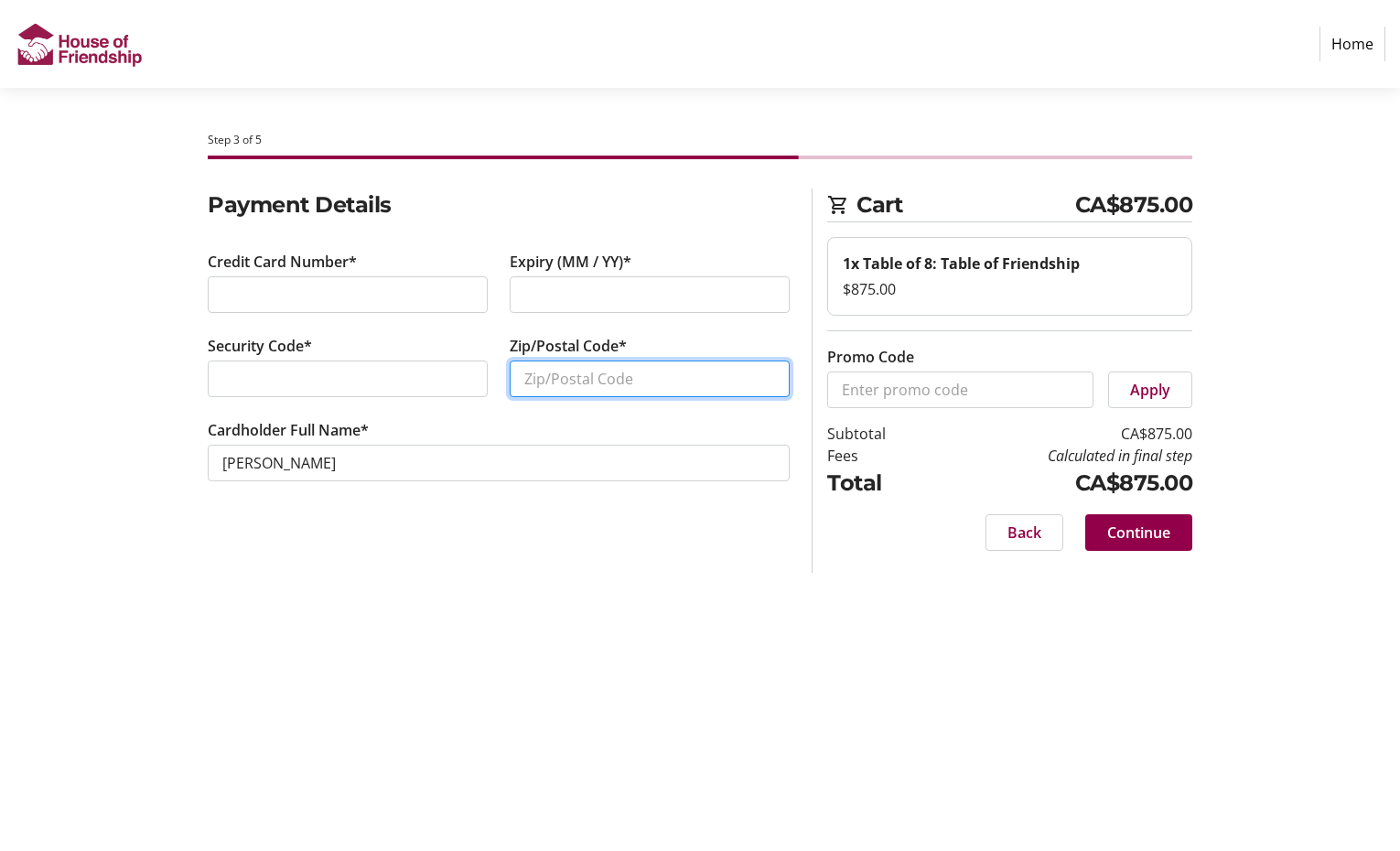
click at [641, 383] on input "Zip/Postal Code*" at bounding box center [649, 379] width 280 height 37
type input "N2T 2H4"
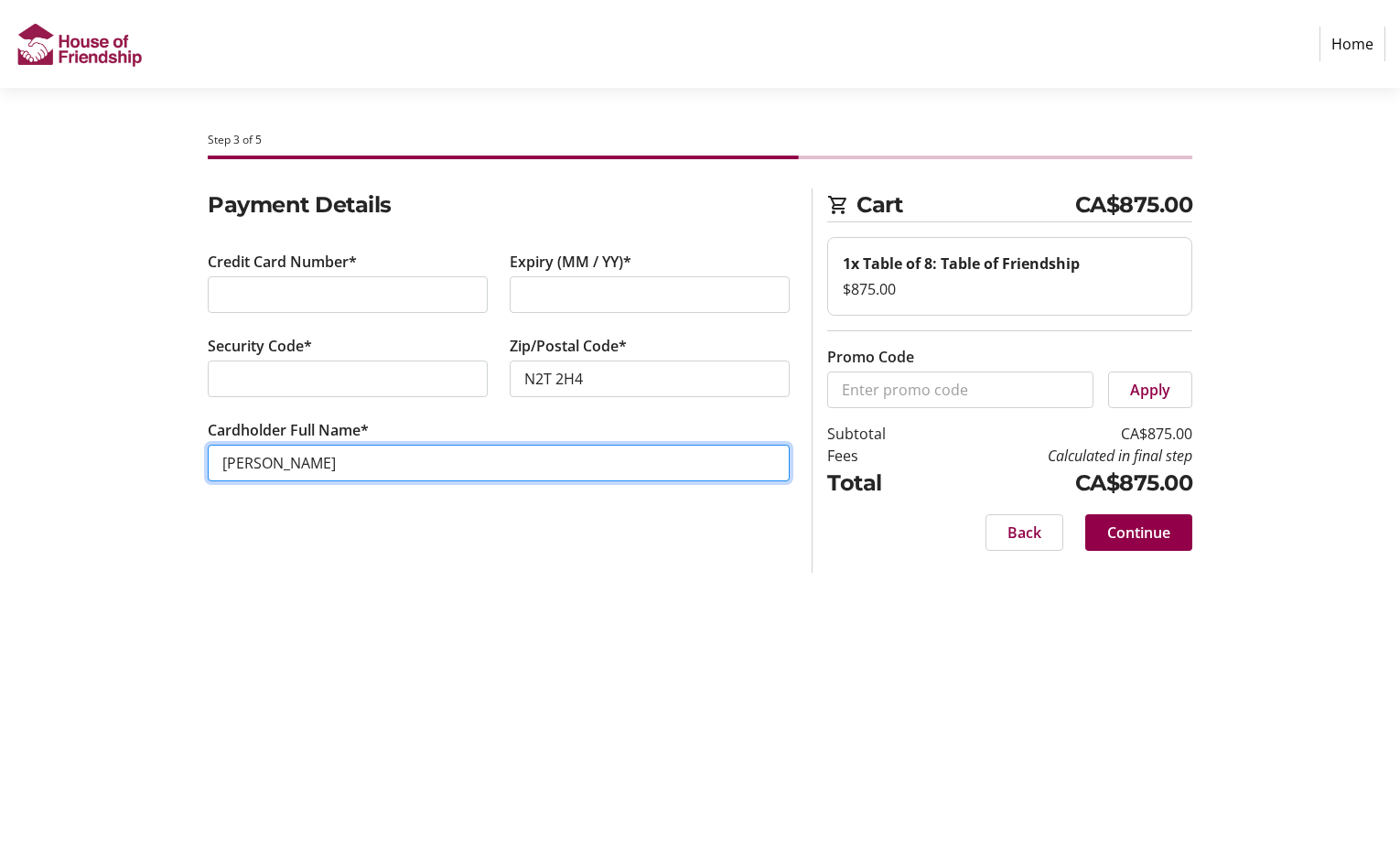
click at [421, 468] on input "[PERSON_NAME]" at bounding box center [498, 463] width 582 height 37
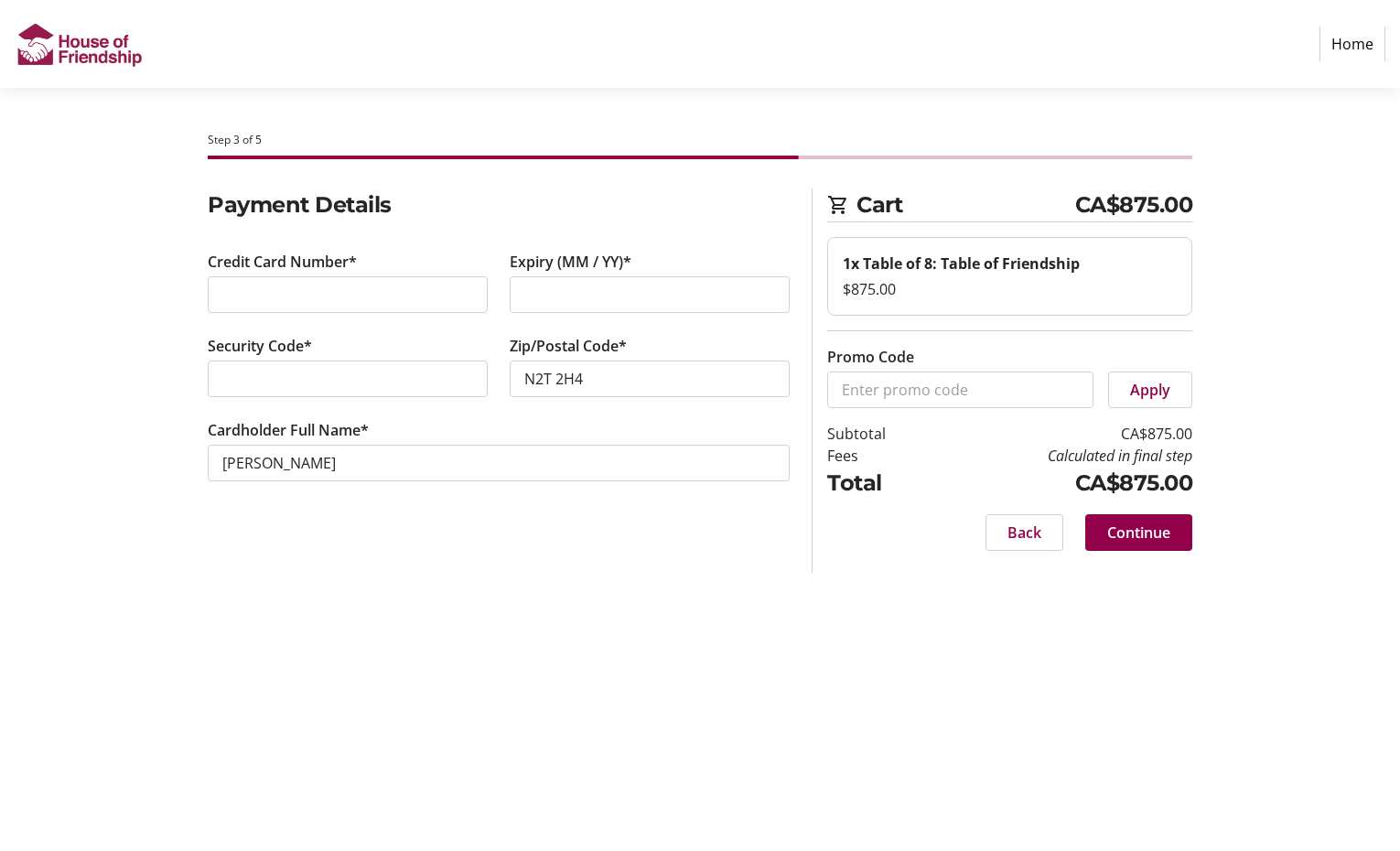
click at [654, 658] on div "Step 3 of 5 Cart CA$875.00 1x Table of 8: Table of Friendship $875.00 Promo Cod…" at bounding box center [700, 469] width 1208 height 763
click at [1129, 535] on span "Continue" at bounding box center [1139, 532] width 63 height 22
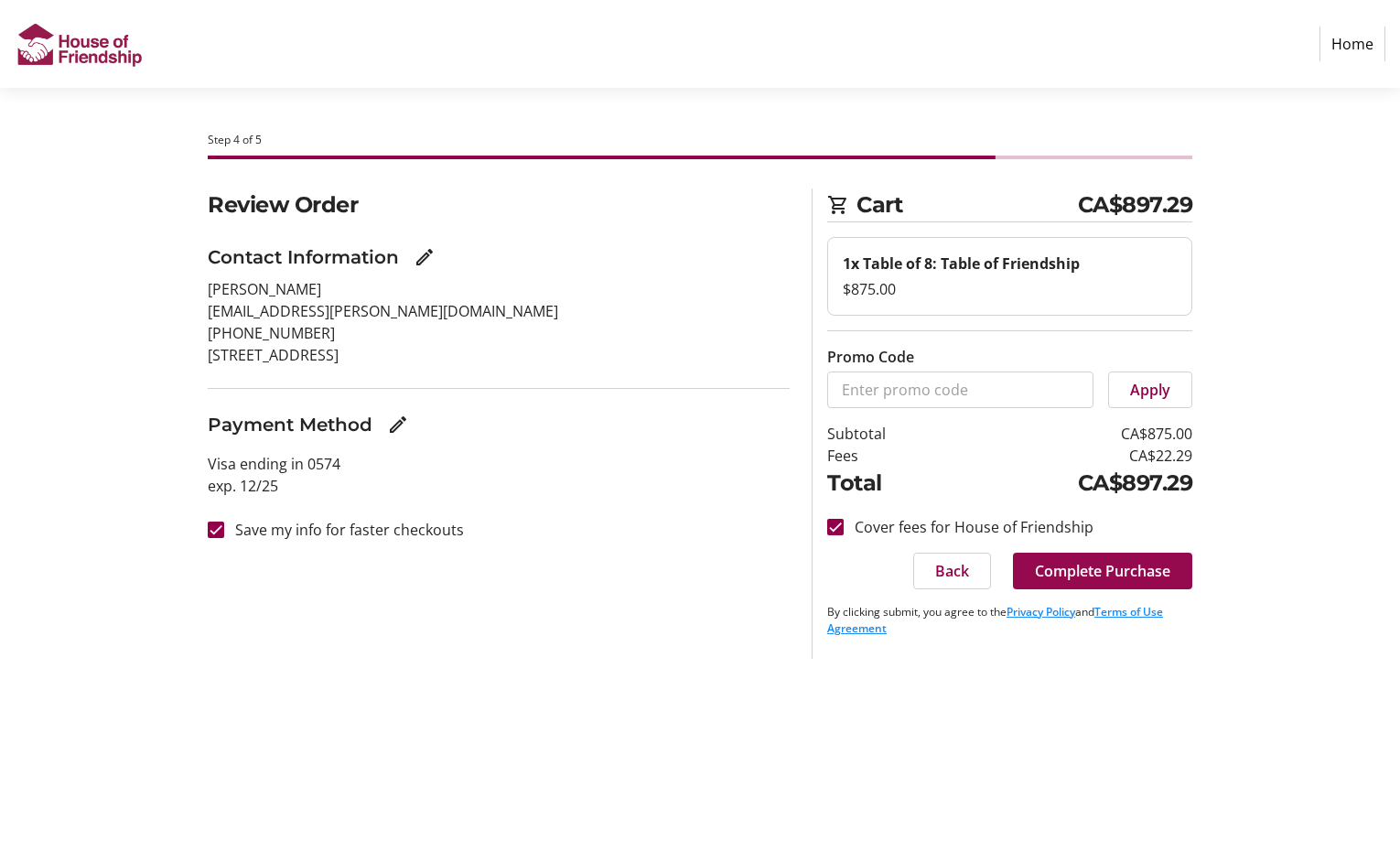
drag, startPoint x: 1059, startPoint y: 557, endPoint x: 1061, endPoint y: 568, distance: 11.2
click at [1061, 568] on button "Complete Purchase" at bounding box center [1101, 570] width 179 height 37
